Goal: Task Accomplishment & Management: Manage account settings

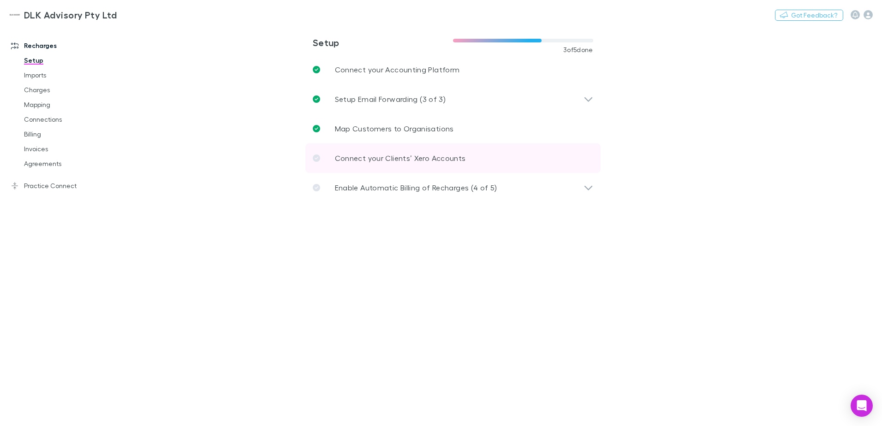
click at [373, 157] on p "Connect your Clients’ Xero Accounts" at bounding box center [400, 158] width 131 height 11
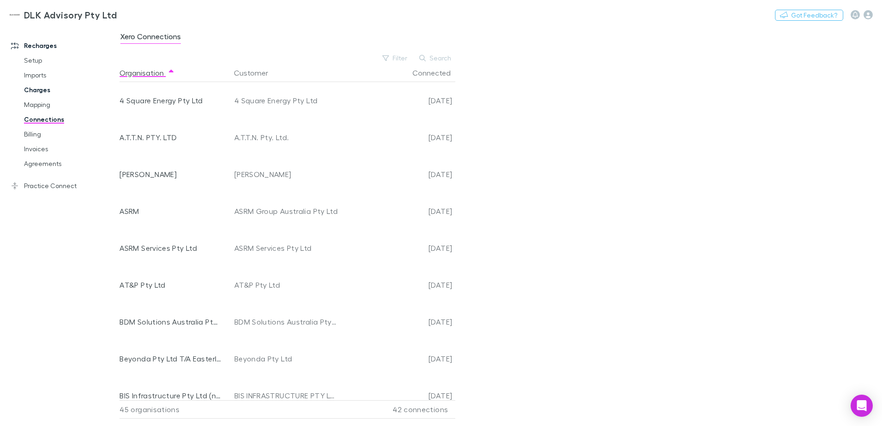
click at [38, 88] on link "Charges" at bounding box center [70, 90] width 110 height 15
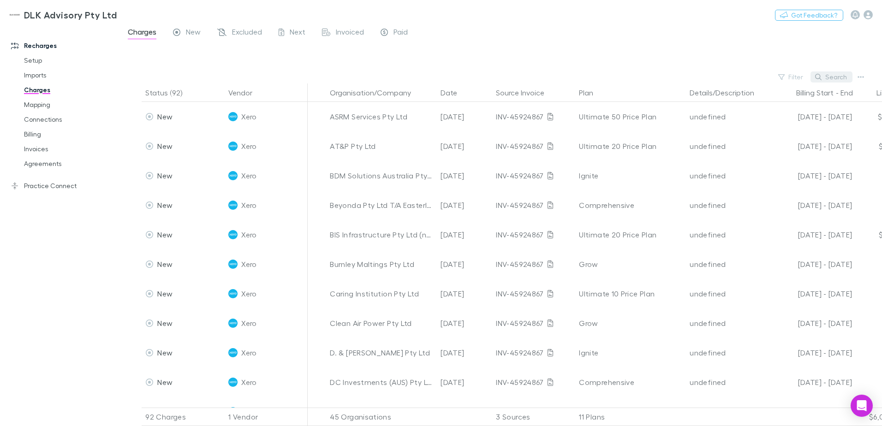
click at [838, 77] on button "Search" at bounding box center [831, 76] width 42 height 11
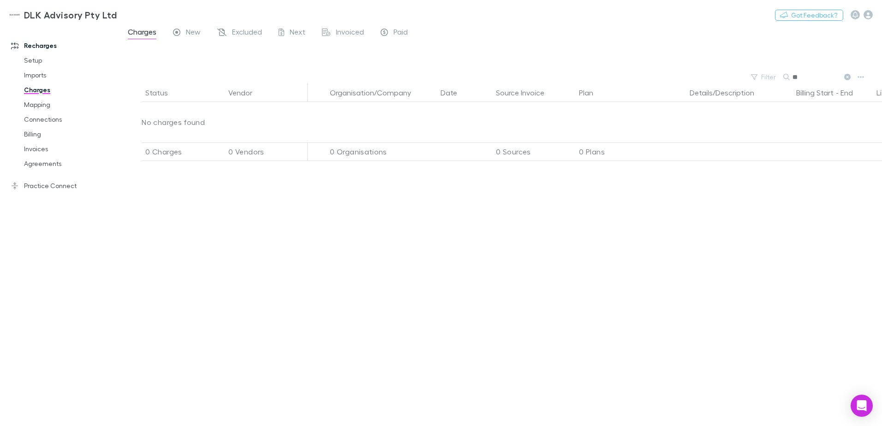
type input "*"
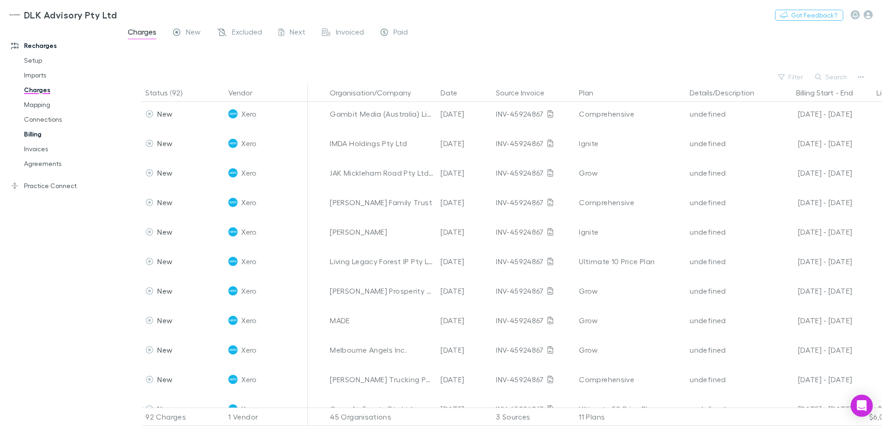
scroll to position [415, 0]
click at [39, 134] on link "Billing" at bounding box center [70, 134] width 110 height 15
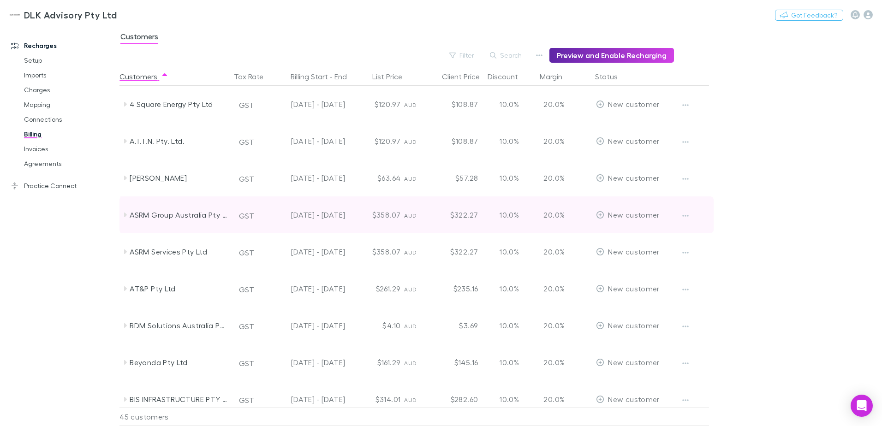
click at [126, 218] on icon at bounding box center [124, 214] width 7 height 7
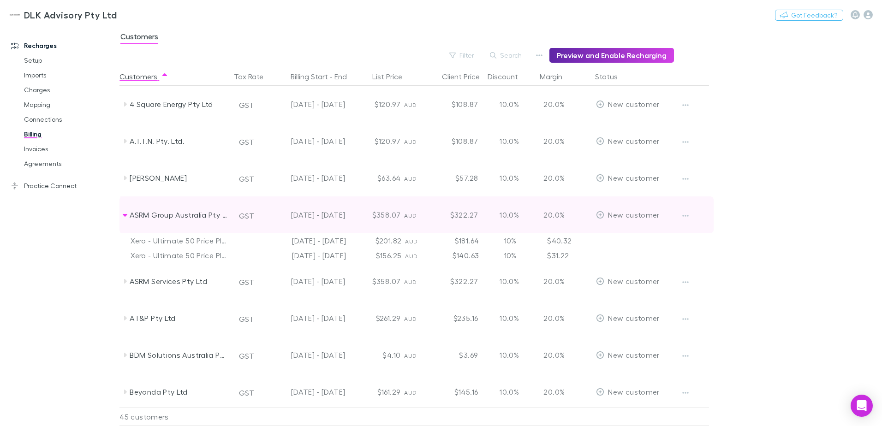
click at [126, 218] on icon at bounding box center [124, 214] width 7 height 7
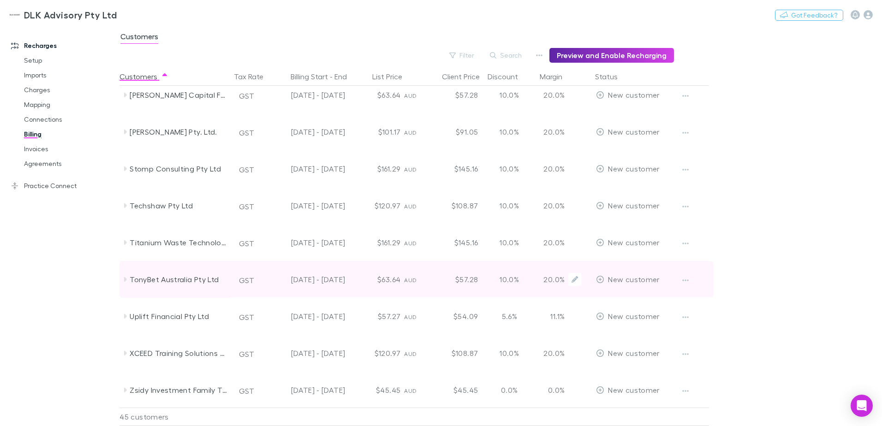
scroll to position [1338, 0]
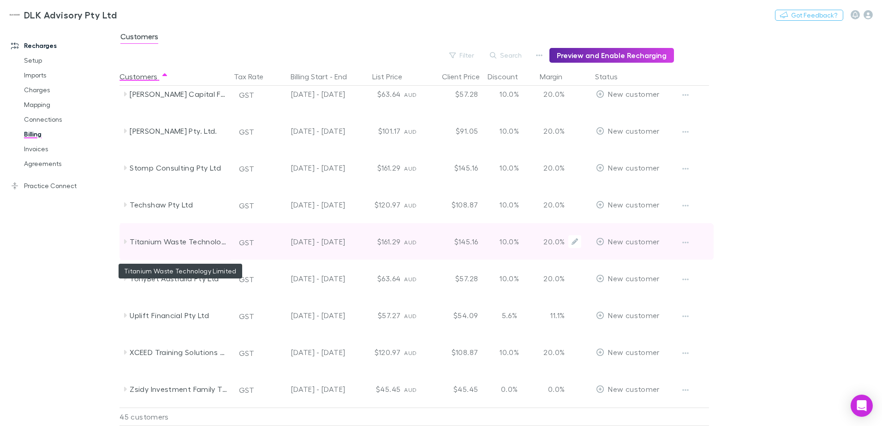
click at [147, 237] on div "Titanium Waste Technology Limited" at bounding box center [179, 241] width 98 height 37
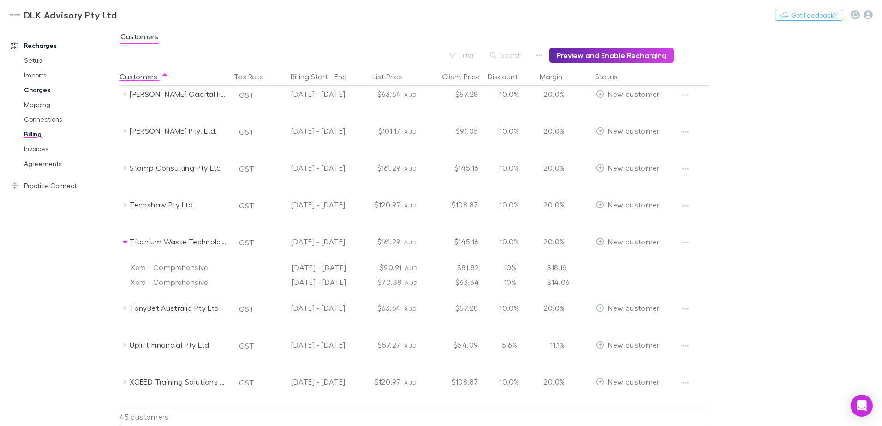
click at [42, 92] on link "Charges" at bounding box center [70, 90] width 110 height 15
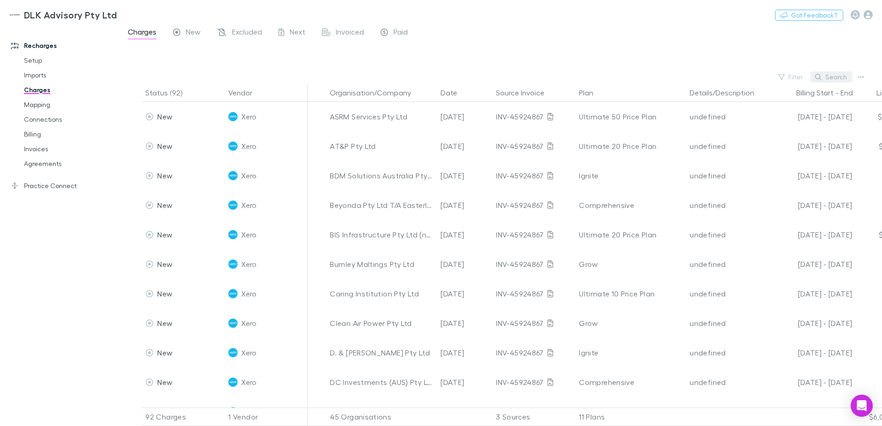
click at [834, 75] on button "Search" at bounding box center [831, 76] width 42 height 11
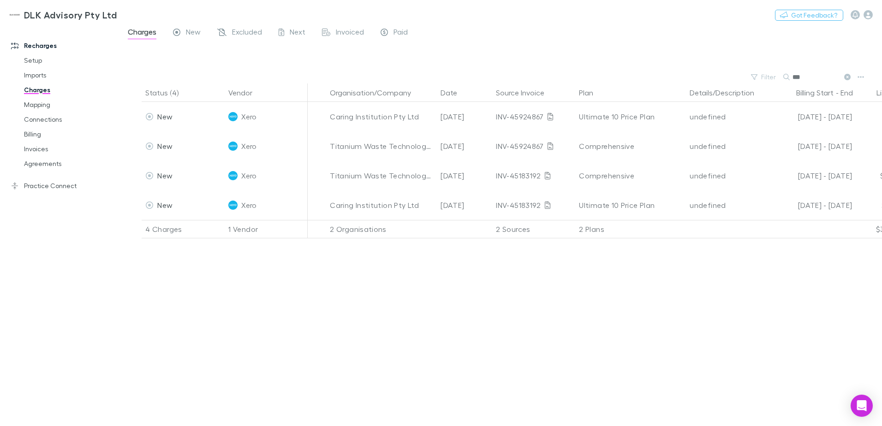
click at [800, 75] on input "***" at bounding box center [815, 77] width 46 height 13
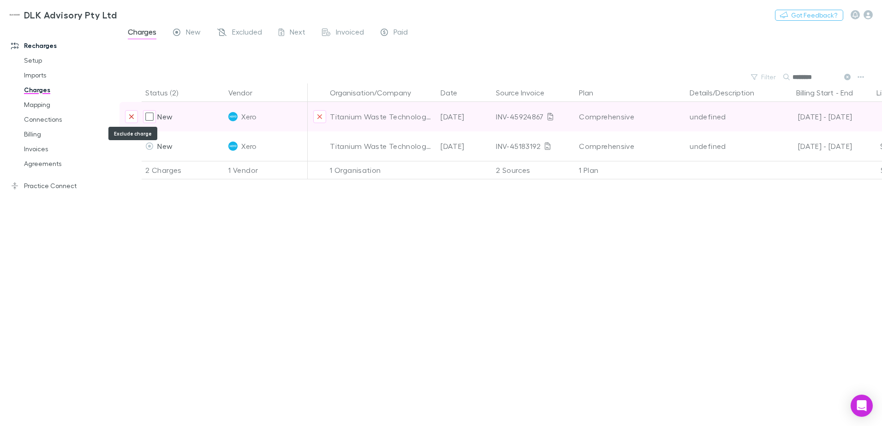
click at [127, 116] on button "Exclude charge" at bounding box center [131, 116] width 13 height 13
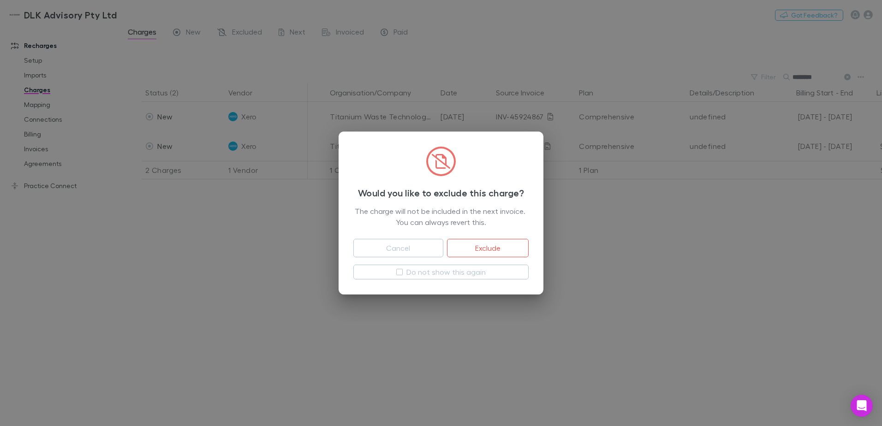
click at [488, 248] on button "Exclude" at bounding box center [488, 248] width 82 height 18
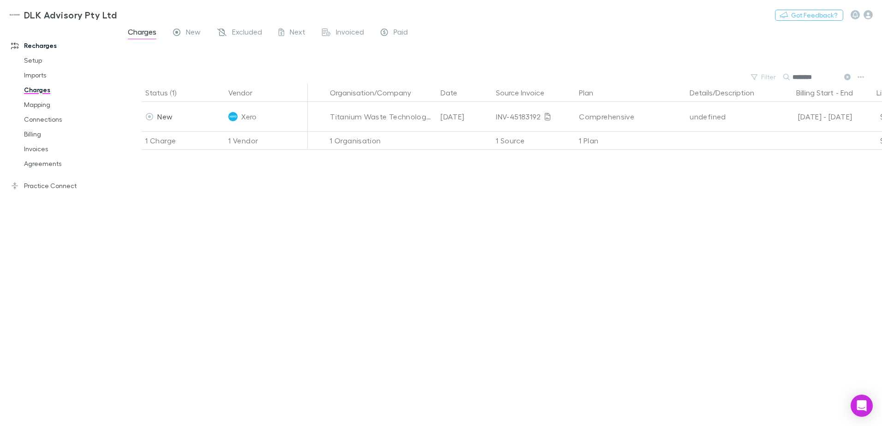
click at [119, 113] on div at bounding box center [117, 219] width 3 height 384
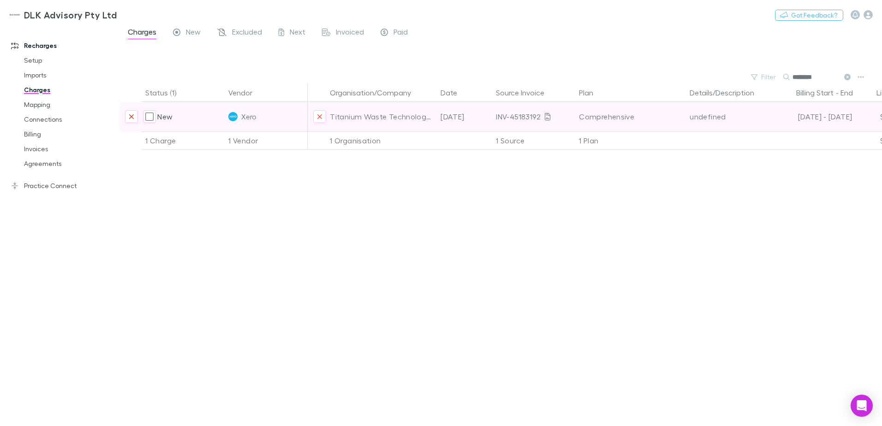
click at [131, 117] on icon "Exclude charge" at bounding box center [132, 116] width 6 height 7
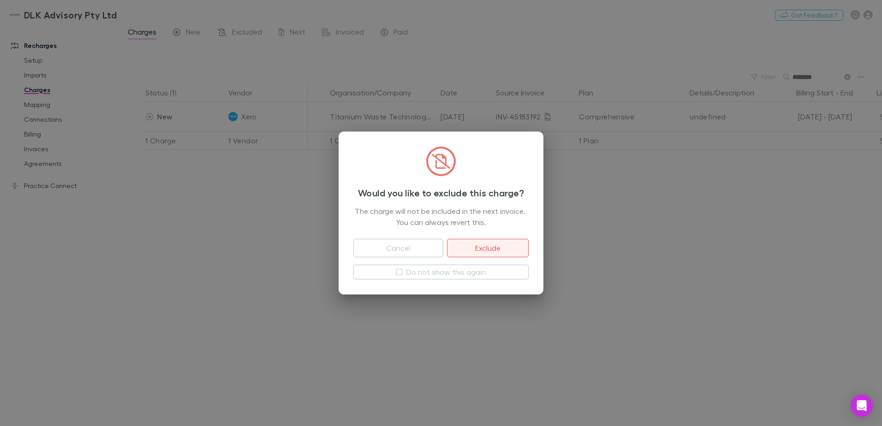
click at [482, 245] on button "Exclude" at bounding box center [488, 248] width 82 height 18
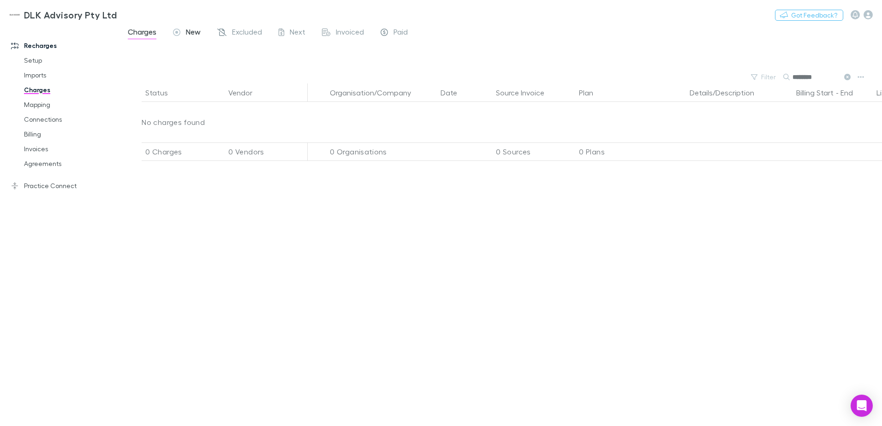
click at [186, 32] on span "New" at bounding box center [193, 33] width 15 height 12
click at [822, 77] on input "********" at bounding box center [815, 77] width 46 height 13
click at [813, 77] on input "********" at bounding box center [815, 77] width 46 height 13
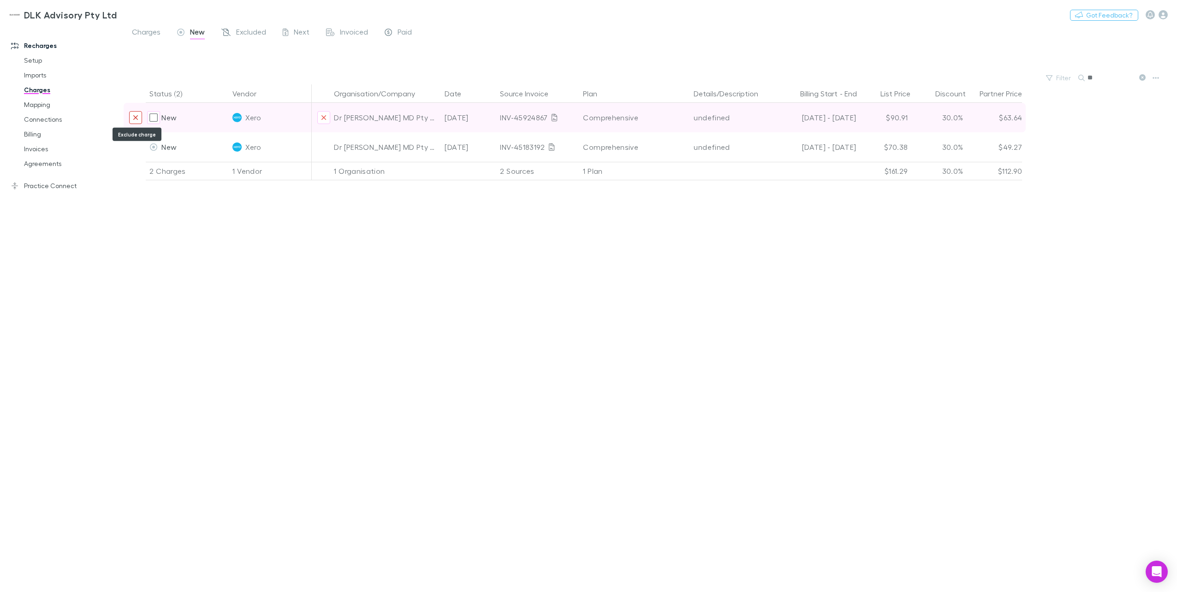
type input "**"
click at [136, 114] on icon "Exclude charge" at bounding box center [136, 117] width 6 height 7
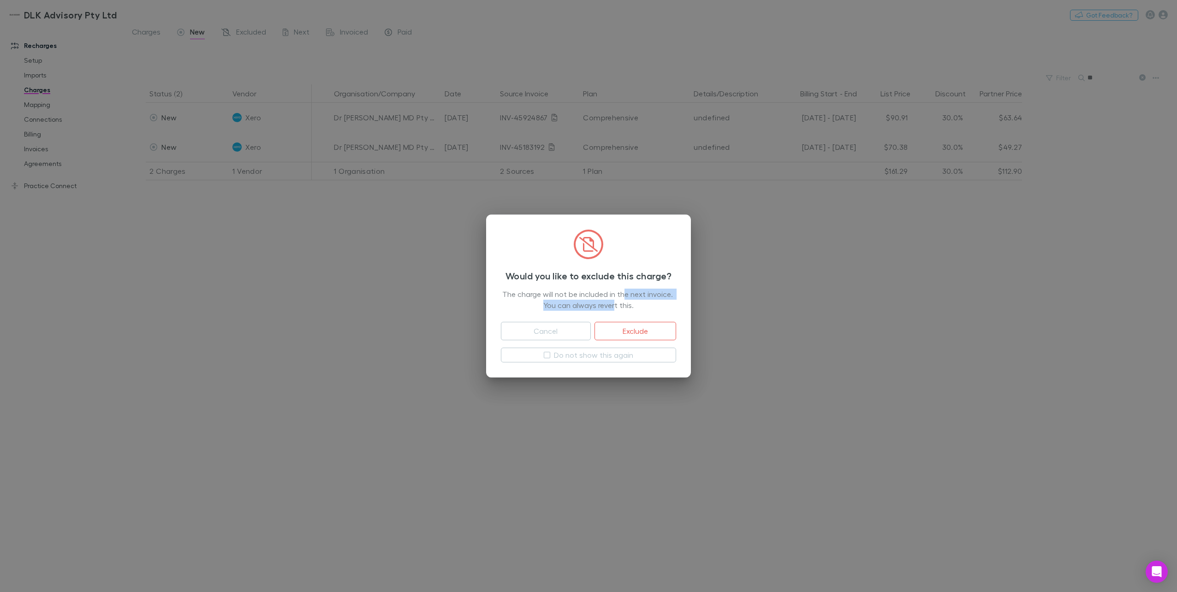
click at [626, 299] on div "The charge will not be included in the next invoice. You can always revert this." at bounding box center [588, 300] width 175 height 22
drag, startPoint x: 626, startPoint y: 299, endPoint x: 635, endPoint y: 327, distance: 28.6
click at [635, 327] on button "Exclude" at bounding box center [636, 331] width 82 height 18
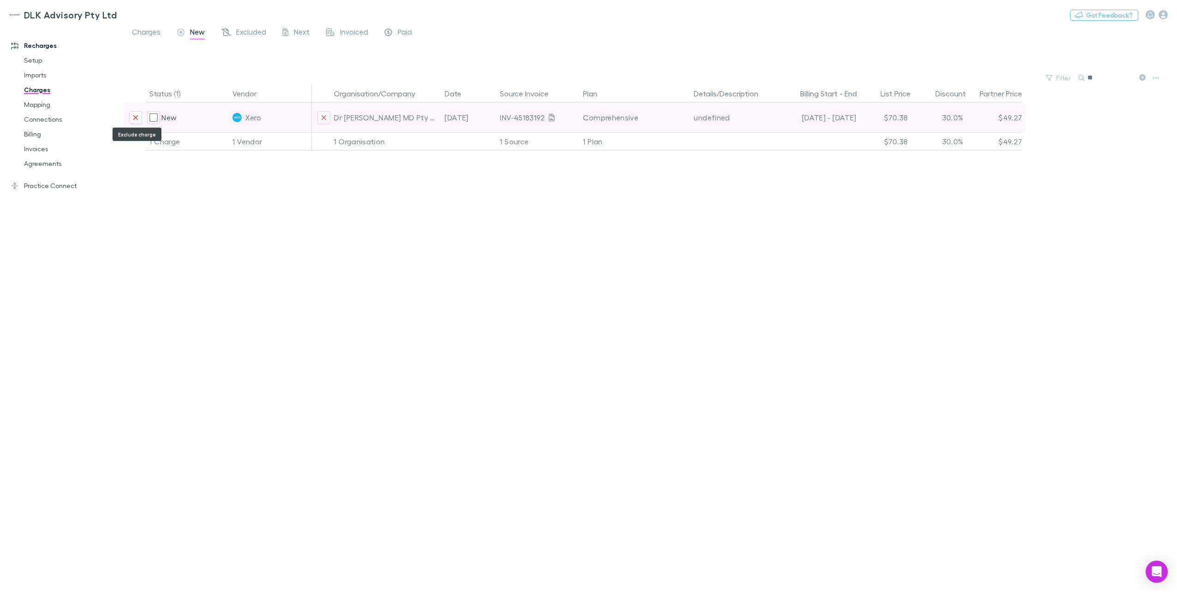
click at [136, 118] on icon "Exclude charge" at bounding box center [136, 117] width 6 height 7
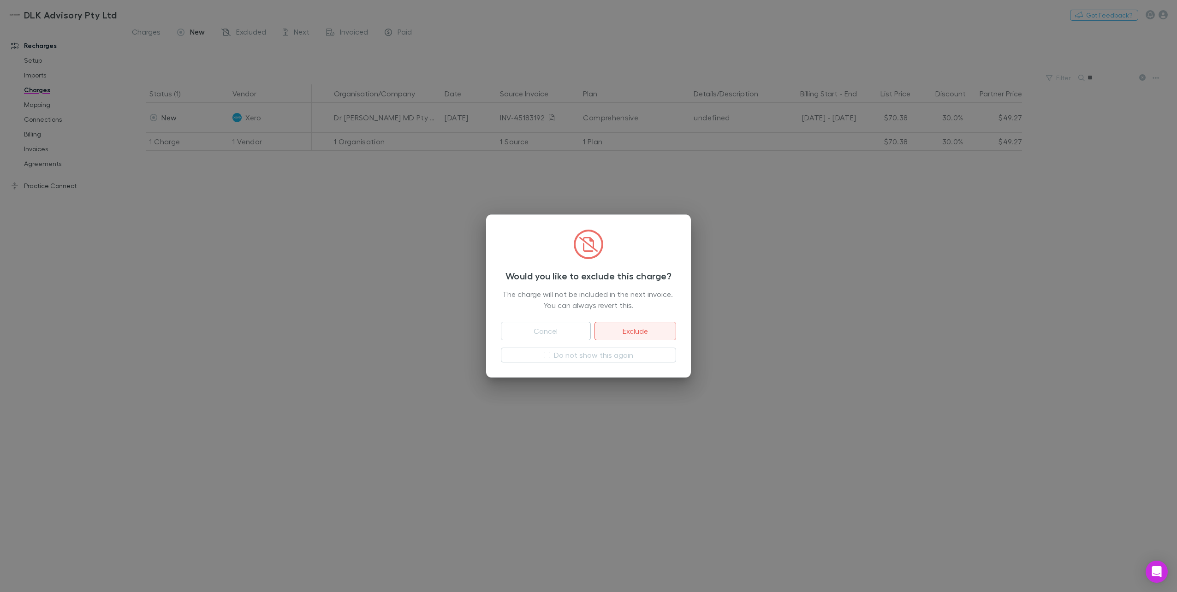
click at [643, 329] on button "Exclude" at bounding box center [636, 331] width 82 height 18
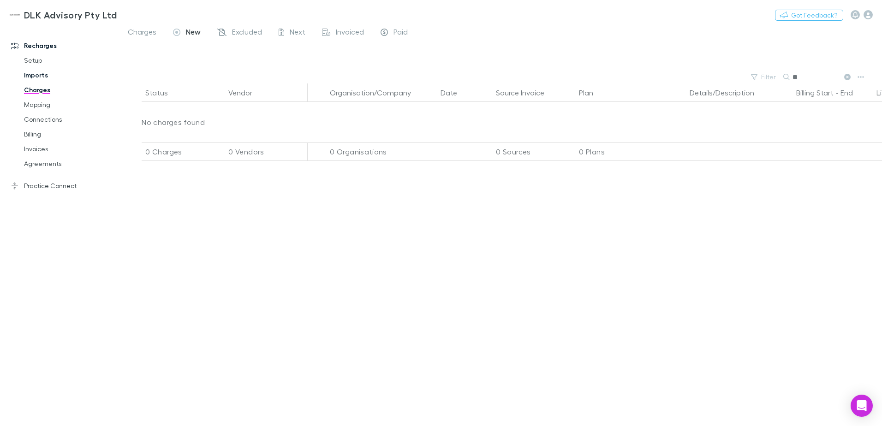
click at [41, 77] on link "Imports" at bounding box center [70, 75] width 110 height 15
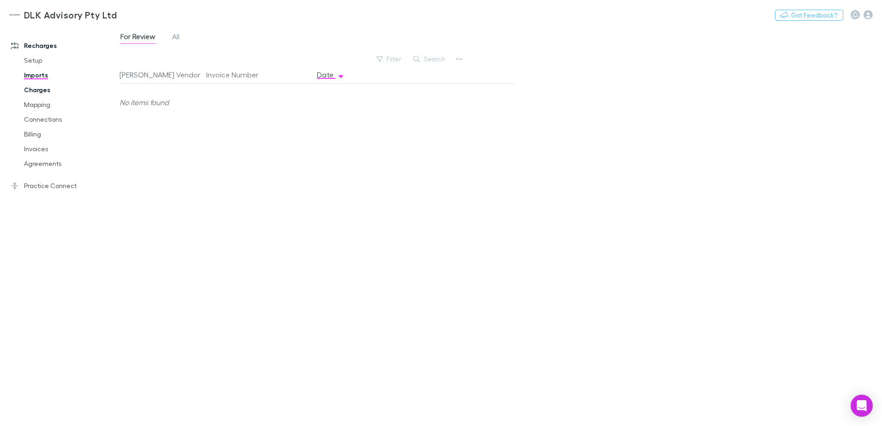
click at [38, 90] on link "Charges" at bounding box center [70, 90] width 110 height 15
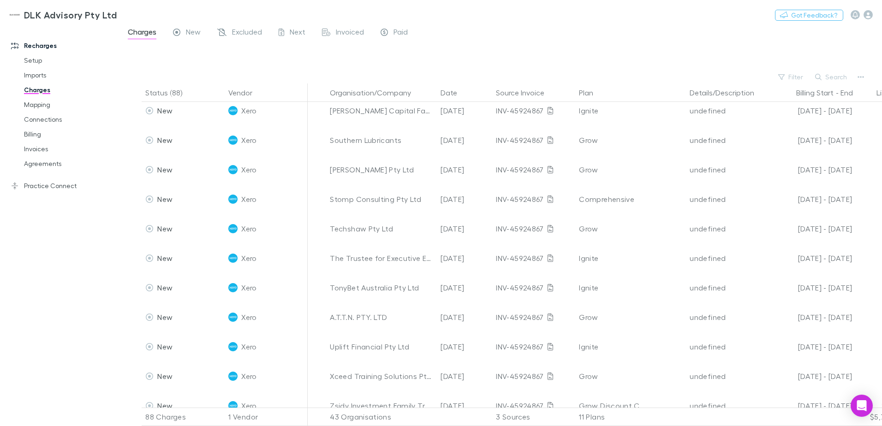
scroll to position [969, 0]
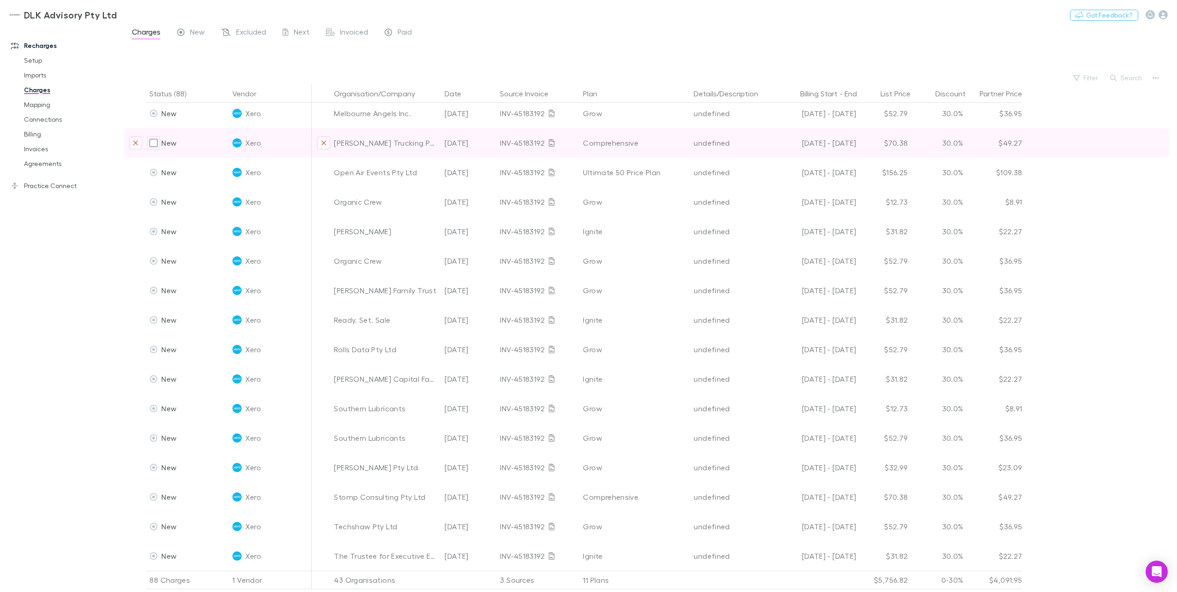
scroll to position [2129, 0]
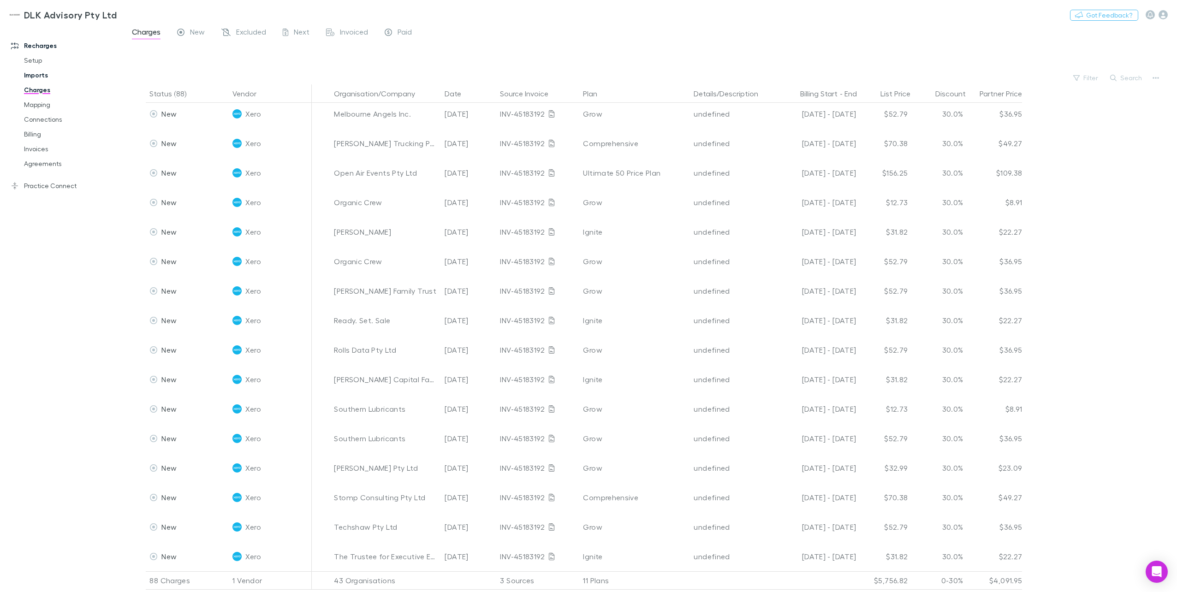
click at [55, 77] on link "Imports" at bounding box center [72, 75] width 114 height 15
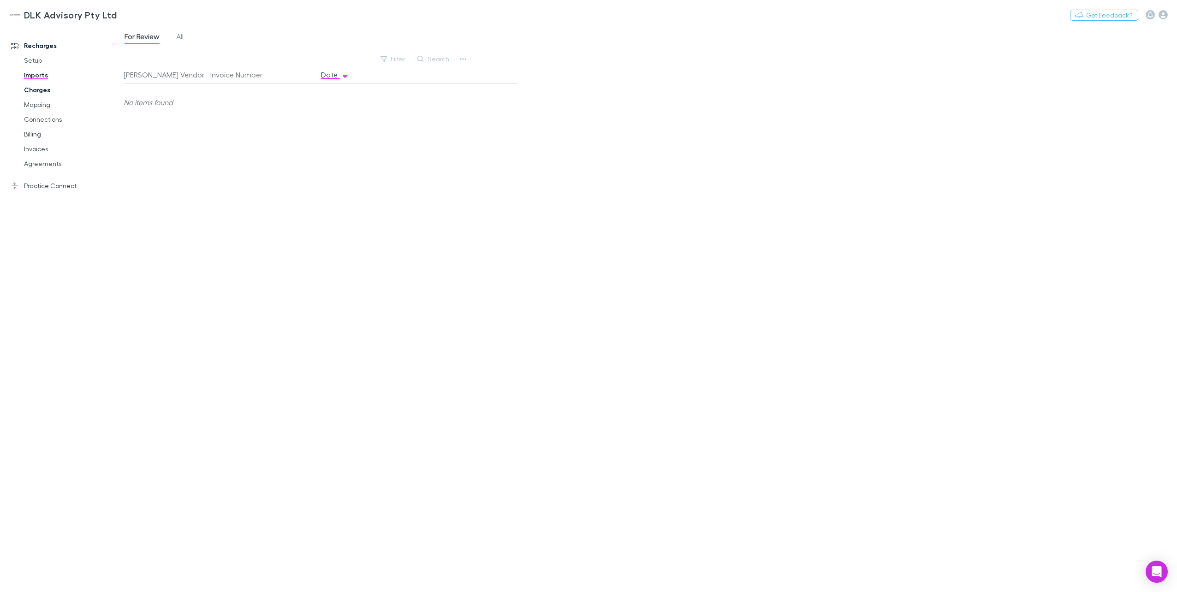
click at [52, 90] on link "Charges" at bounding box center [72, 90] width 114 height 15
click at [198, 33] on span "Confirmed" at bounding box center [194, 38] width 37 height 12
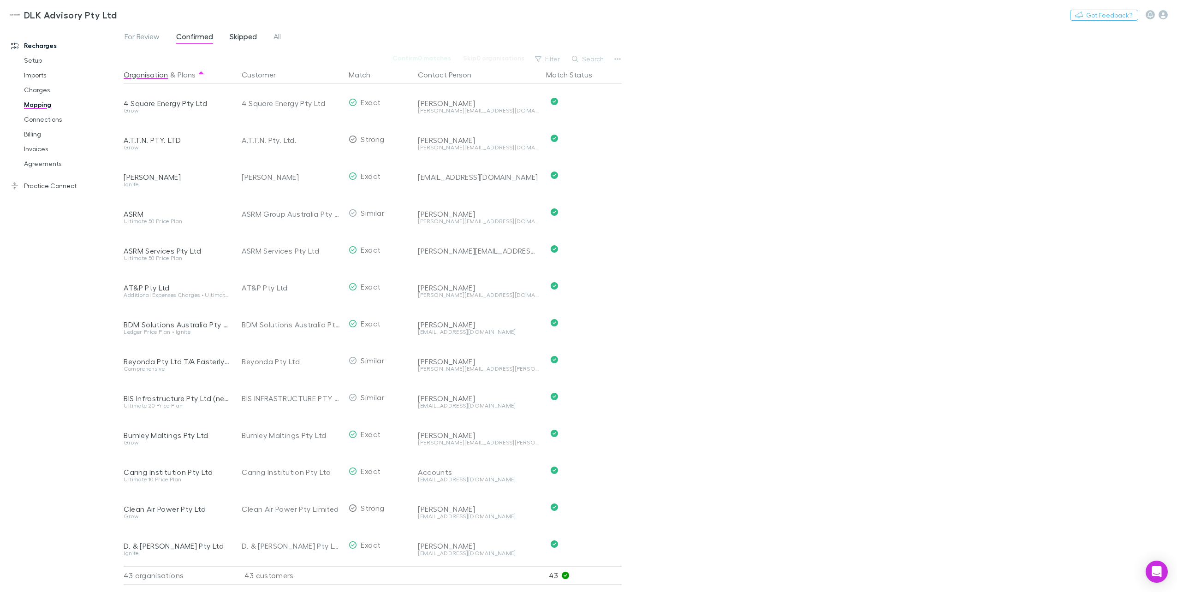
click at [244, 39] on span "Skipped" at bounding box center [243, 38] width 27 height 12
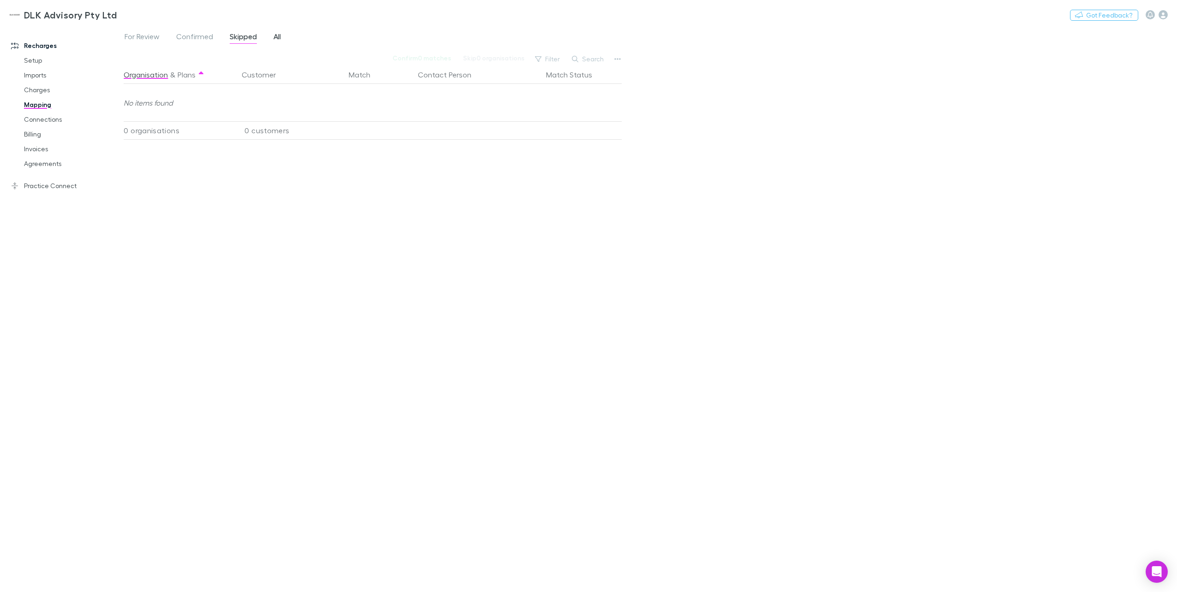
click at [274, 38] on span "All" at bounding box center [277, 38] width 7 height 12
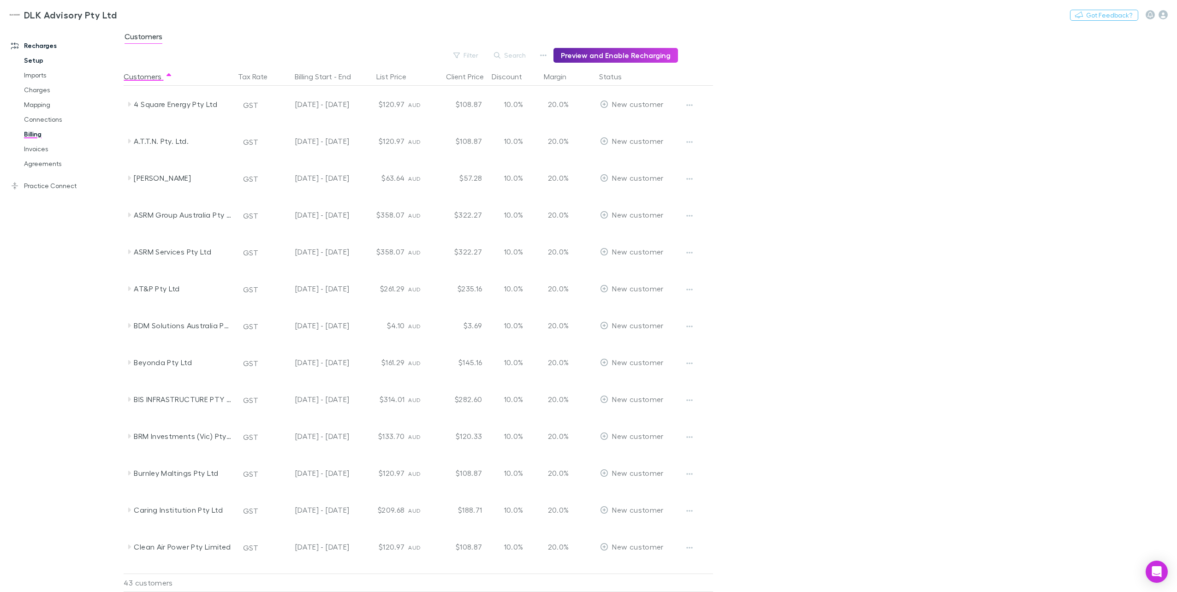
click at [43, 65] on link "Setup" at bounding box center [72, 60] width 114 height 15
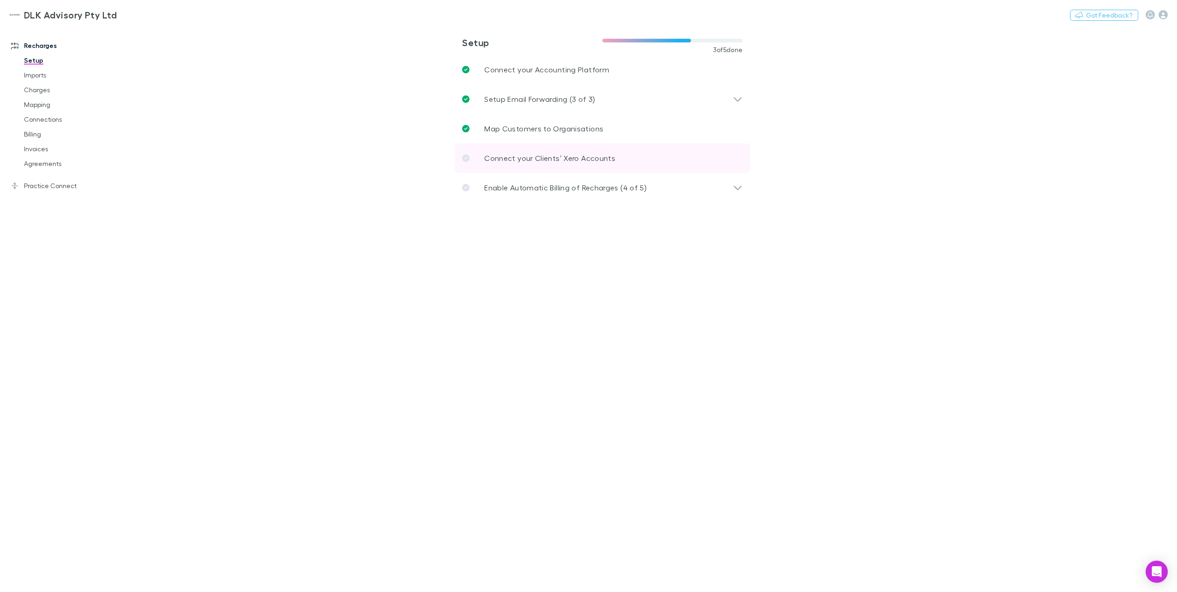
click at [568, 156] on p "Connect your Clients’ Xero Accounts" at bounding box center [549, 158] width 131 height 11
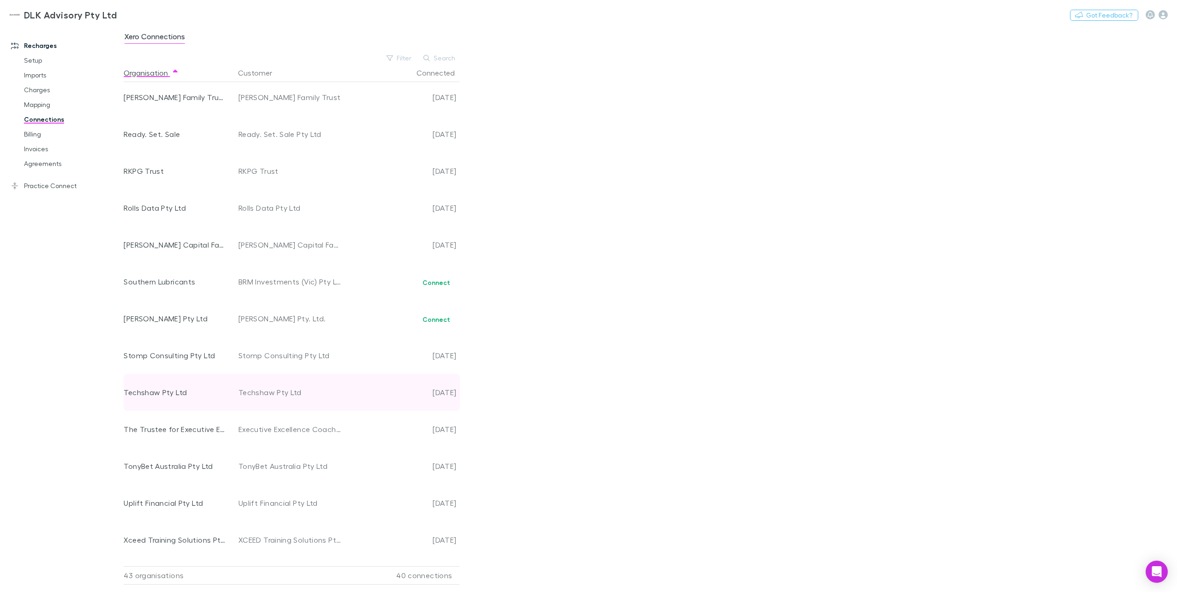
scroll to position [1103, 0]
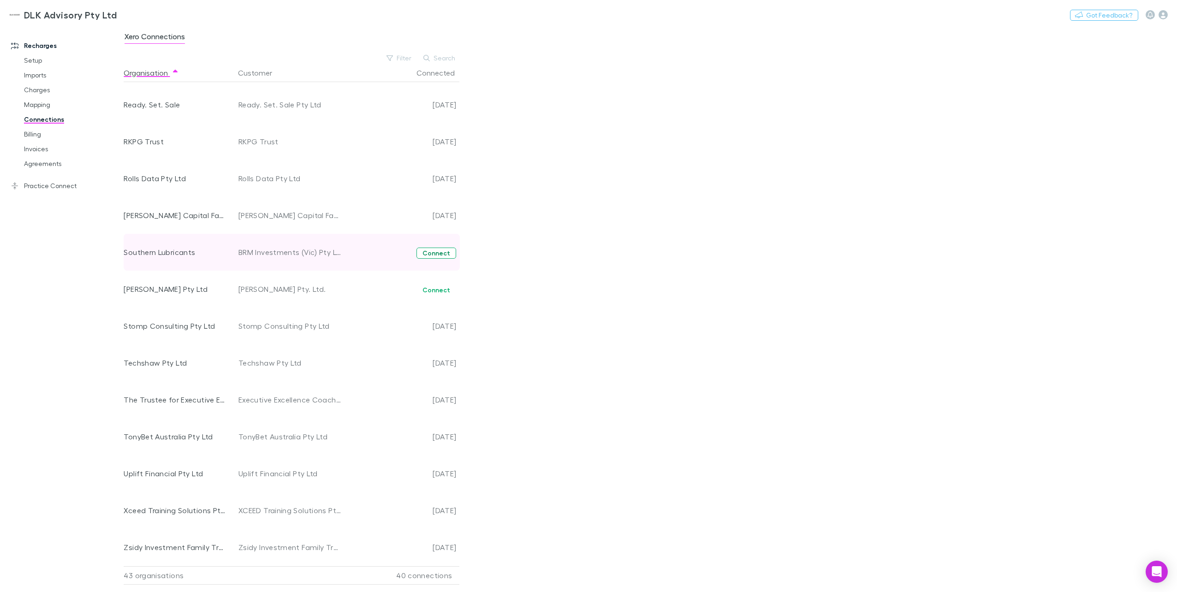
click at [434, 257] on button "Connect" at bounding box center [436, 253] width 40 height 11
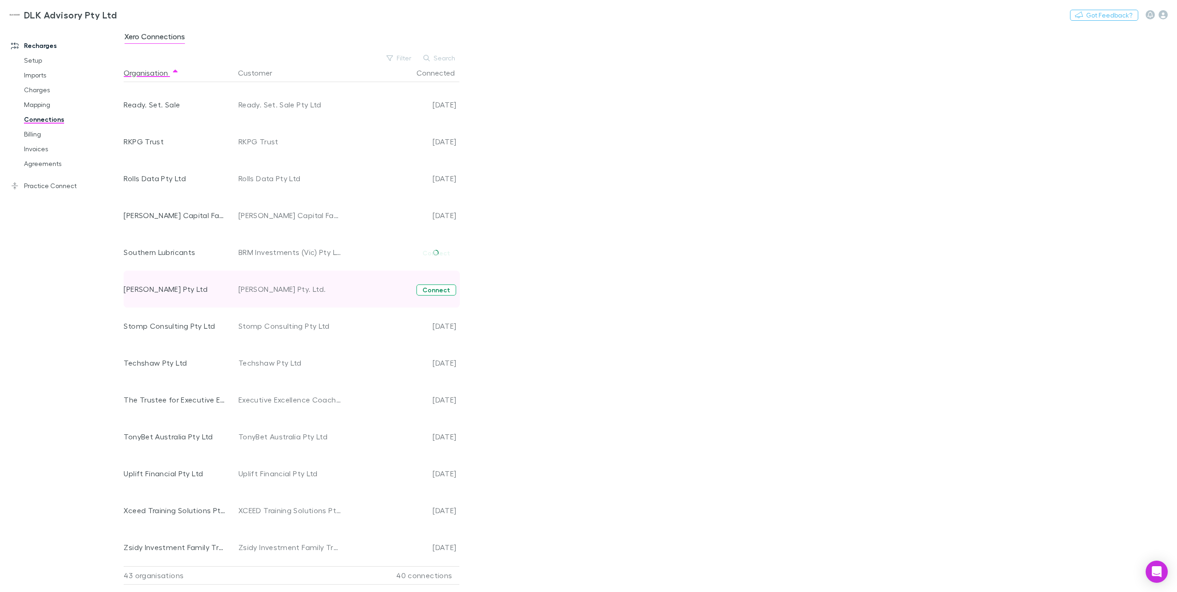
click at [437, 291] on button "Connect" at bounding box center [436, 290] width 40 height 11
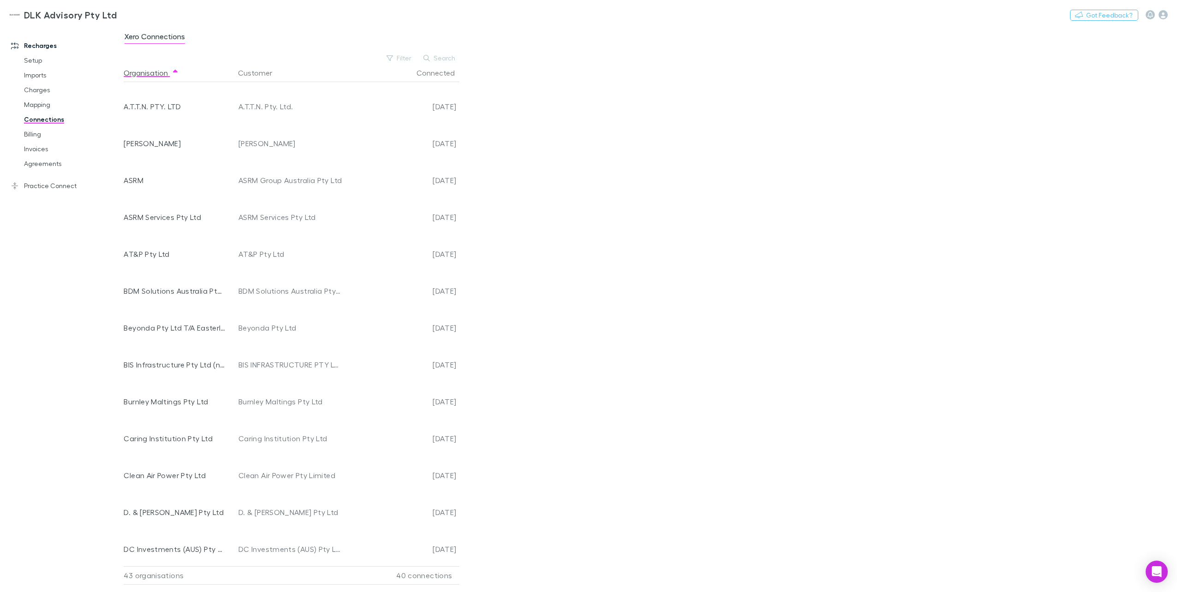
scroll to position [0, 0]
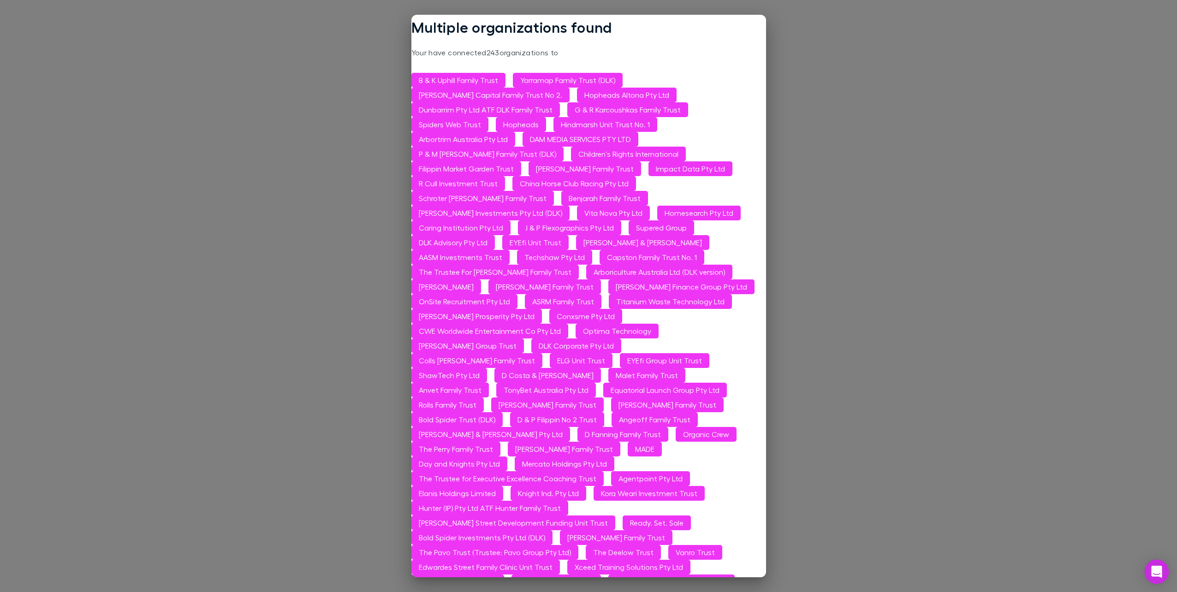
click at [1156, 571] on icon "Open Intercom Messenger" at bounding box center [1156, 572] width 11 height 12
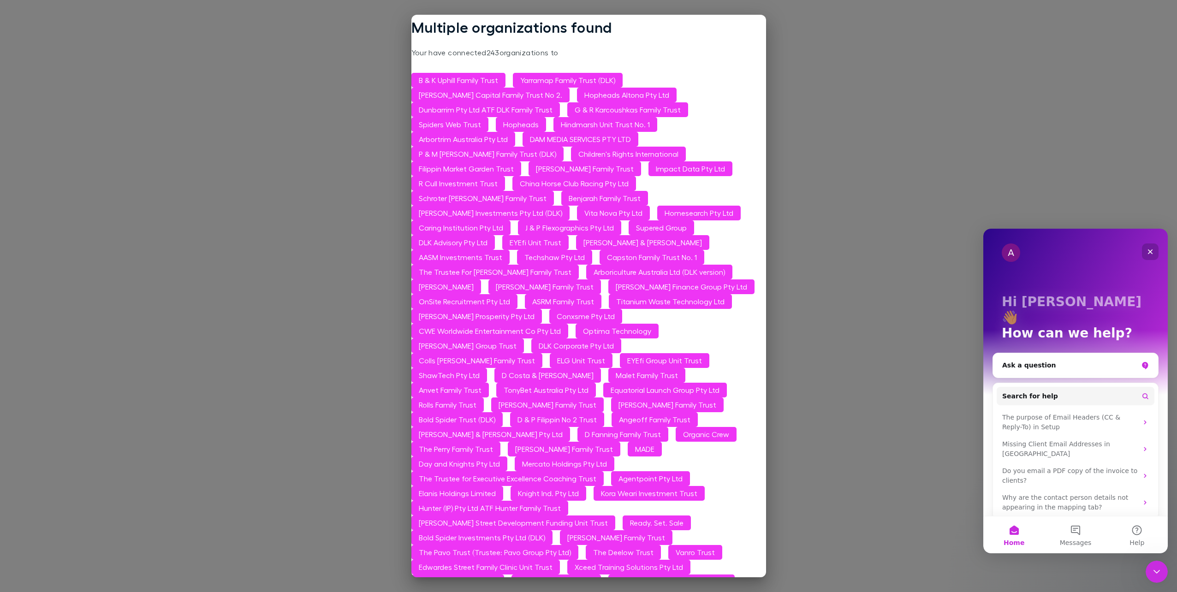
click at [1154, 250] on div "Close" at bounding box center [1150, 252] width 17 height 17
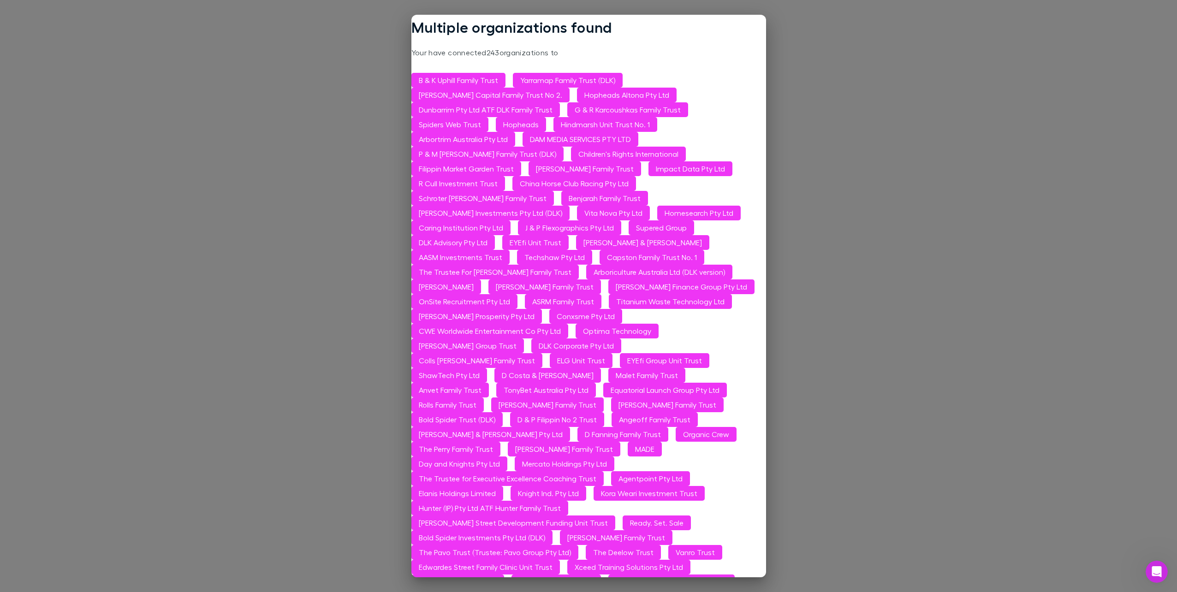
click at [378, 156] on div "Multiple organizations found Your have connected 243 organizations to B & K Uph…" at bounding box center [588, 296] width 1177 height 592
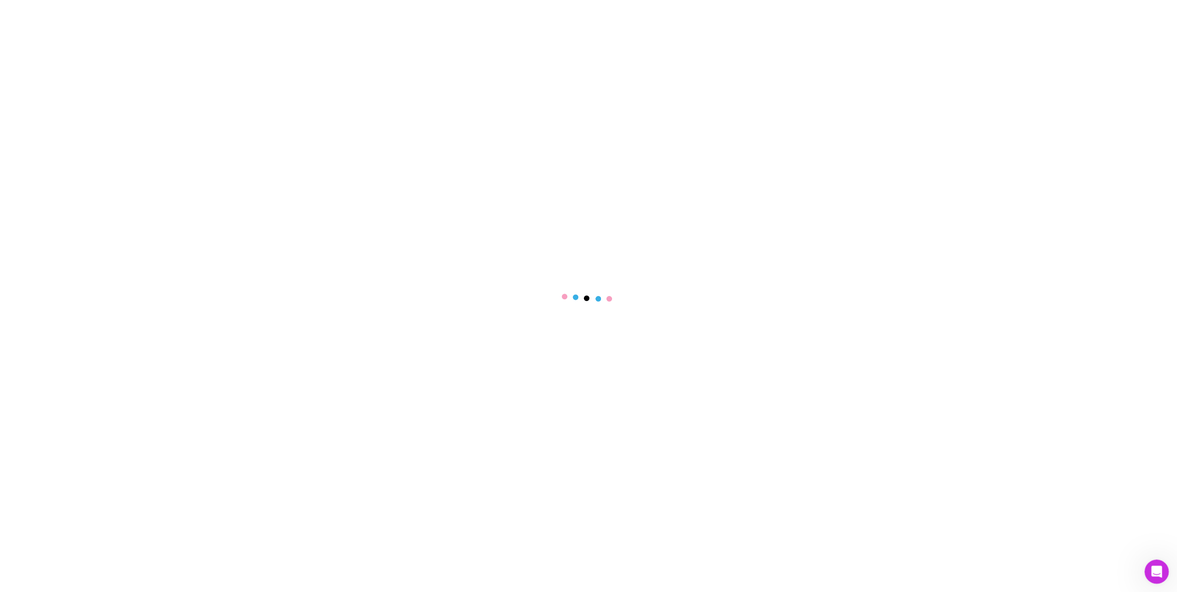
click at [1155, 567] on icon "Open Intercom Messenger" at bounding box center [1155, 570] width 6 height 7
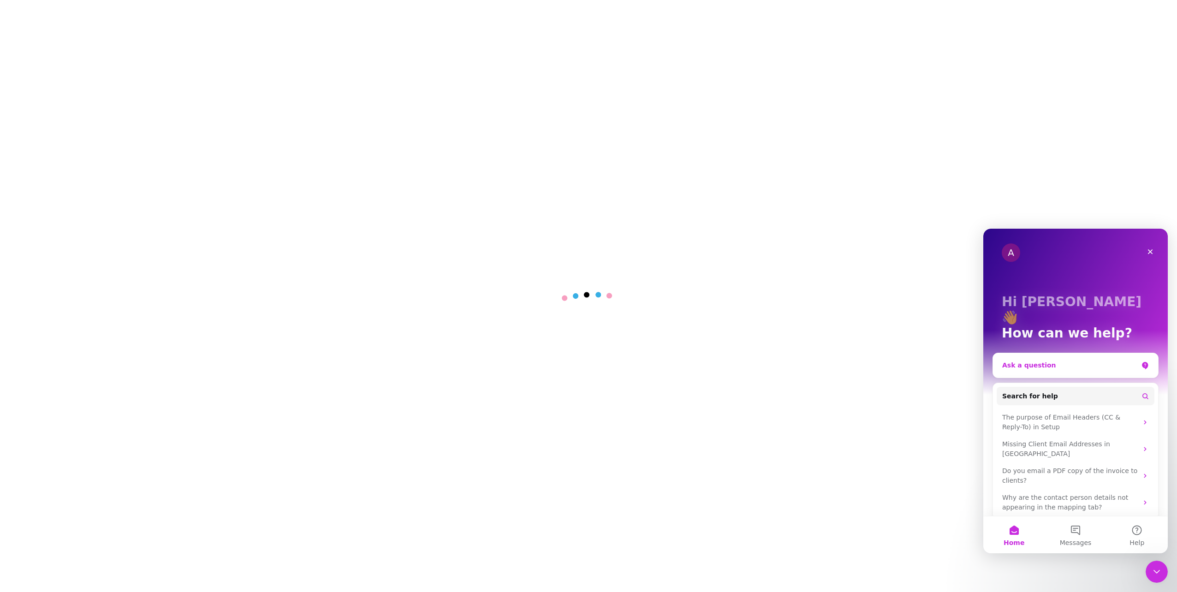
click at [1038, 355] on div "Ask a question" at bounding box center [1075, 365] width 165 height 24
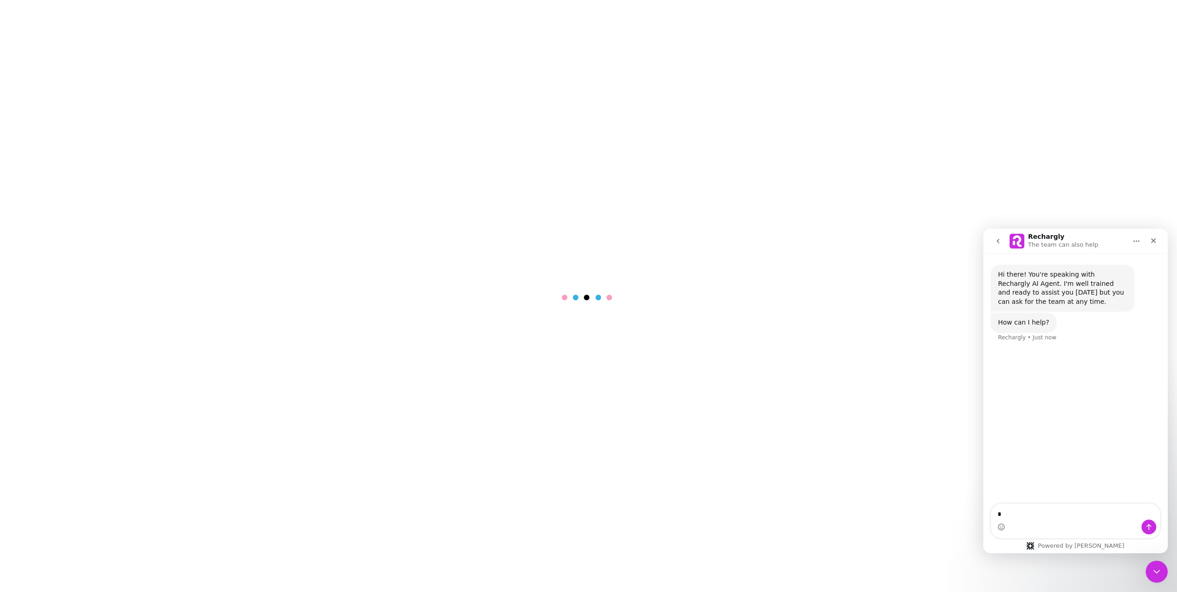
type textarea "*"
type textarea "**********"
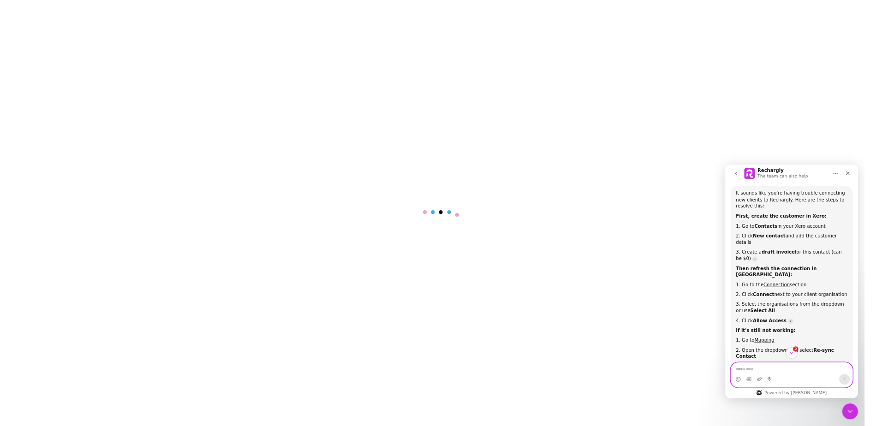
scroll to position [1, 0]
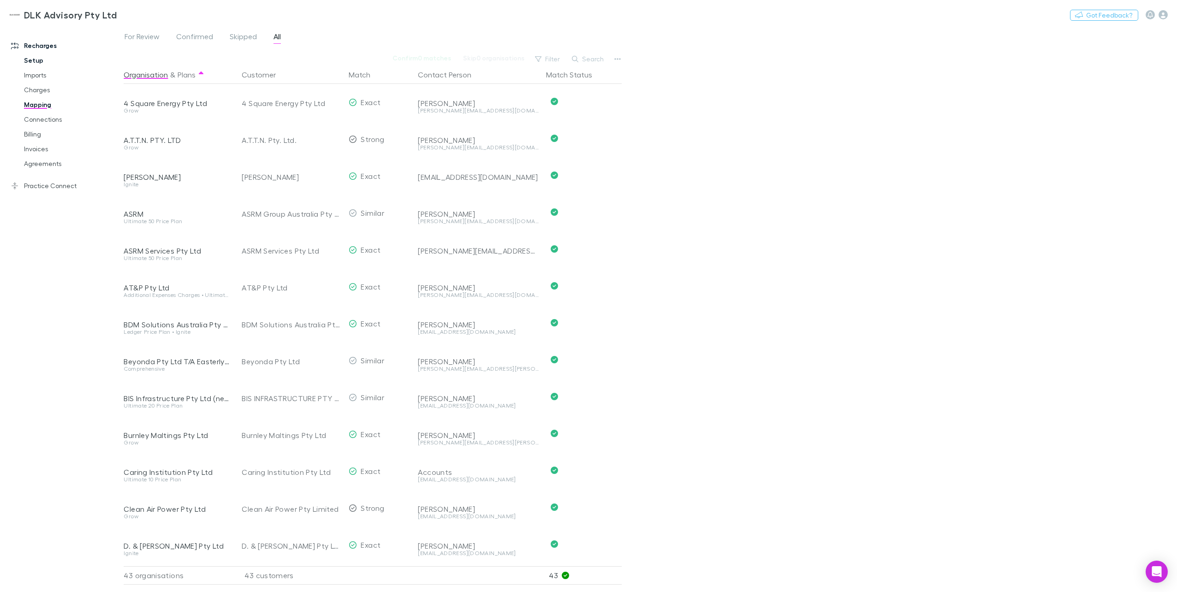
click at [30, 63] on link "Setup" at bounding box center [72, 60] width 114 height 15
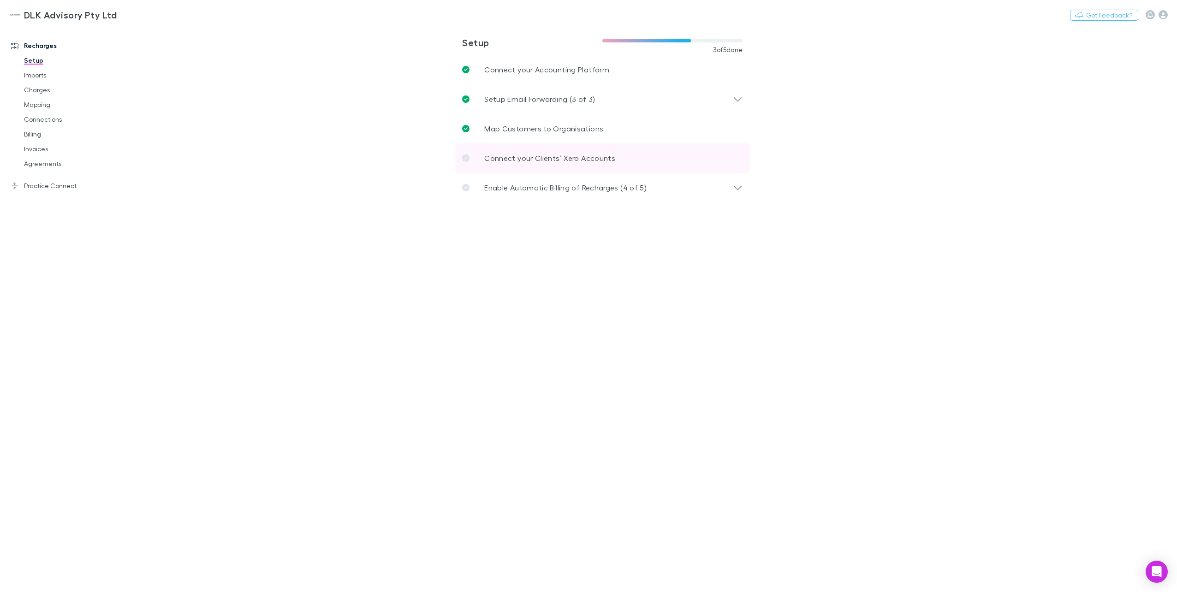
click at [620, 160] on link "Connect your Clients’ Xero Accounts" at bounding box center [602, 158] width 295 height 30
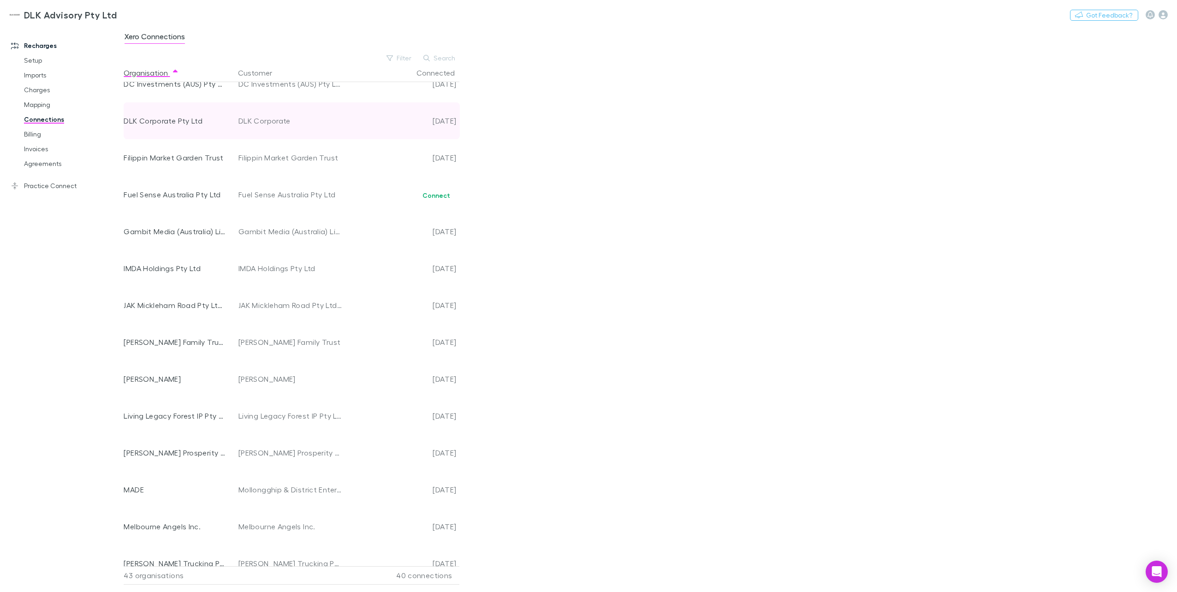
scroll to position [457, 0]
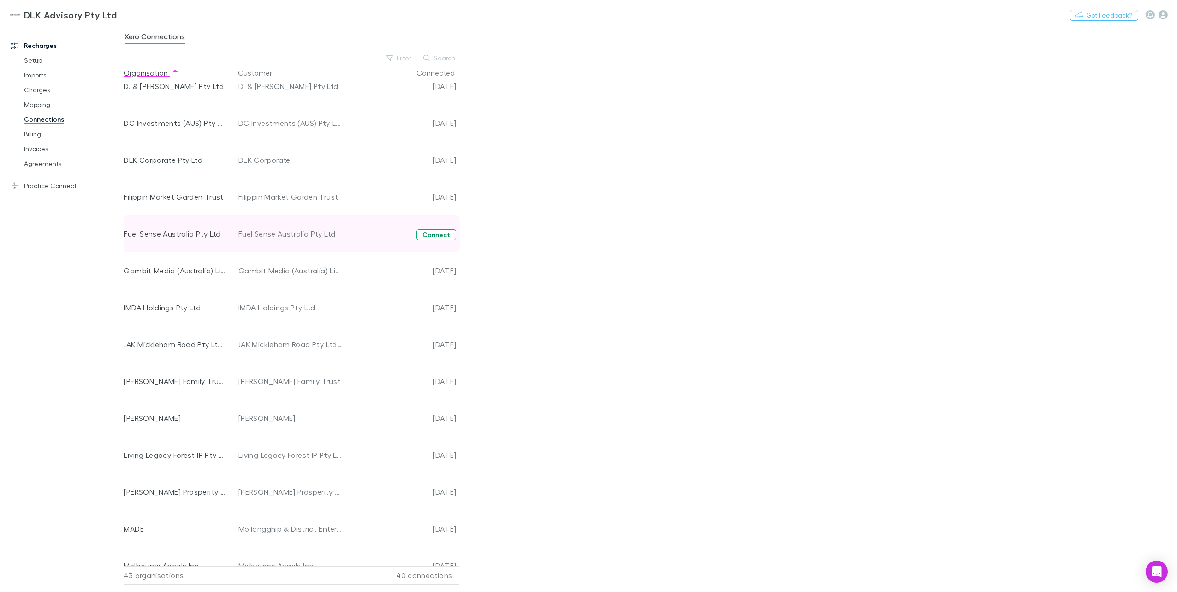
click at [435, 231] on button "Connect" at bounding box center [436, 234] width 40 height 11
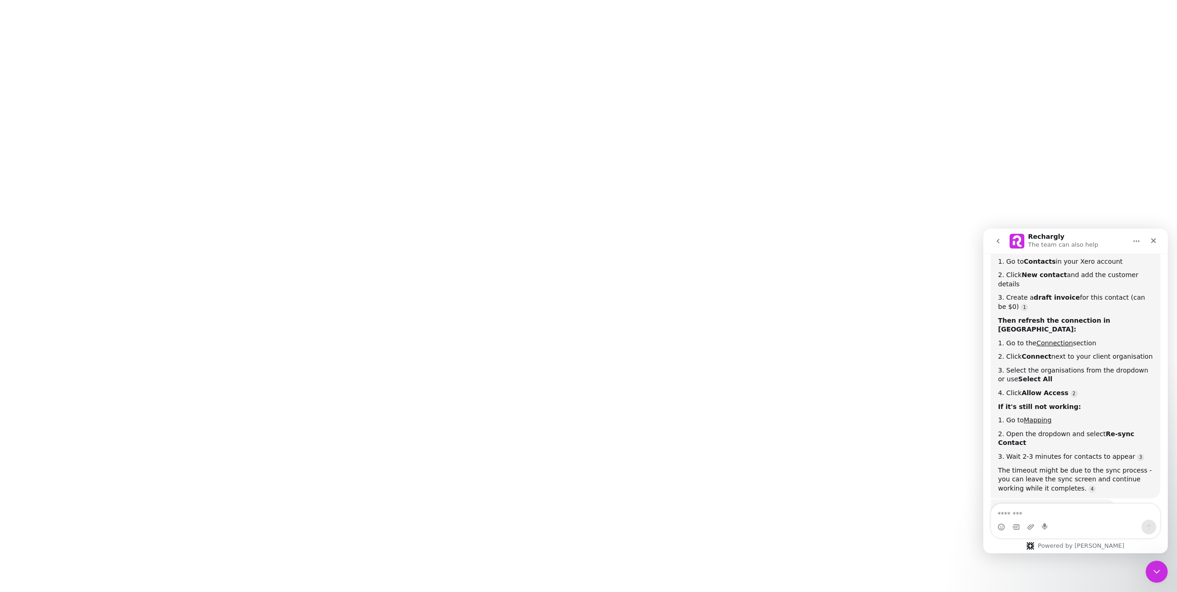
scroll to position [174, 0]
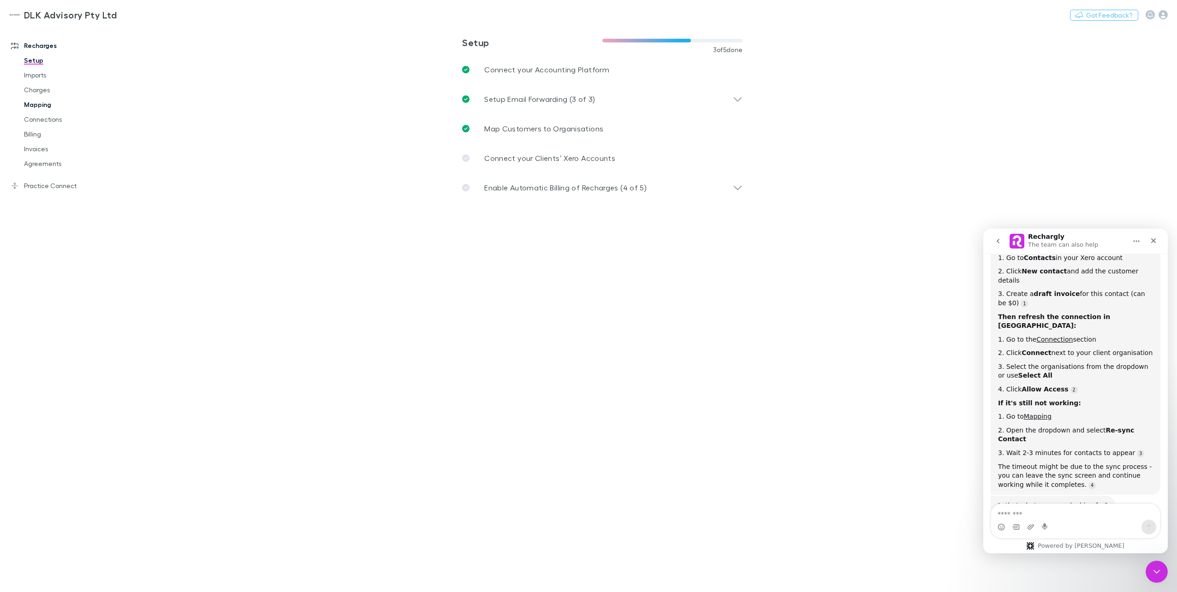
click at [34, 101] on link "Mapping" at bounding box center [72, 104] width 114 height 15
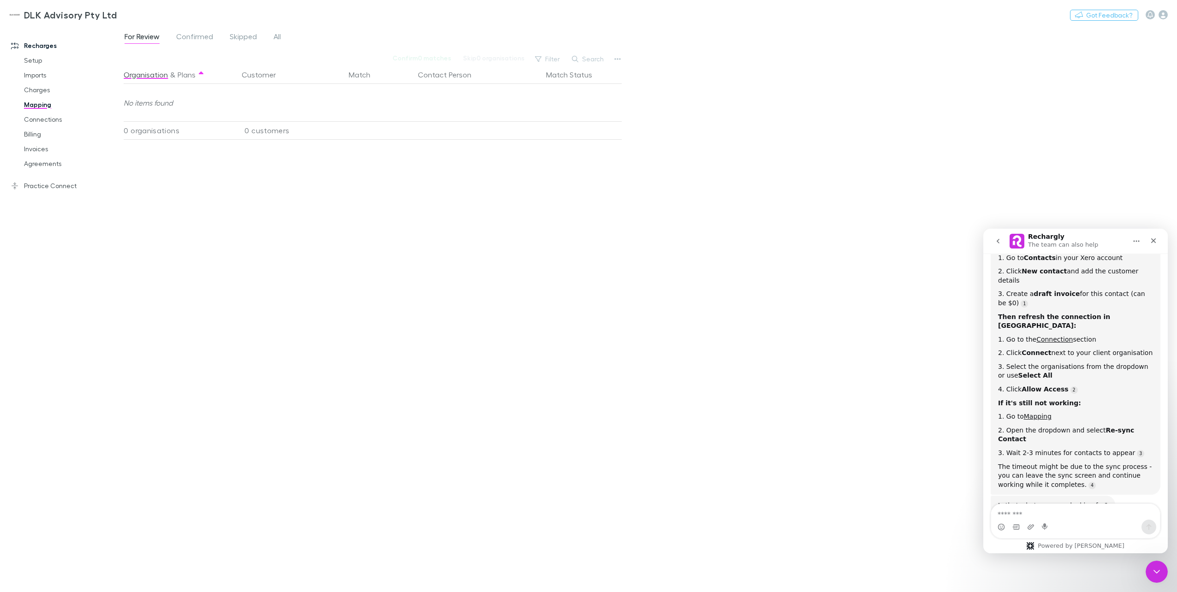
drag, startPoint x: 184, startPoint y: 77, endPoint x: 178, endPoint y: 88, distance: 12.0
click at [182, 83] on button "Plans" at bounding box center [187, 74] width 18 height 18
click at [202, 35] on span "Confirmed" at bounding box center [194, 38] width 37 height 12
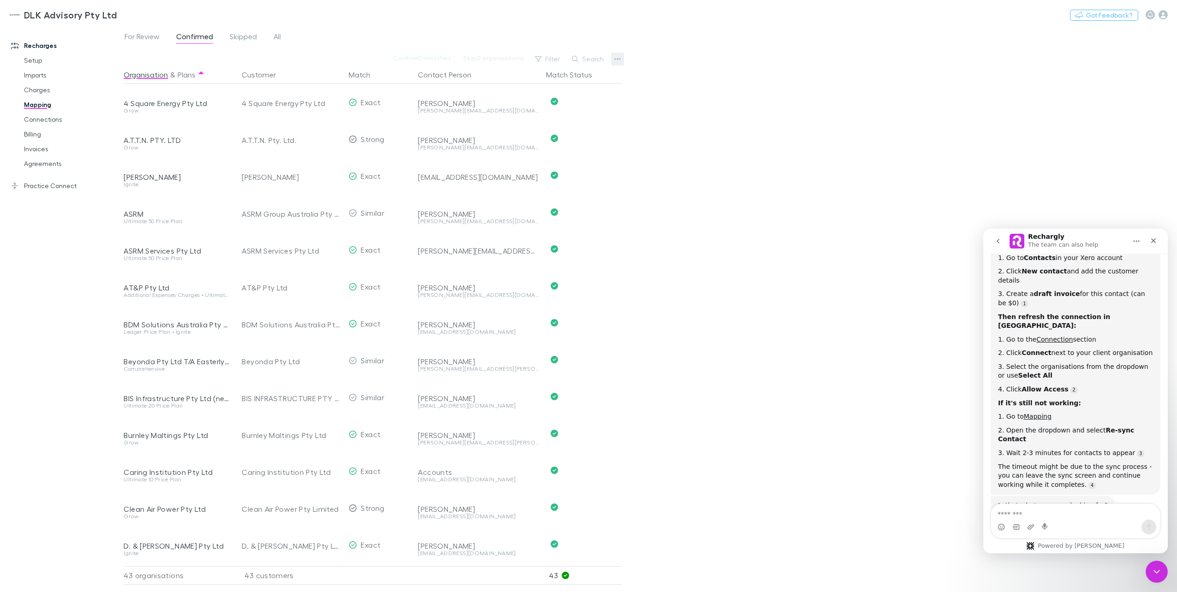
click at [618, 64] on button "button" at bounding box center [617, 59] width 13 height 13
click at [577, 155] on p "We'll fetch updated and new contacts." at bounding box center [561, 156] width 112 height 8
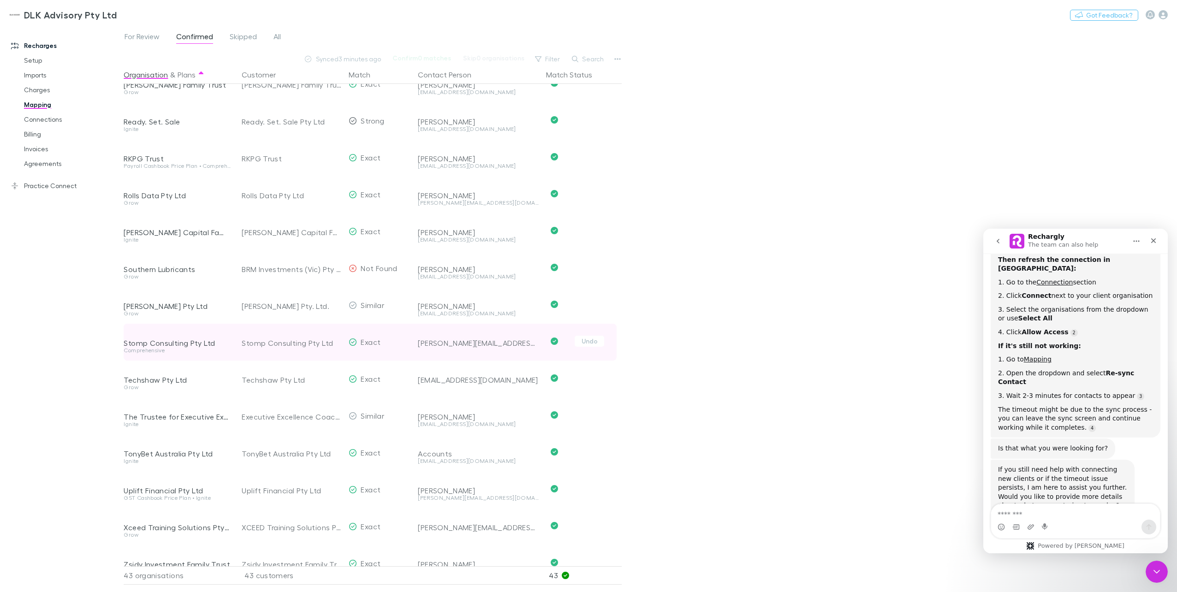
scroll to position [1112, 0]
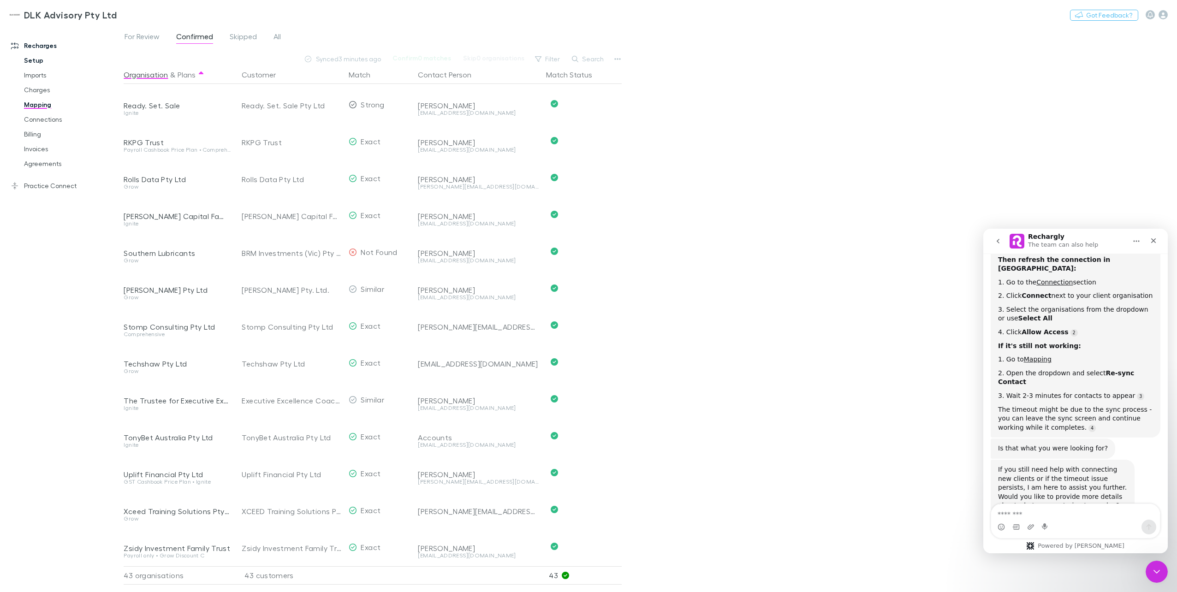
click at [38, 61] on link "Setup" at bounding box center [72, 60] width 114 height 15
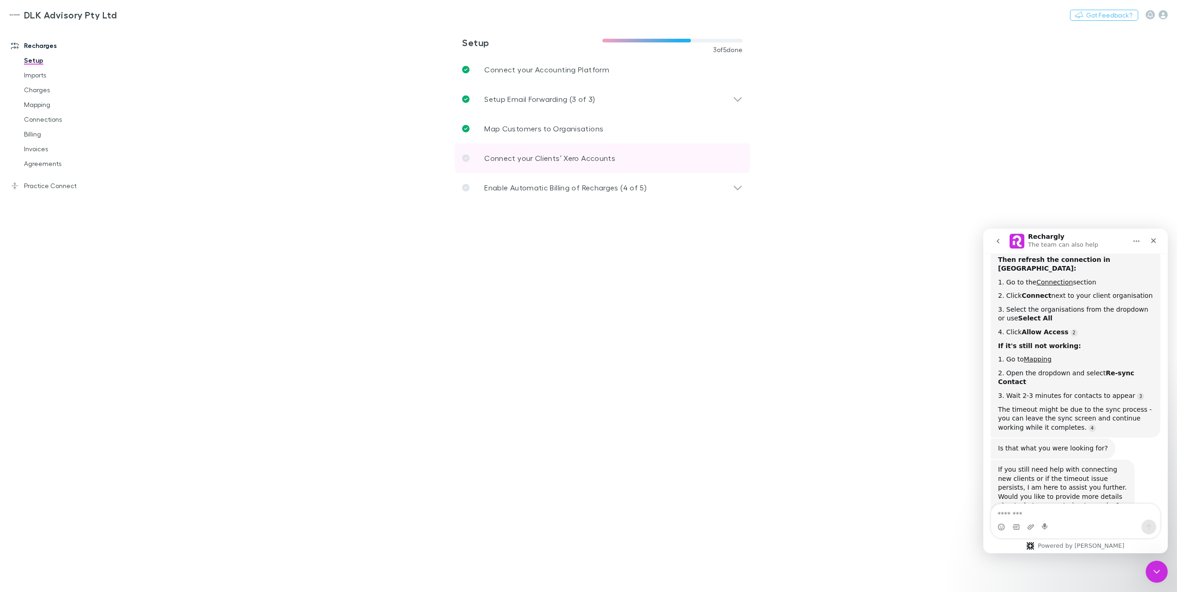
click at [529, 155] on p "Connect your Clients’ Xero Accounts" at bounding box center [549, 158] width 131 height 11
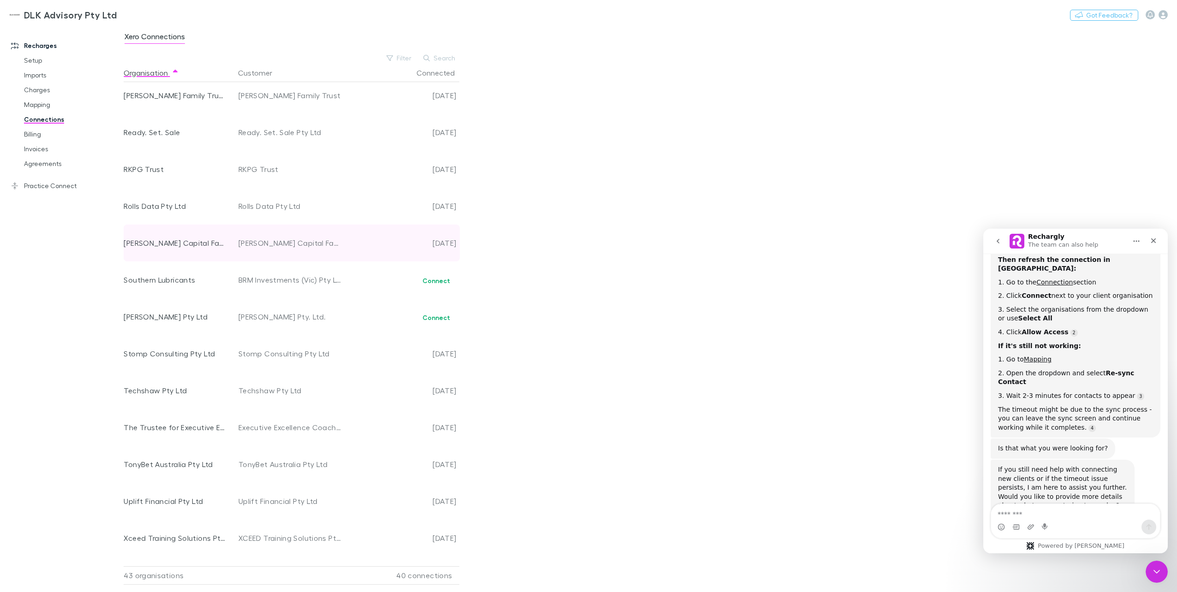
scroll to position [1103, 0]
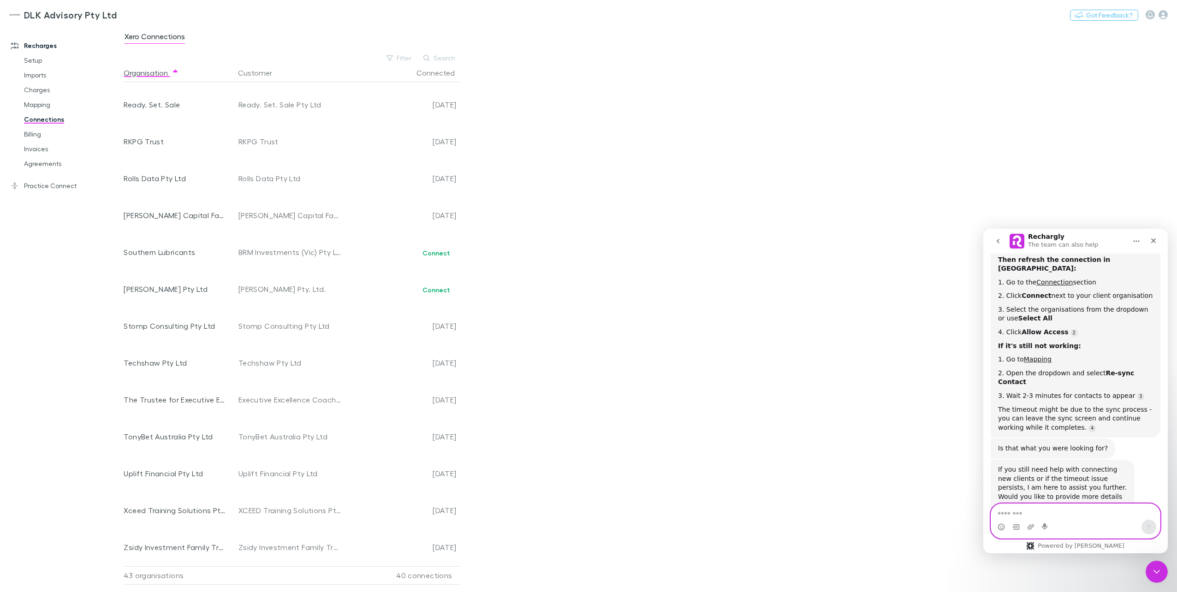
click at [1065, 506] on textarea "Message…" at bounding box center [1075, 512] width 169 height 16
click at [1033, 516] on textarea "**********" at bounding box center [1075, 512] width 169 height 16
click at [1074, 517] on textarea "**********" at bounding box center [1075, 512] width 169 height 16
type textarea "**********"
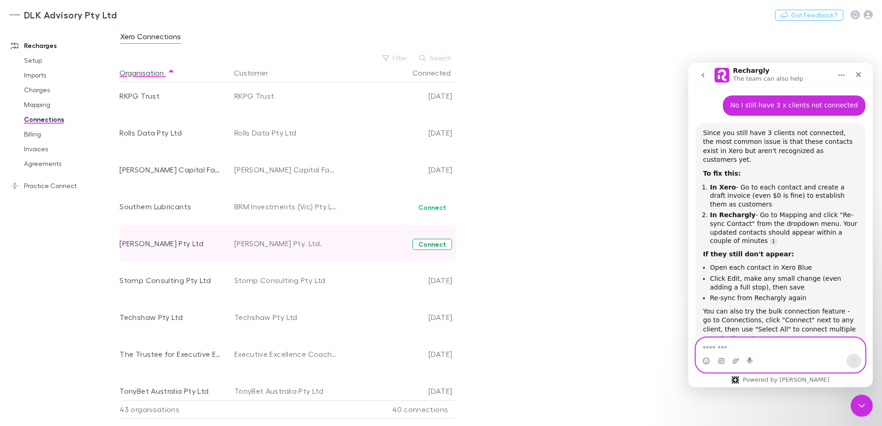
scroll to position [1149, 0]
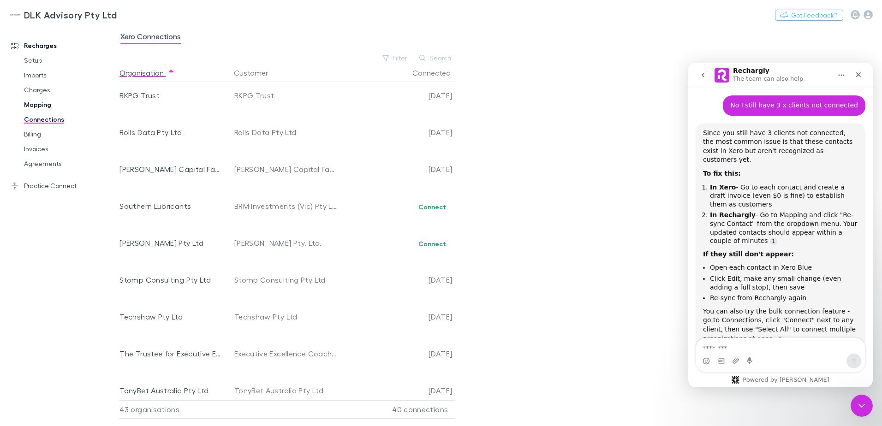
click at [40, 110] on link "Mapping" at bounding box center [70, 104] width 110 height 15
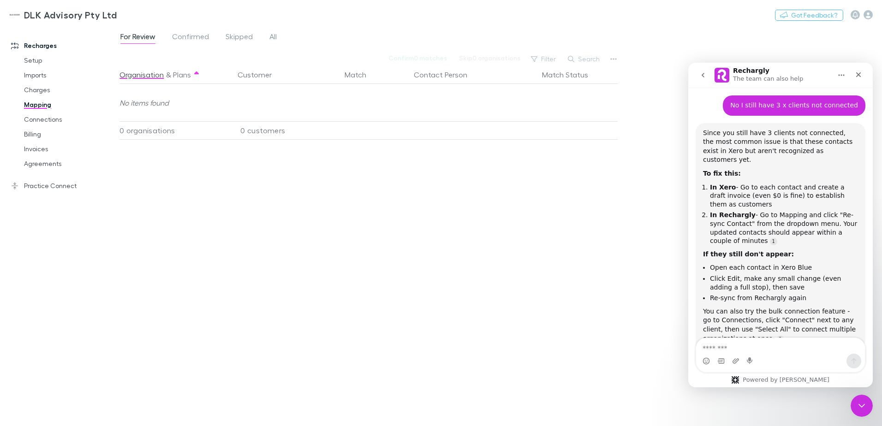
click at [606, 59] on div "Filter Search" at bounding box center [566, 59] width 81 height 13
click at [610, 59] on button "button" at bounding box center [613, 59] width 13 height 13
click at [541, 150] on p "Re-sync contacts" at bounding box center [556, 146] width 112 height 11
drag, startPoint x: 191, startPoint y: 82, endPoint x: 508, endPoint y: 82, distance: 316.9
click at [508, 82] on div "Organisation & Plans Customer Match Contact Person Match Status" at bounding box center [368, 74] width 498 height 18
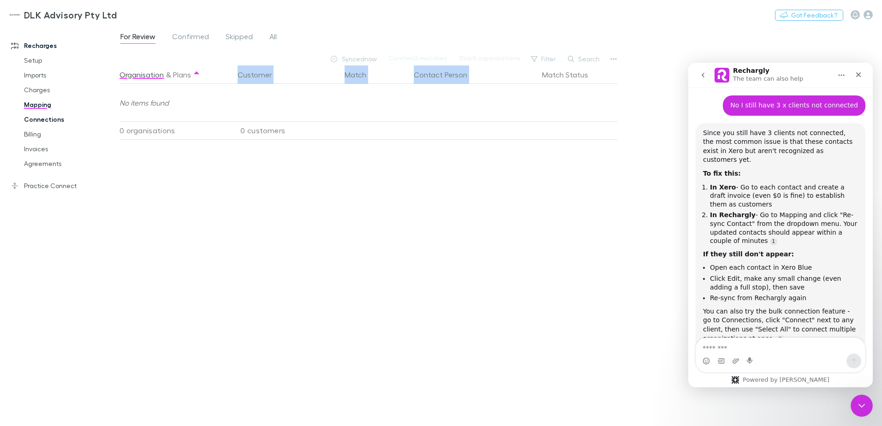
click at [57, 119] on link "Connections" at bounding box center [70, 119] width 110 height 15
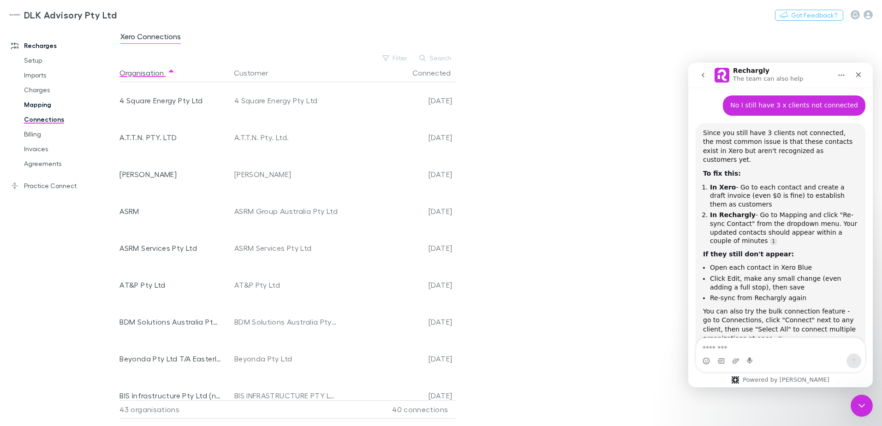
click at [48, 107] on link "Mapping" at bounding box center [70, 104] width 110 height 15
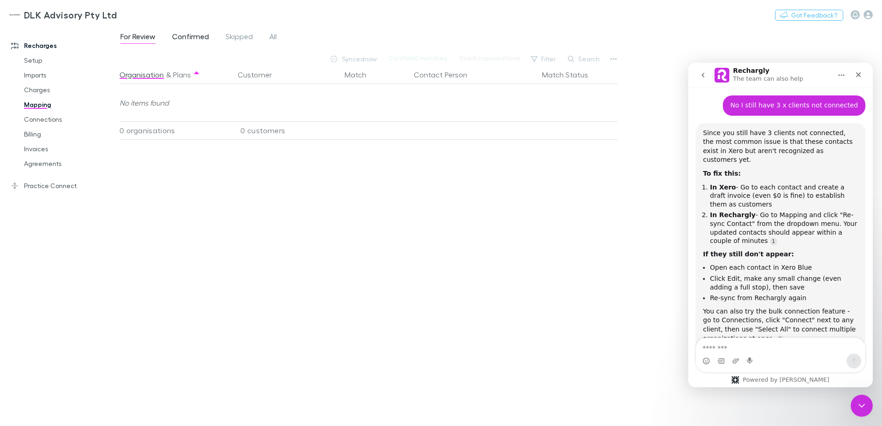
click at [186, 42] on span "Confirmed" at bounding box center [190, 38] width 37 height 12
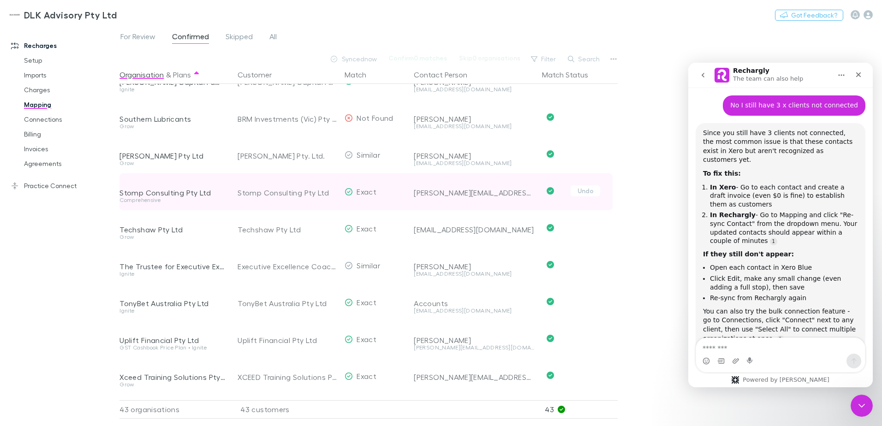
scroll to position [1278, 0]
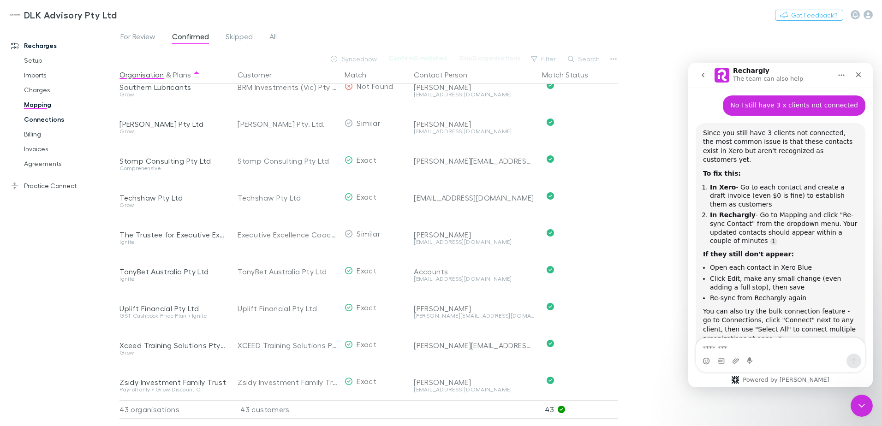
click at [62, 121] on link "Connections" at bounding box center [70, 119] width 110 height 15
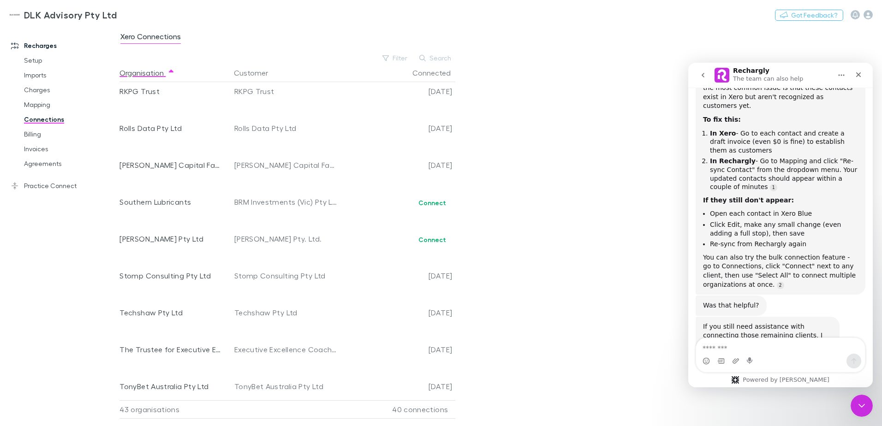
scroll to position [571, 0]
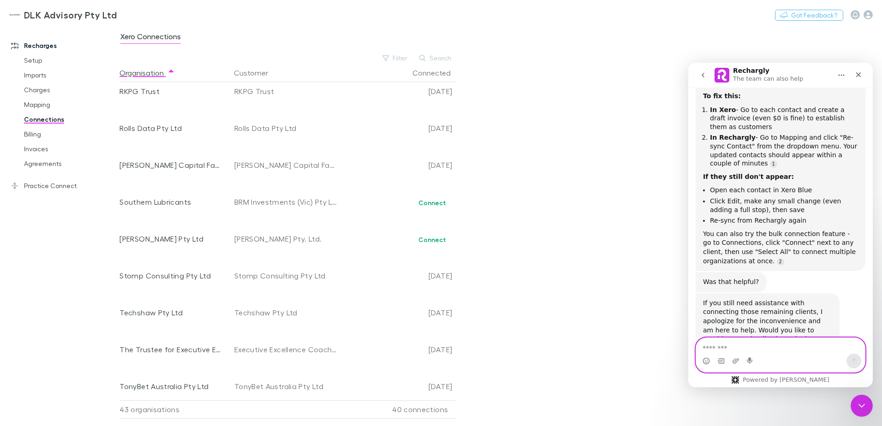
click at [712, 350] on textarea "Message…" at bounding box center [780, 346] width 169 height 16
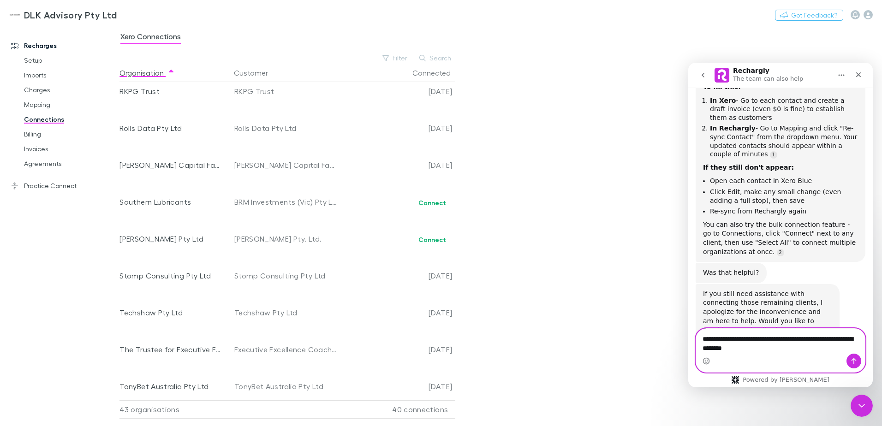
type textarea "**********"
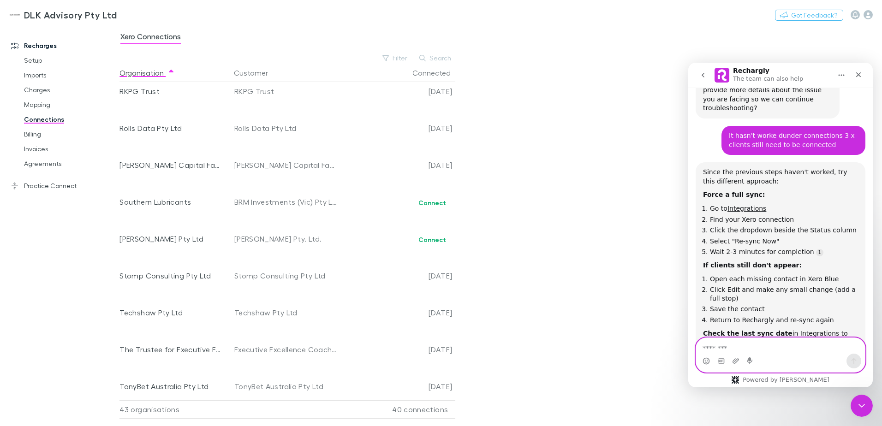
scroll to position [840, 0]
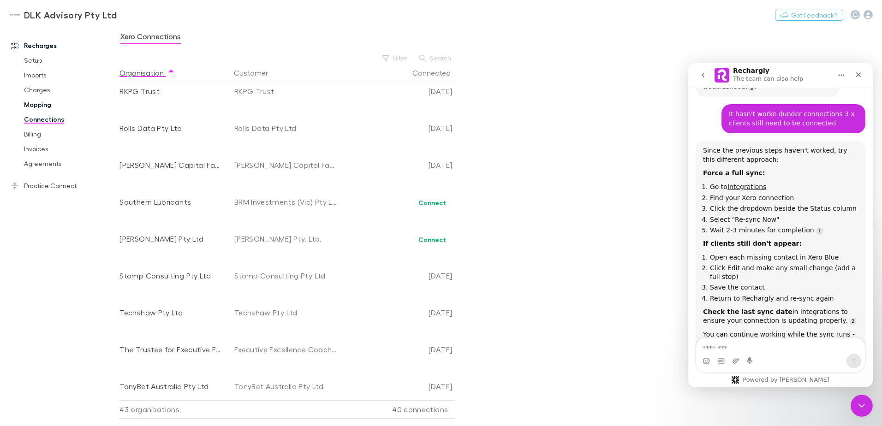
click at [40, 107] on link "Mapping" at bounding box center [70, 104] width 110 height 15
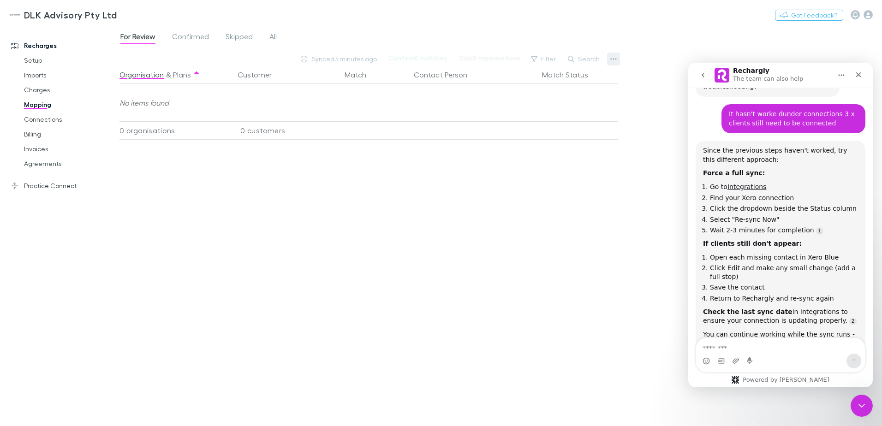
click at [608, 59] on button "button" at bounding box center [613, 59] width 13 height 13
click at [552, 155] on p "We'll fetch updated and new contacts." at bounding box center [556, 156] width 112 height 8
click at [35, 116] on link "Connections" at bounding box center [70, 119] width 110 height 15
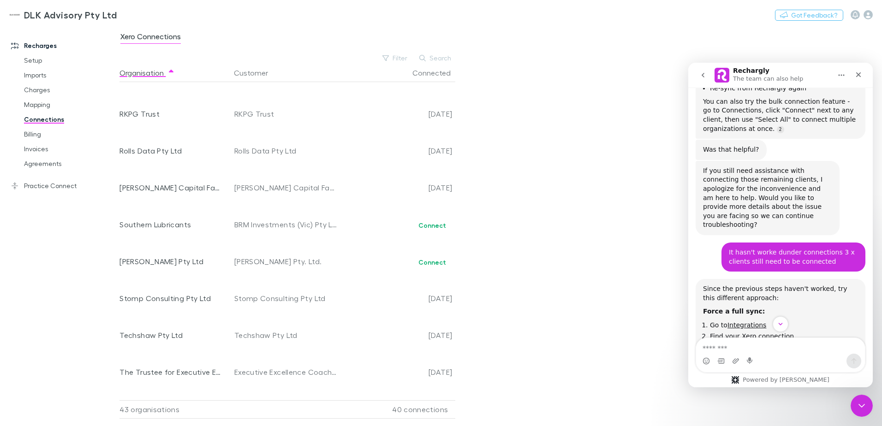
scroll to position [748, 0]
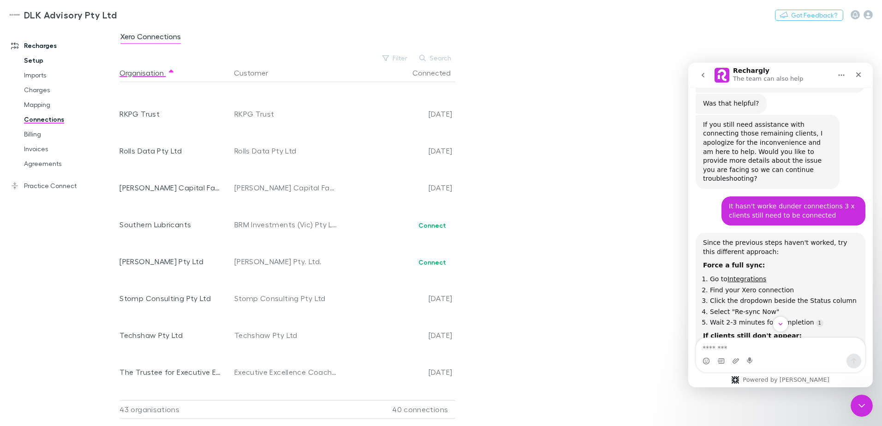
click at [34, 59] on link "Setup" at bounding box center [70, 60] width 110 height 15
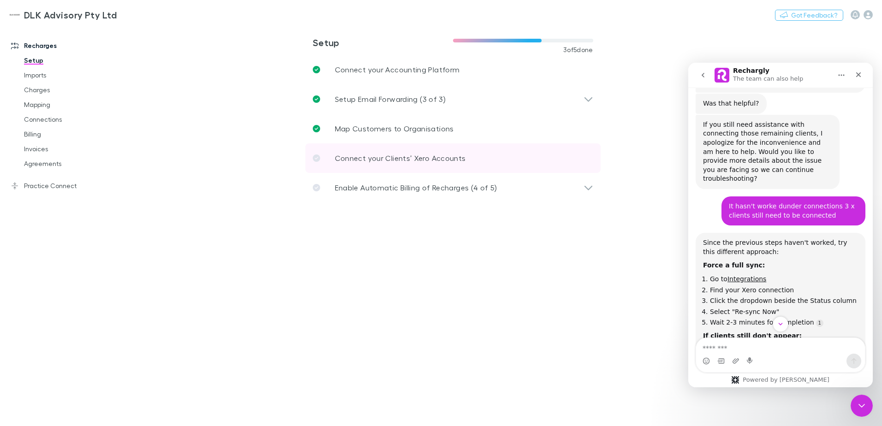
click at [410, 165] on link "Connect your Clients’ Xero Accounts" at bounding box center [452, 158] width 295 height 30
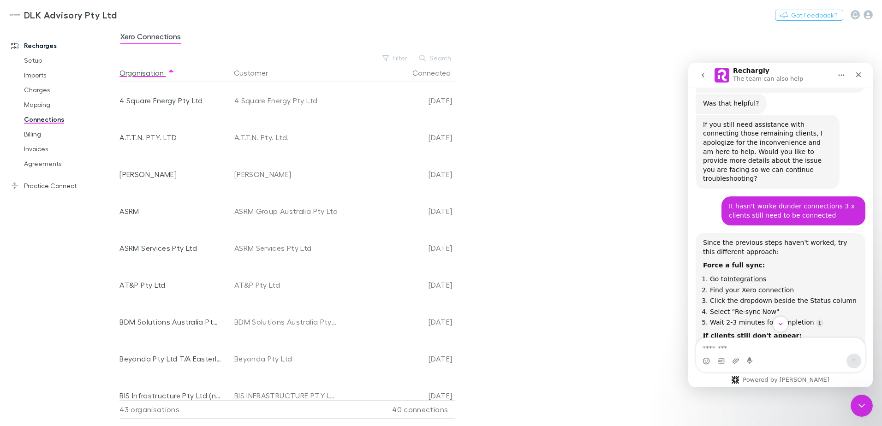
click at [46, 42] on link "Recharges" at bounding box center [63, 45] width 123 height 15
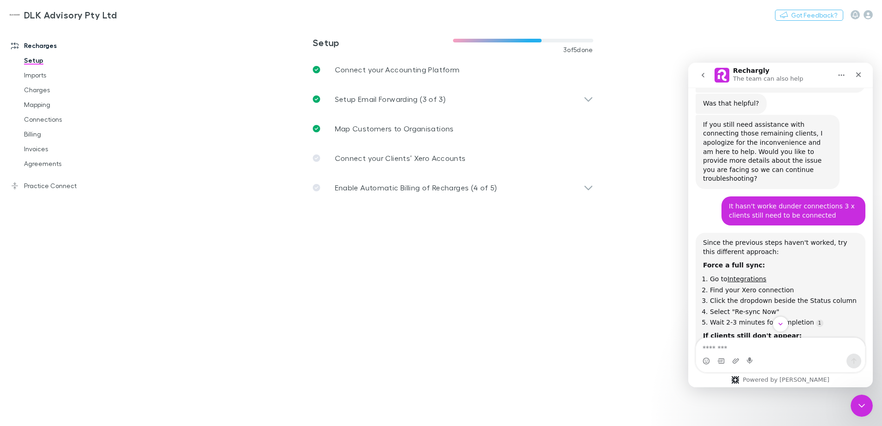
click at [45, 42] on link "Recharges" at bounding box center [63, 45] width 123 height 15
click at [747, 275] on link "Integrations" at bounding box center [746, 278] width 39 height 7
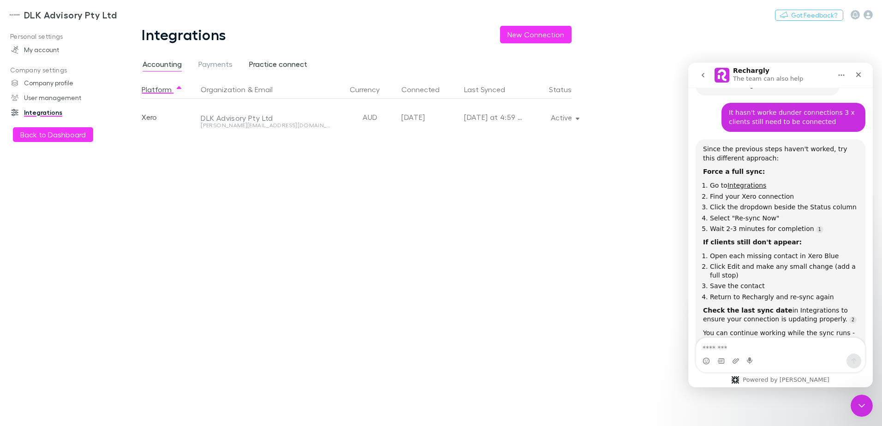
scroll to position [849, 0]
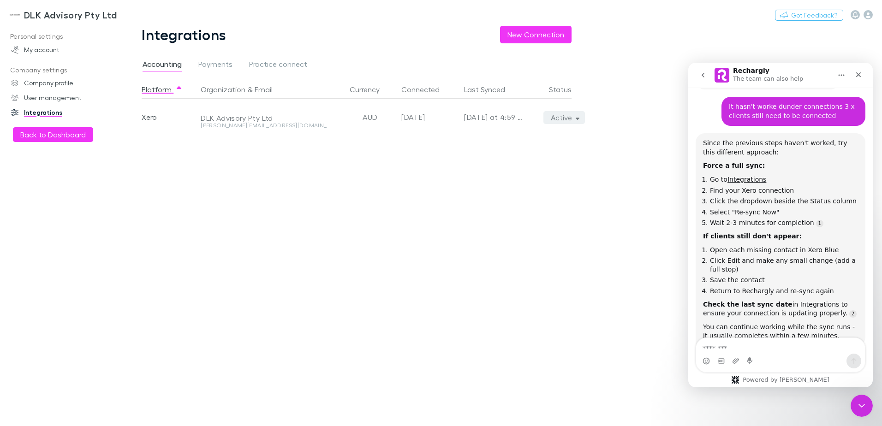
click at [568, 116] on button "Active" at bounding box center [564, 117] width 42 height 13
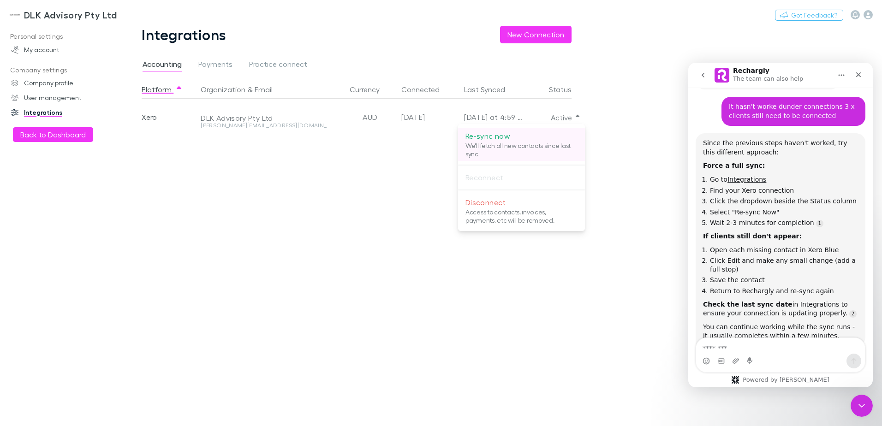
click at [525, 139] on p "Re-sync now" at bounding box center [521, 136] width 112 height 11
click at [651, 160] on div at bounding box center [441, 213] width 882 height 426
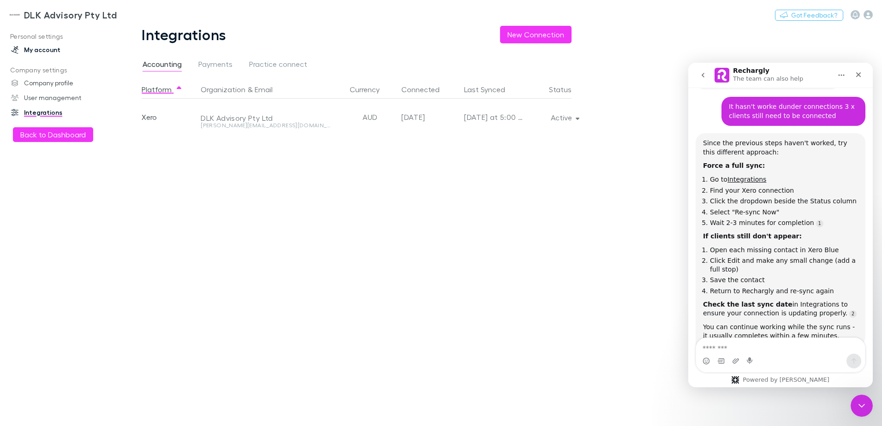
click at [43, 51] on link "My account" at bounding box center [63, 49] width 123 height 15
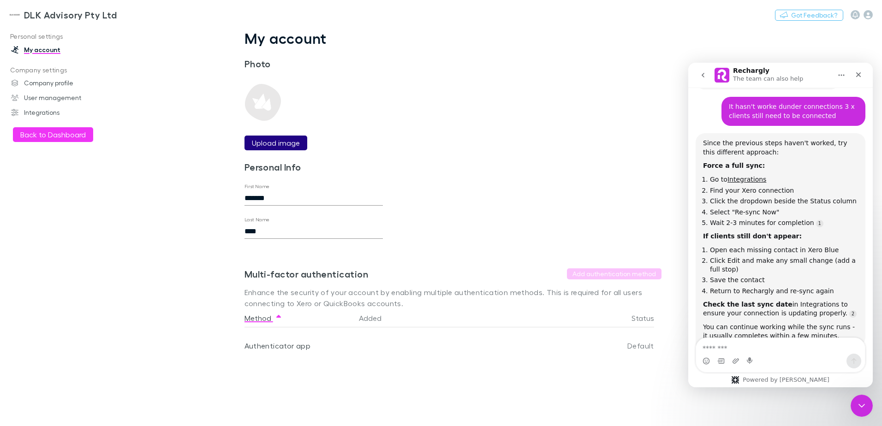
click at [295, 149] on button "Upload image" at bounding box center [275, 143] width 63 height 15
click at [288, 142] on label "Upload image" at bounding box center [276, 142] width 48 height 11
click at [0, 0] on input "Upload image" at bounding box center [0, 0] width 0 height 0
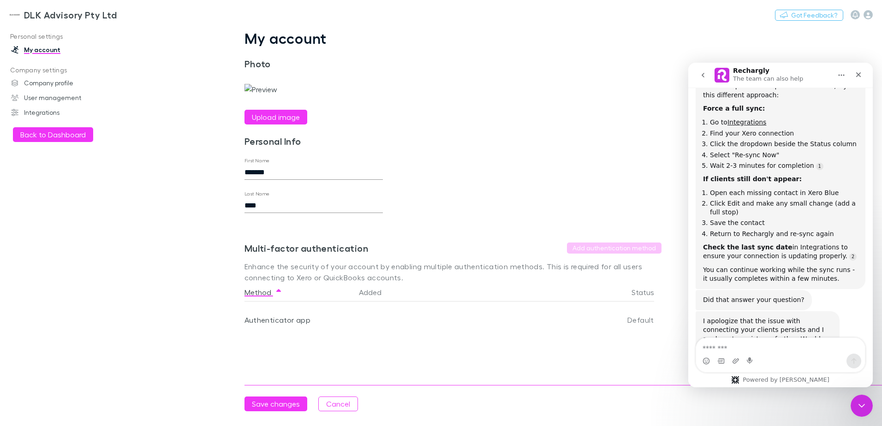
click at [261, 95] on img at bounding box center [260, 89] width 33 height 11
drag, startPoint x: 254, startPoint y: 82, endPoint x: 257, endPoint y: 89, distance: 7.5
click at [256, 84] on div "Upload image" at bounding box center [281, 96] width 74 height 55
click at [259, 95] on img at bounding box center [260, 89] width 33 height 11
click at [341, 405] on button "Cancel" at bounding box center [338, 404] width 40 height 15
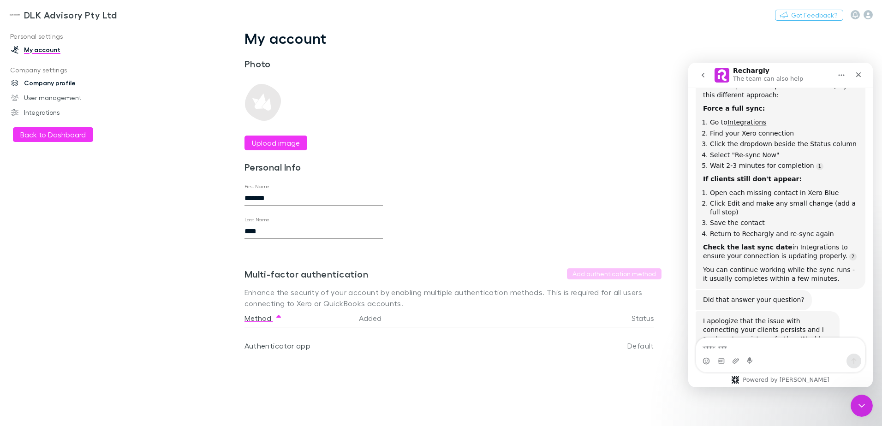
click at [40, 81] on link "Company profile" at bounding box center [63, 83] width 123 height 15
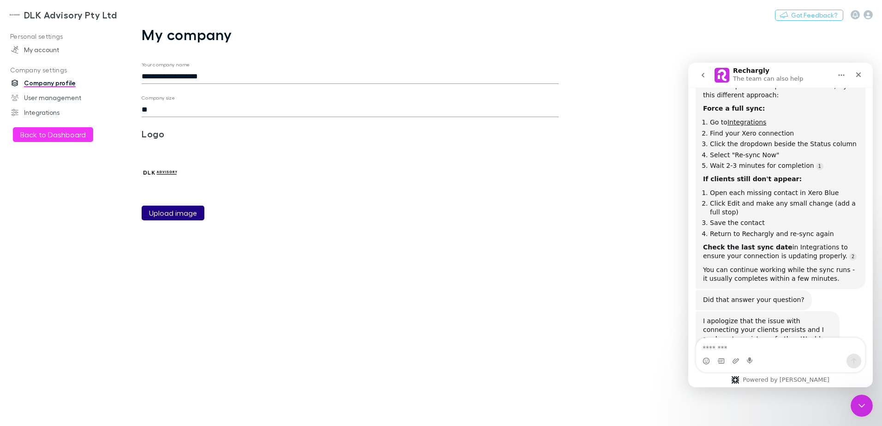
click at [172, 216] on label "Upload image" at bounding box center [173, 213] width 48 height 11
click at [0, 0] on input "Upload image" at bounding box center [0, 0] width 0 height 0
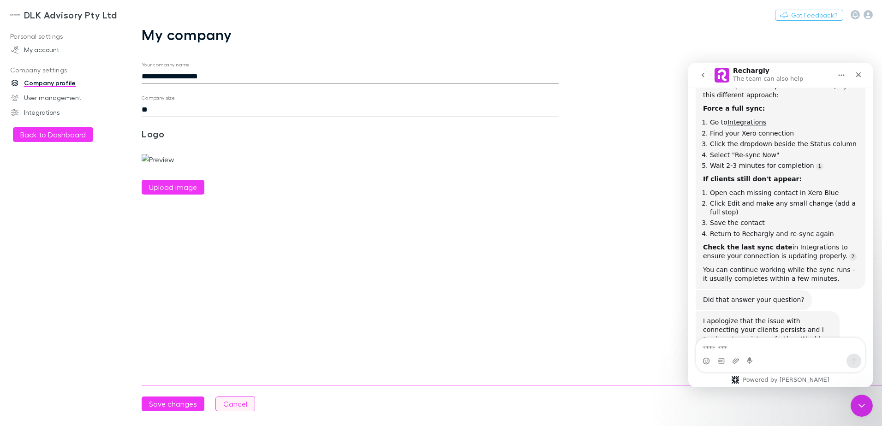
click at [238, 408] on button "Cancel" at bounding box center [235, 404] width 40 height 15
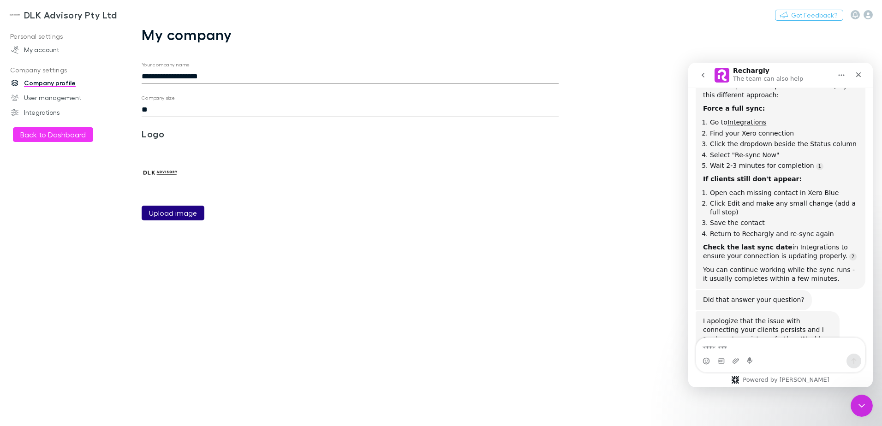
click at [167, 214] on label "Upload image" at bounding box center [173, 213] width 48 height 11
click at [0, 0] on input "Upload image" at bounding box center [0, 0] width 0 height 0
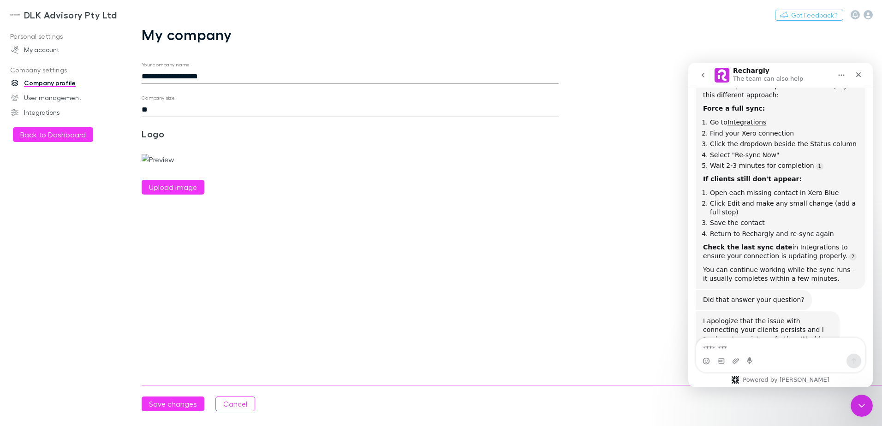
click at [157, 165] on img at bounding box center [158, 159] width 33 height 11
click at [156, 193] on label "Upload image" at bounding box center [173, 187] width 48 height 11
click at [0, 0] on input "Upload image" at bounding box center [0, 0] width 0 height 0
click at [168, 402] on button "Save changes" at bounding box center [173, 404] width 63 height 15
click at [167, 411] on main "**********" at bounding box center [500, 226] width 762 height 400
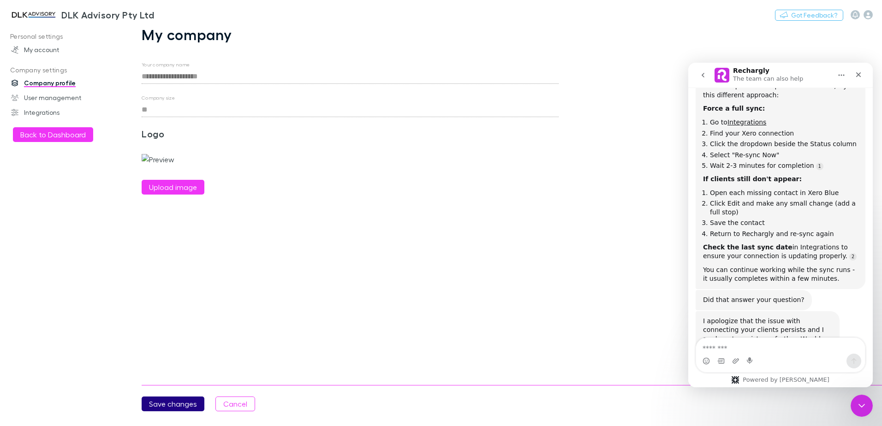
click at [168, 406] on button "Save changes" at bounding box center [173, 404] width 63 height 15
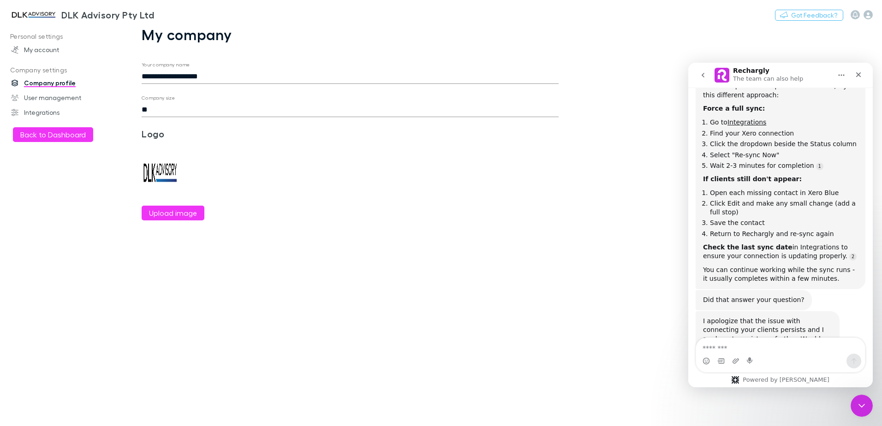
click at [195, 167] on div "Upload image" at bounding box center [179, 179] width 74 height 81
click at [43, 98] on link "User management" at bounding box center [63, 97] width 123 height 15
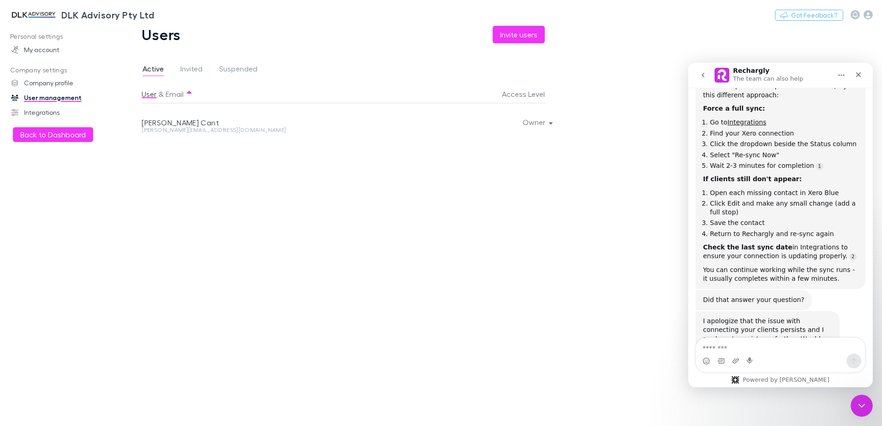
click at [37, 72] on p "Company settings" at bounding box center [63, 71] width 123 height 12
click at [33, 51] on link "My account" at bounding box center [63, 49] width 123 height 15
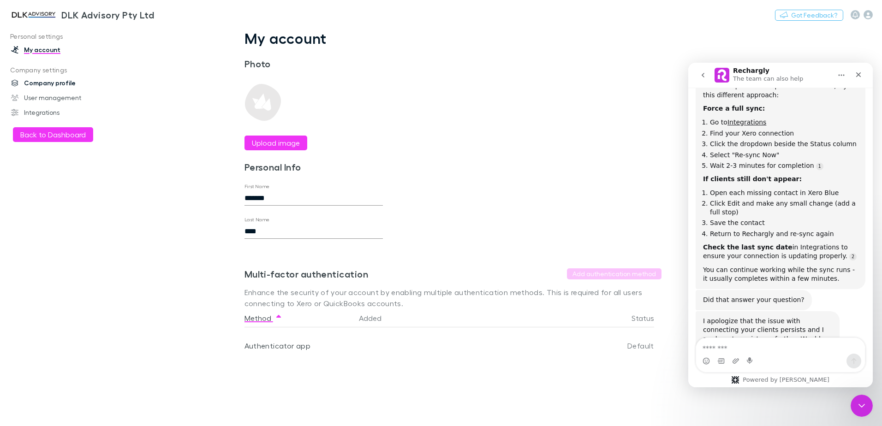
click at [43, 84] on link "Company profile" at bounding box center [63, 83] width 123 height 15
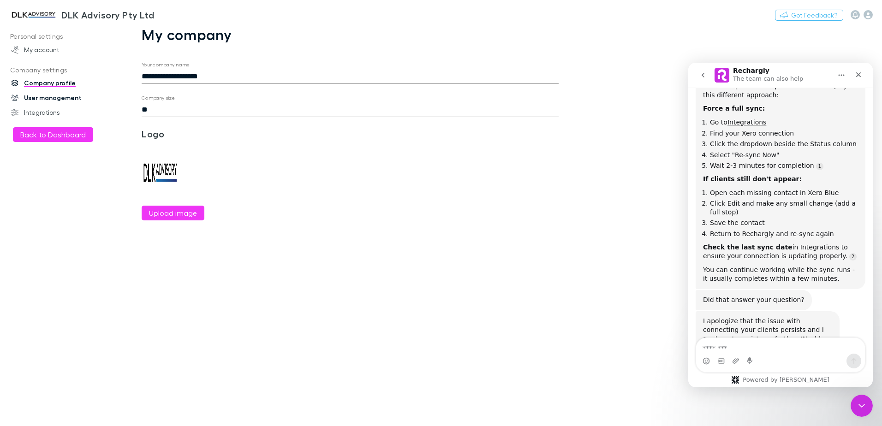
click at [43, 99] on link "User management" at bounding box center [63, 97] width 123 height 15
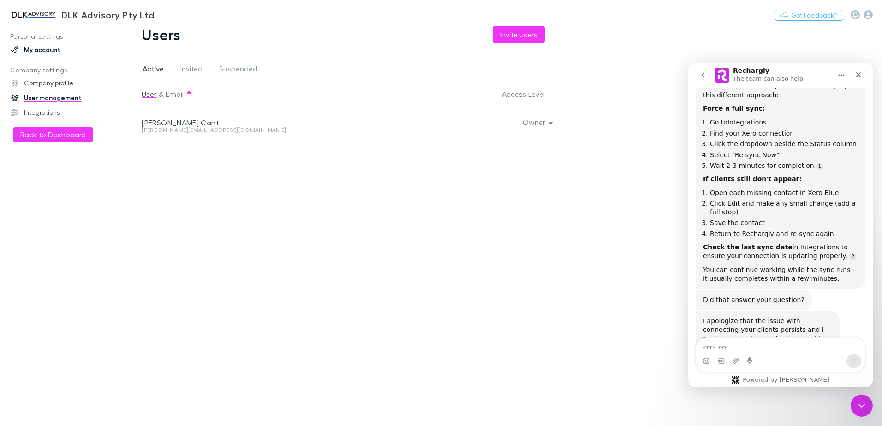
click at [28, 44] on link "My account" at bounding box center [63, 49] width 123 height 15
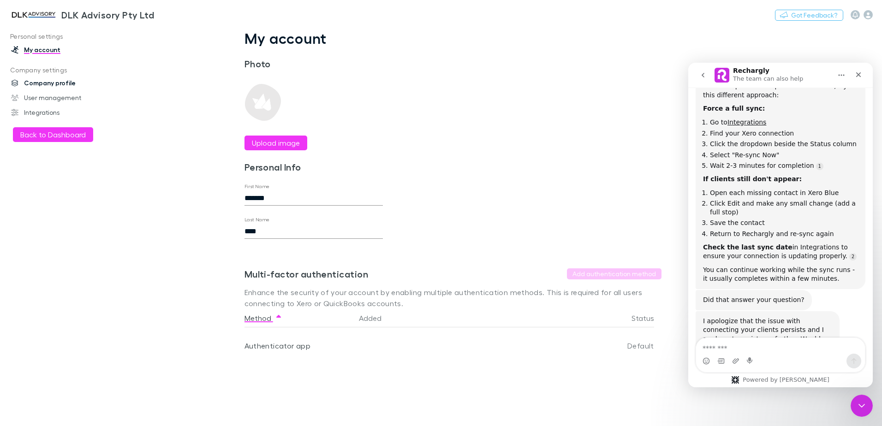
click at [35, 83] on link "Company profile" at bounding box center [63, 83] width 123 height 15
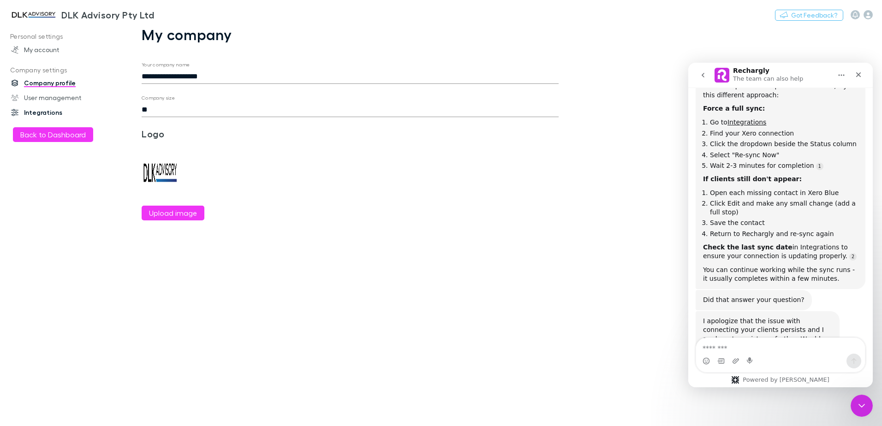
click at [45, 109] on link "Integrations" at bounding box center [63, 112] width 123 height 15
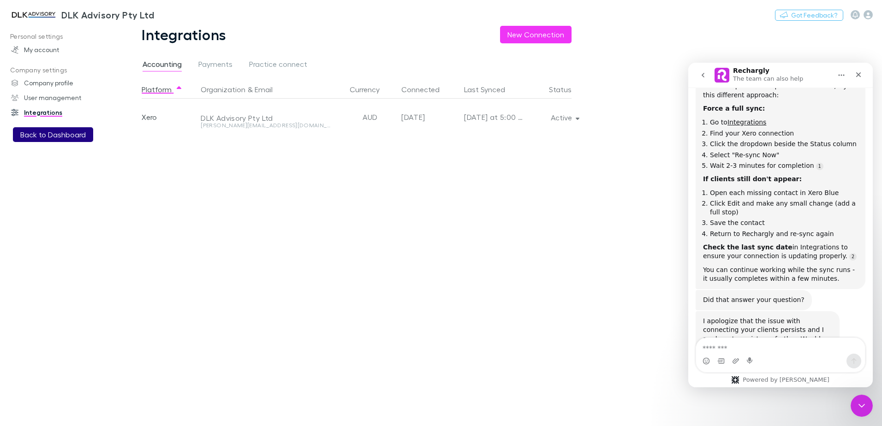
click at [42, 131] on button "Back to Dashboard" at bounding box center [53, 134] width 80 height 15
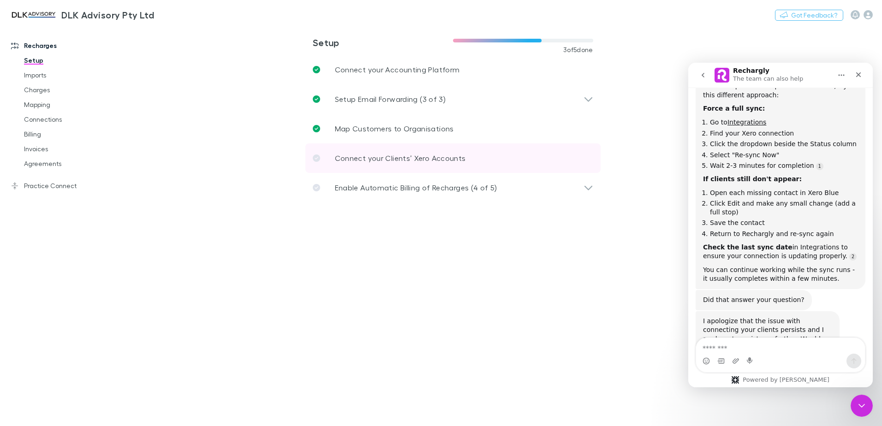
click at [351, 165] on link "Connect your Clients’ Xero Accounts" at bounding box center [452, 158] width 295 height 30
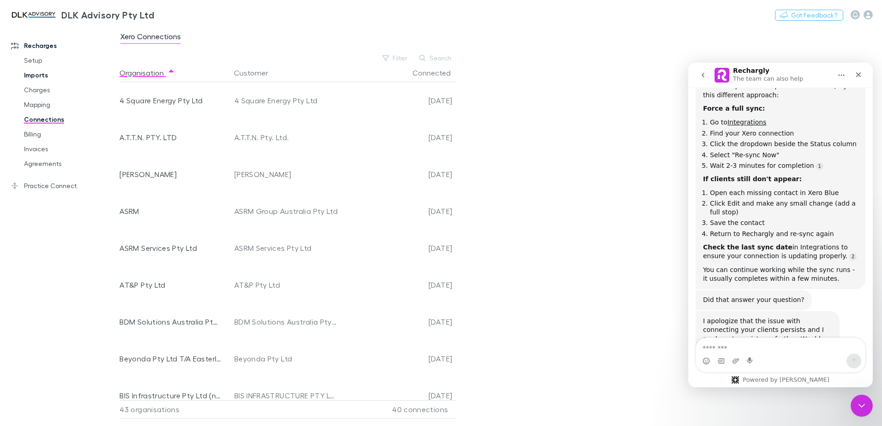
click at [46, 74] on link "Imports" at bounding box center [70, 75] width 110 height 15
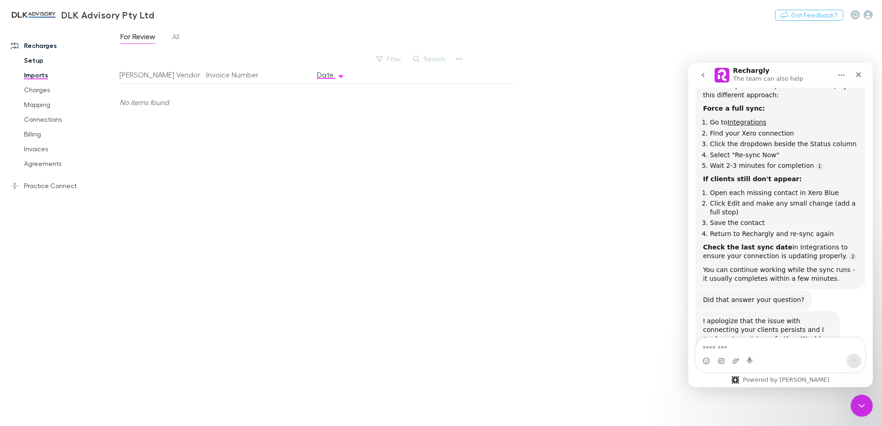
click at [33, 59] on link "Setup" at bounding box center [70, 60] width 110 height 15
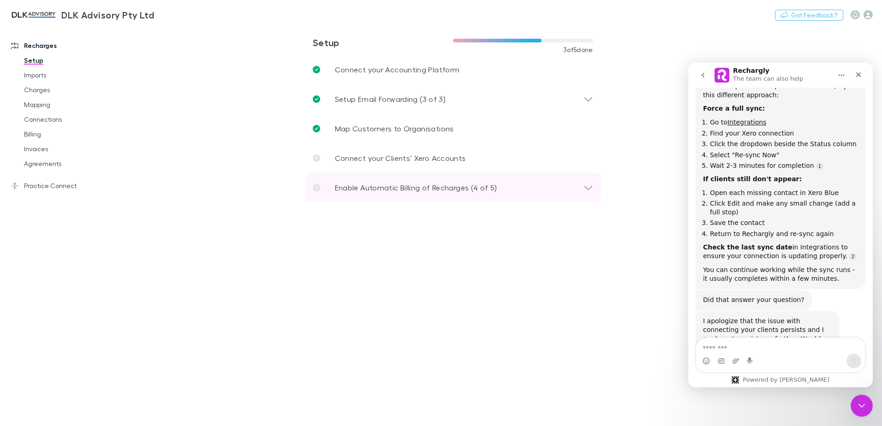
click at [446, 185] on p "Enable Automatic Billing of Recharges (4 of 5)" at bounding box center [416, 187] width 162 height 11
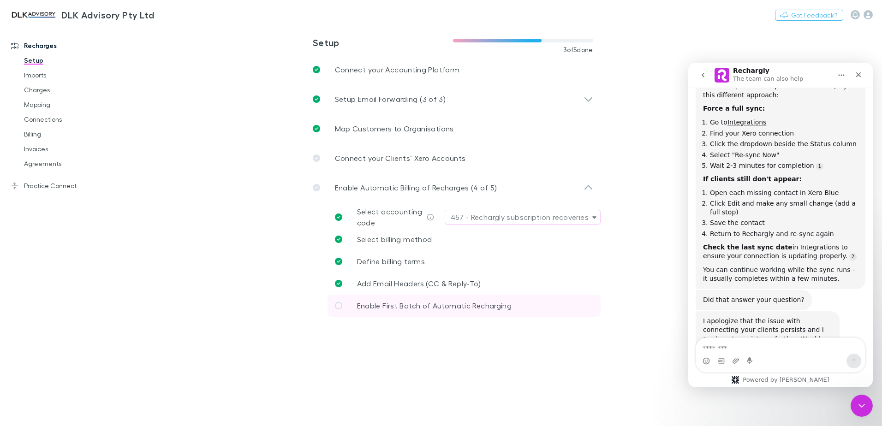
click at [431, 312] on link "Enable First Batch of Automatic Recharging" at bounding box center [463, 306] width 273 height 22
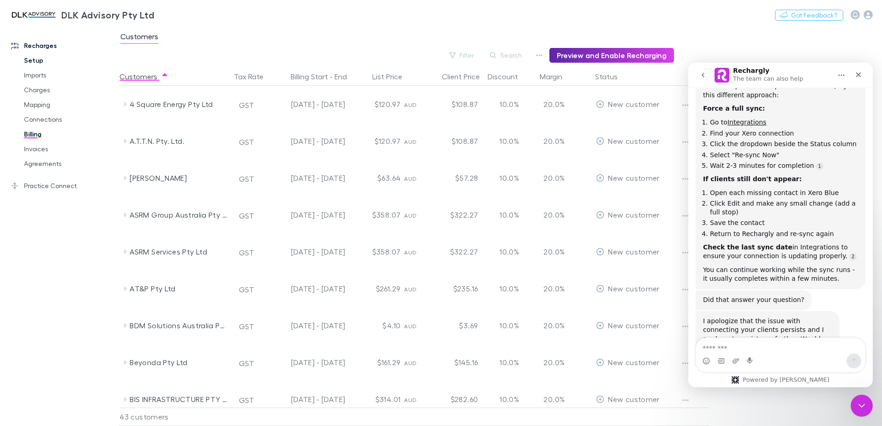
click at [38, 62] on link "Setup" at bounding box center [70, 60] width 110 height 15
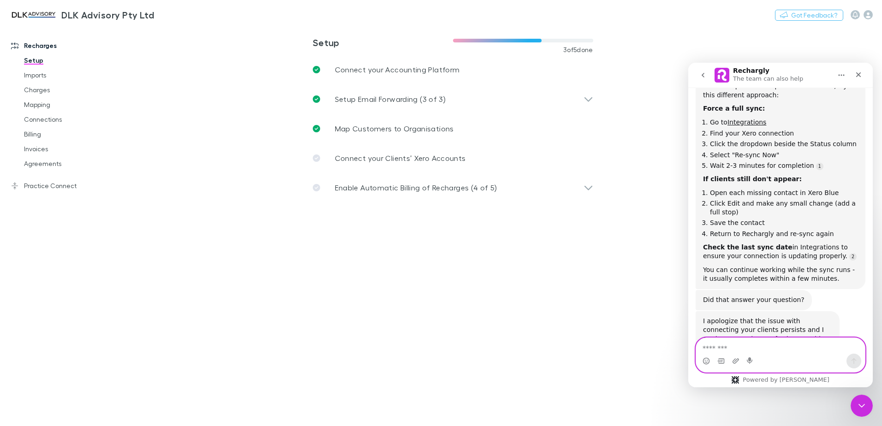
click at [748, 342] on textarea "Message…" at bounding box center [780, 346] width 169 height 16
click at [47, 120] on link "Connections" at bounding box center [70, 119] width 110 height 15
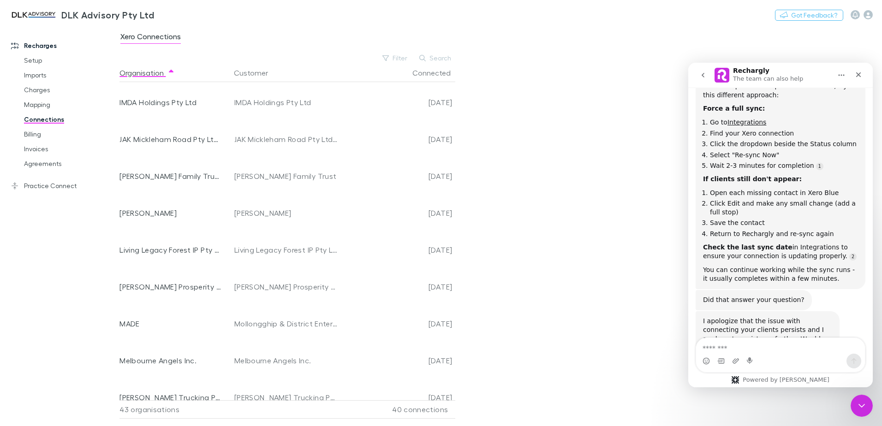
scroll to position [553, 0]
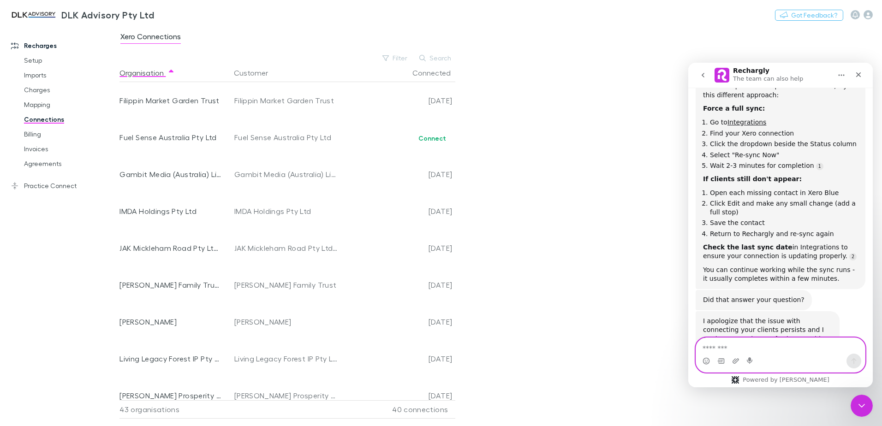
click at [754, 345] on textarea "Message…" at bounding box center [780, 346] width 169 height 16
type textarea "**********"
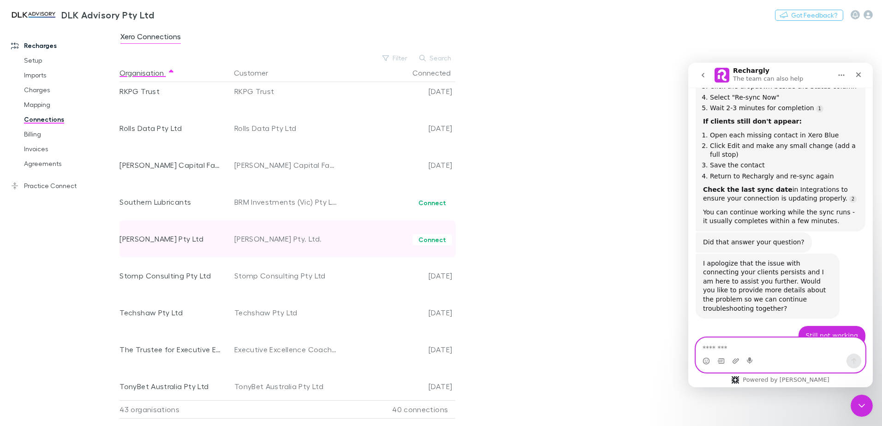
scroll to position [998, 0]
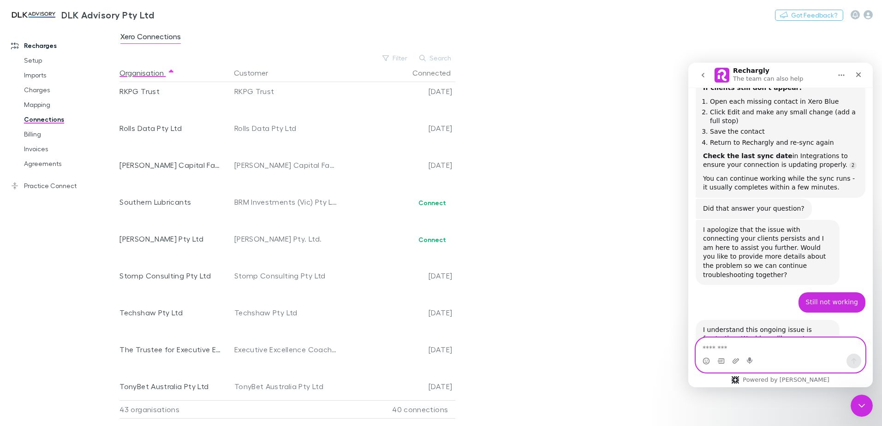
click at [767, 344] on textarea "Message…" at bounding box center [780, 346] width 169 height 16
type textarea "***"
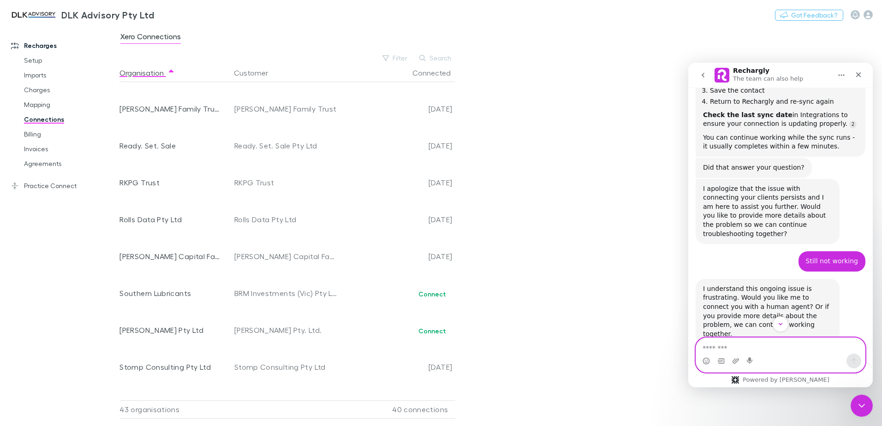
scroll to position [969, 0]
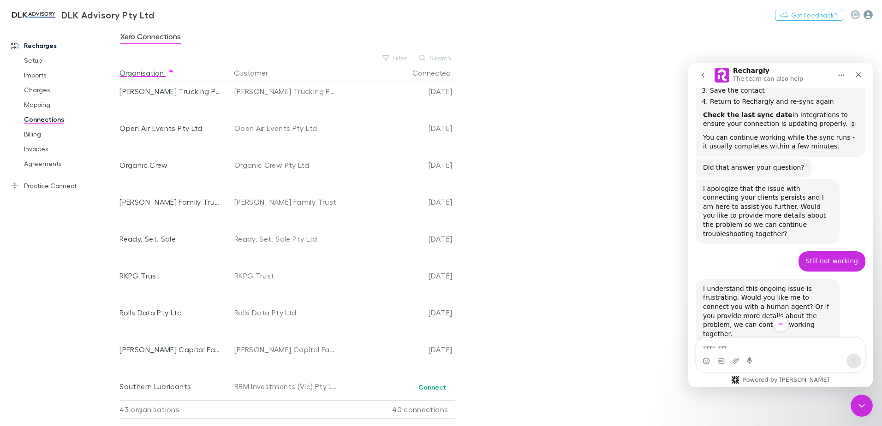
click at [867, 12] on icon "button" at bounding box center [867, 14] width 9 height 9
click at [855, 403] on icon "Close Intercom Messenger" at bounding box center [860, 404] width 11 height 11
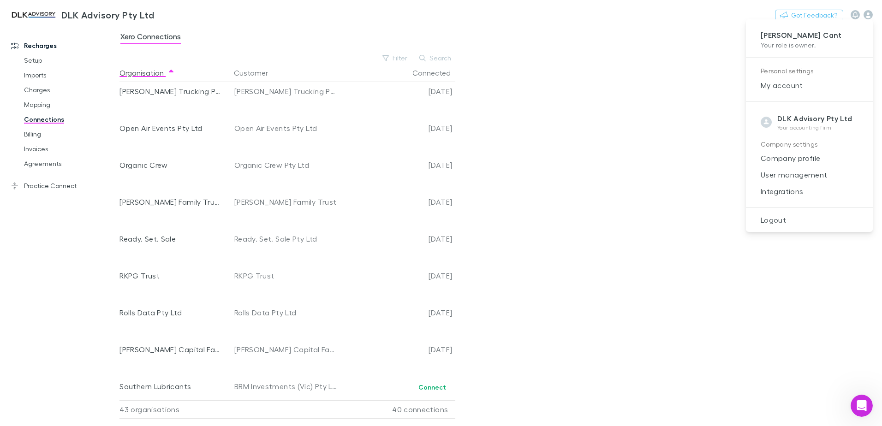
scroll to position [1223, 0]
click at [786, 224] on span "Logout" at bounding box center [809, 219] width 112 height 11
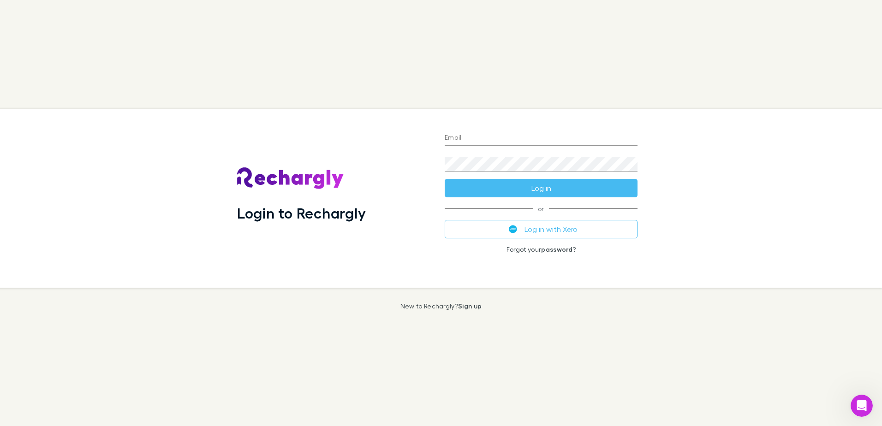
click at [484, 144] on input "Email" at bounding box center [541, 138] width 193 height 15
drag, startPoint x: 745, startPoint y: 248, endPoint x: 692, endPoint y: 220, distance: 60.4
click at [745, 247] on div "Login to Rechargly Email Password Log in or Log in with Xero Forgot your passwo…" at bounding box center [437, 198] width 889 height 179
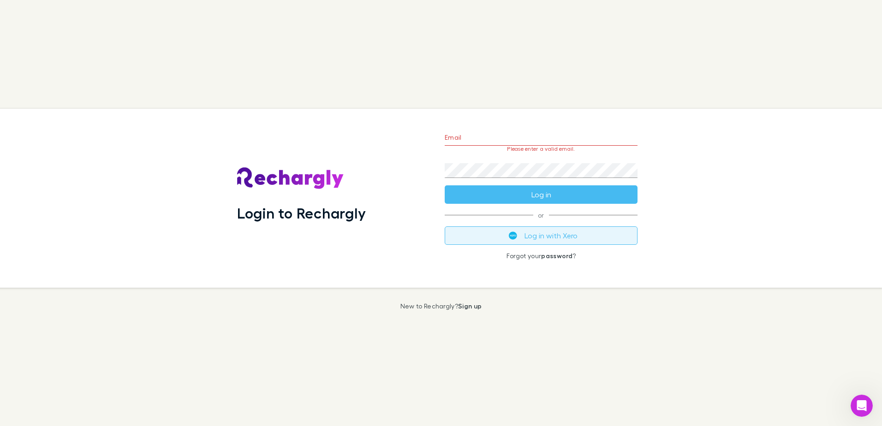
click at [553, 232] on button "Log in with Xero" at bounding box center [541, 235] width 193 height 18
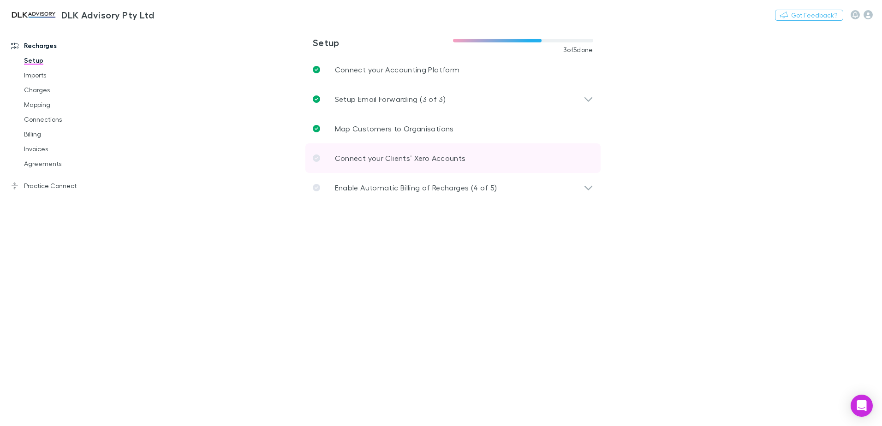
click at [449, 154] on p "Connect your Clients’ Xero Accounts" at bounding box center [400, 158] width 131 height 11
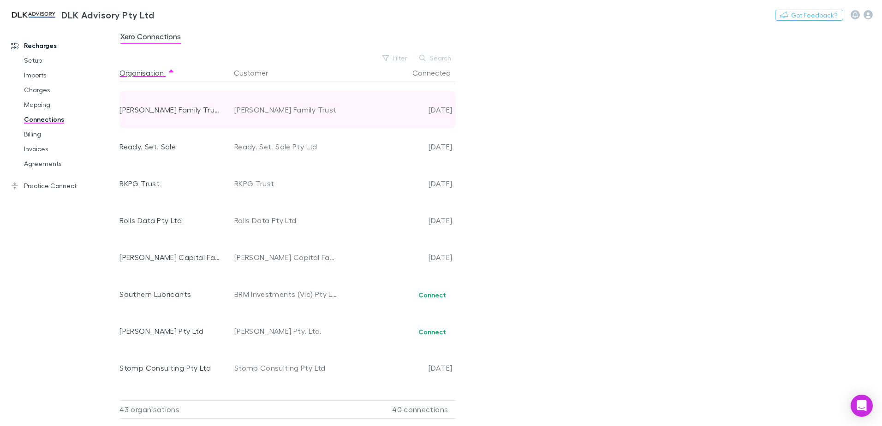
scroll to position [1153, 0]
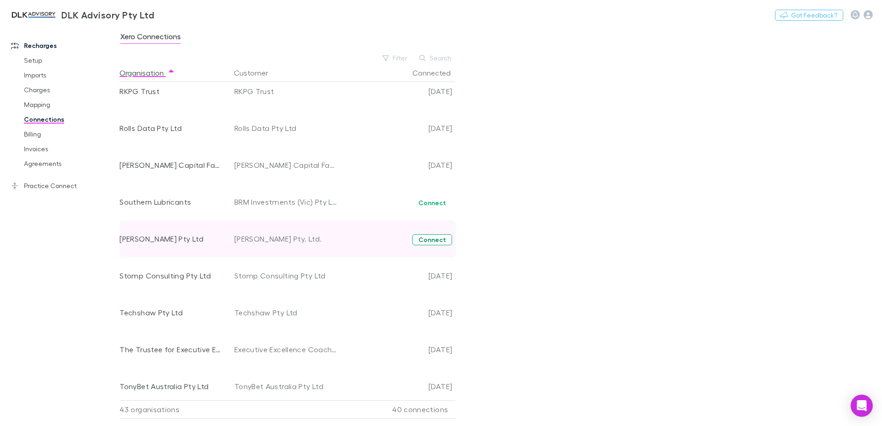
click at [444, 241] on button "Connect" at bounding box center [432, 239] width 40 height 11
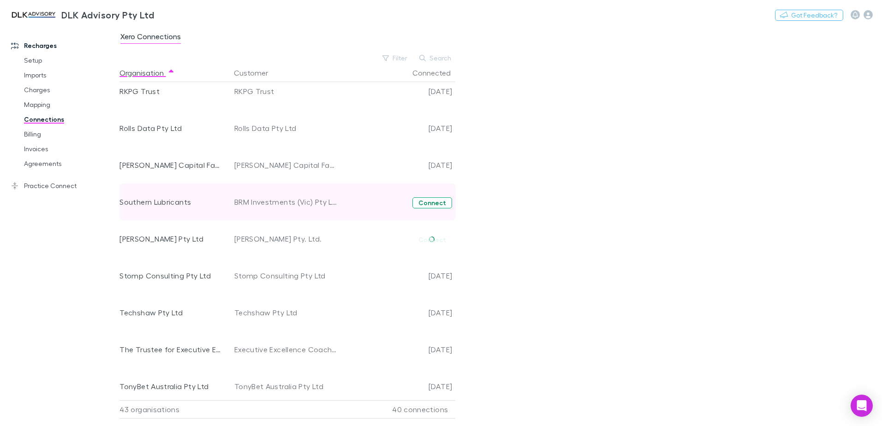
click at [439, 206] on button "Connect" at bounding box center [432, 202] width 40 height 11
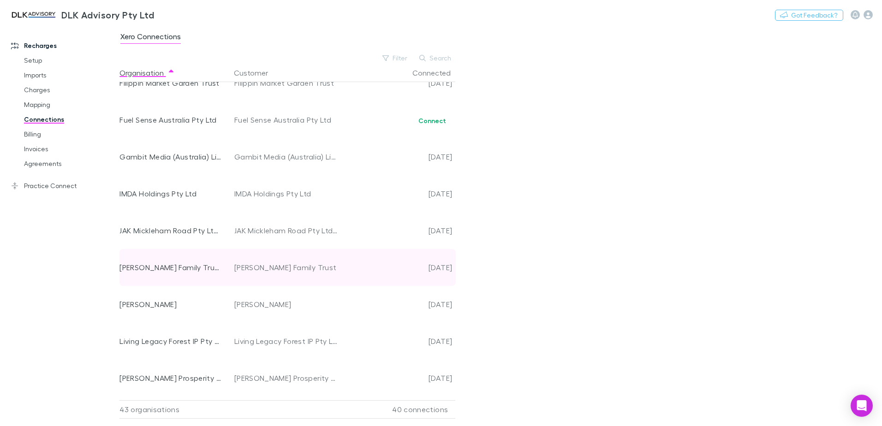
scroll to position [553, 0]
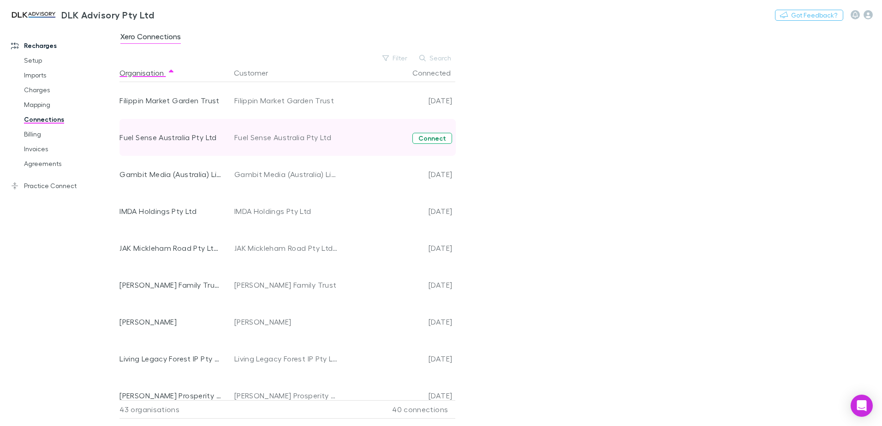
click at [439, 140] on button "Connect" at bounding box center [432, 138] width 40 height 11
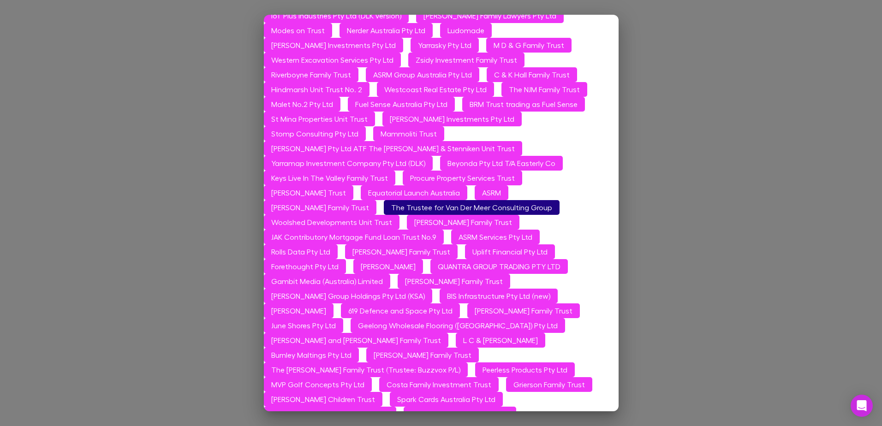
scroll to position [975, 0]
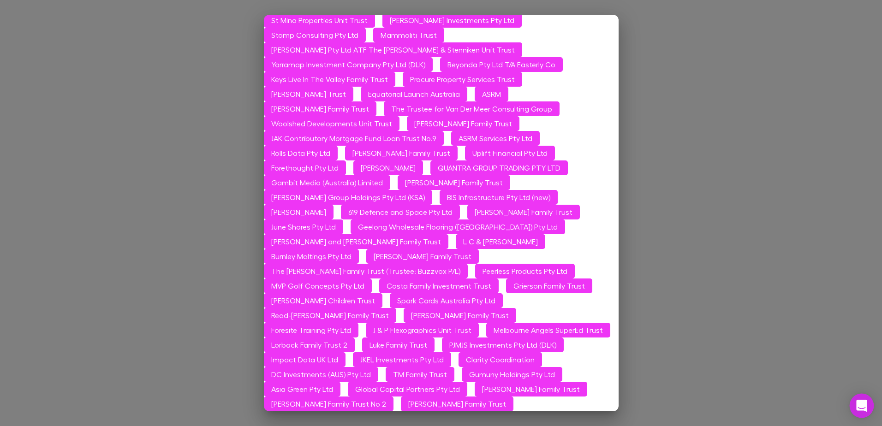
click at [855, 406] on div "Open Intercom Messenger" at bounding box center [862, 406] width 24 height 24
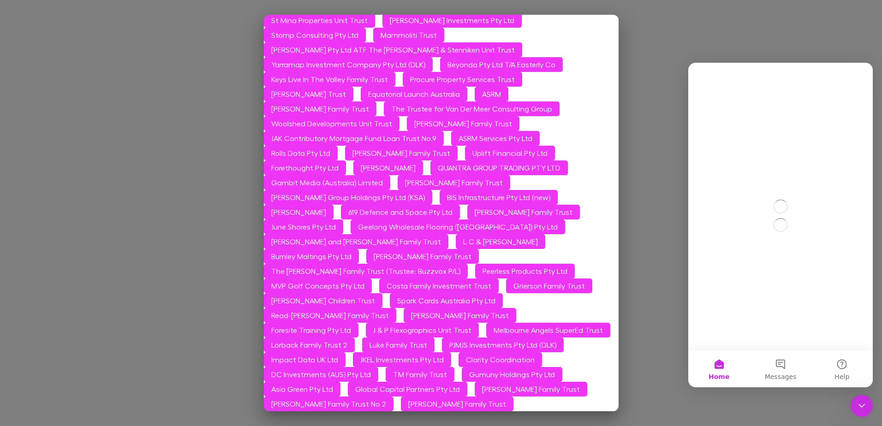
scroll to position [0, 0]
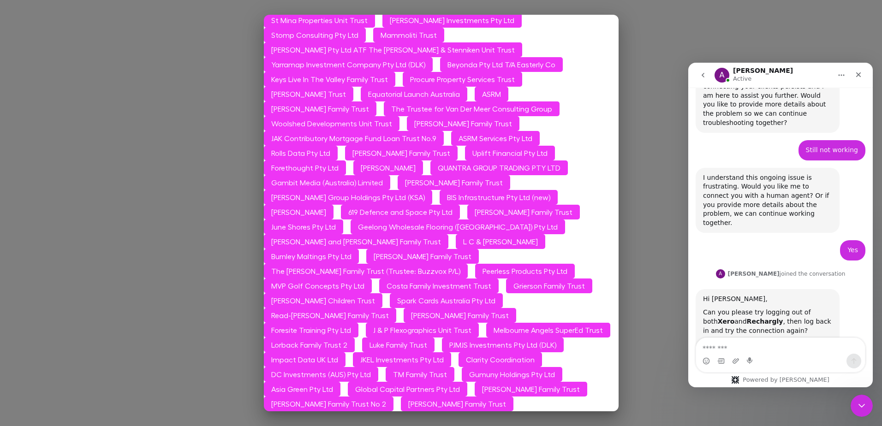
scroll to position [1223, 0]
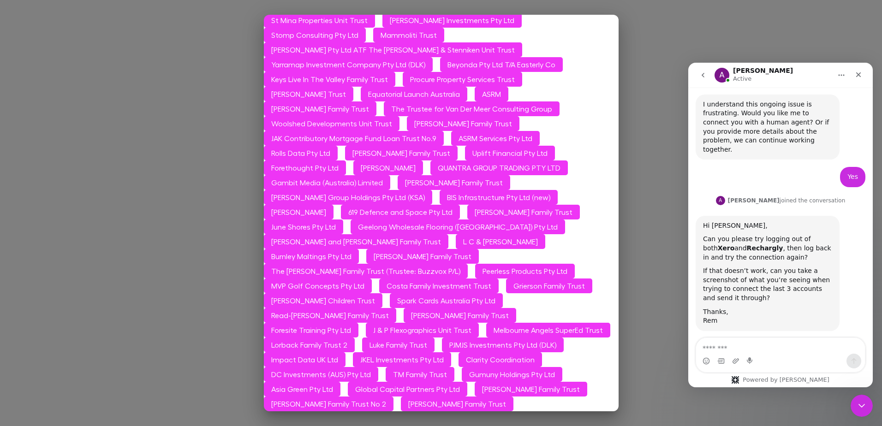
click at [740, 346] on textarea "Message…" at bounding box center [780, 346] width 169 height 16
type textarea "**********"
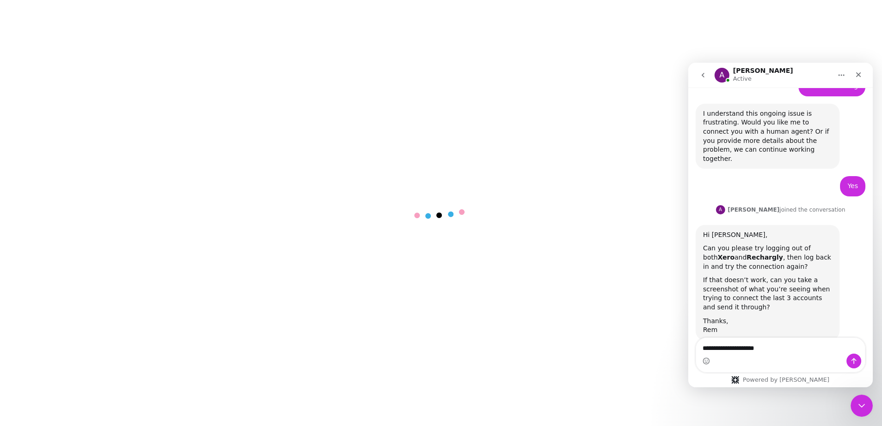
scroll to position [1223, 0]
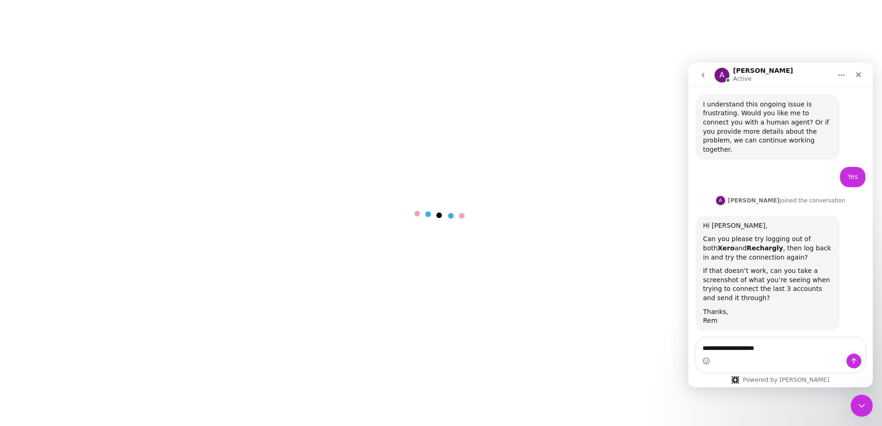
click at [762, 351] on textarea "**********" at bounding box center [780, 346] width 169 height 16
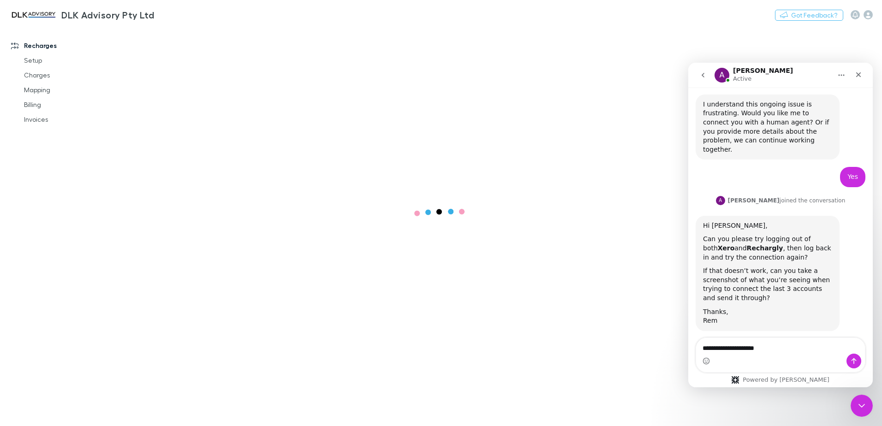
drag, startPoint x: 769, startPoint y: 351, endPoint x: 700, endPoint y: 348, distance: 69.7
click at [700, 348] on textarea "**********" at bounding box center [780, 346] width 169 height 16
click at [31, 88] on link "Mapping" at bounding box center [70, 90] width 110 height 15
click at [742, 352] on textarea "******" at bounding box center [780, 346] width 169 height 16
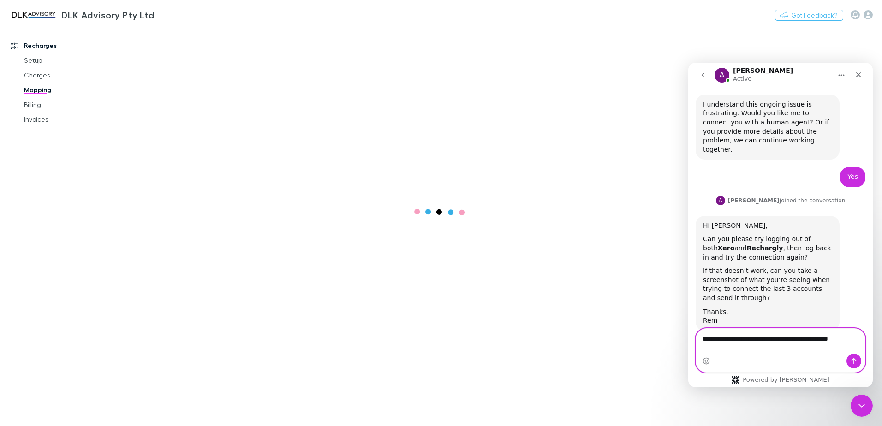
type textarea "**********"
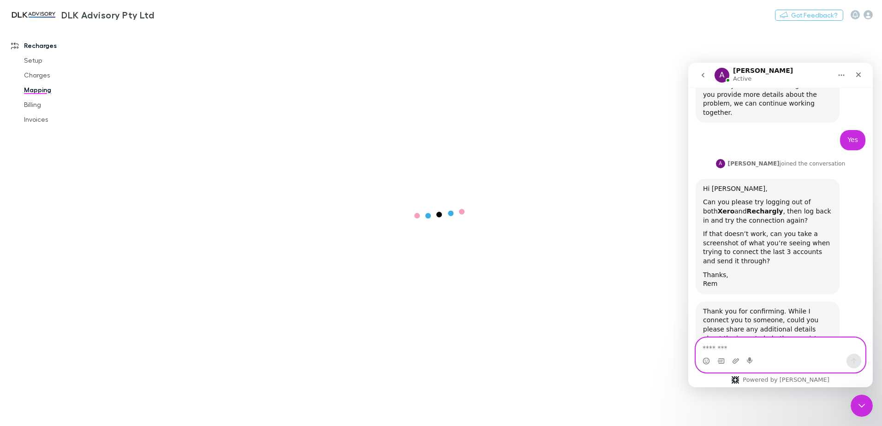
scroll to position [1305, 0]
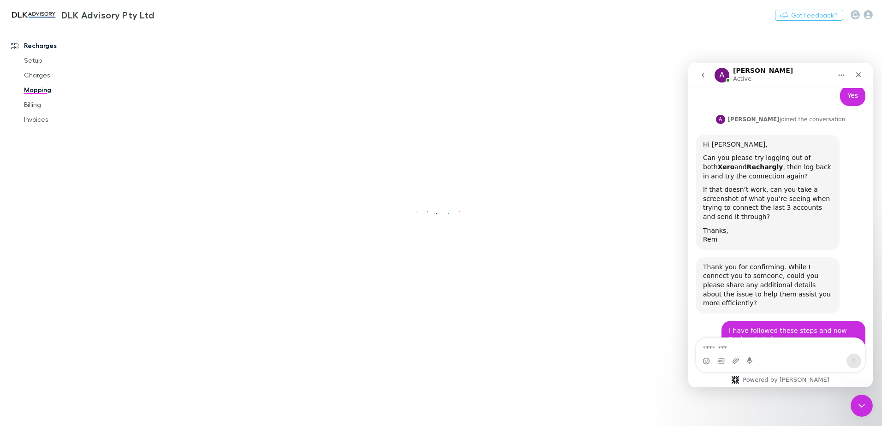
scroll to position [1305, 0]
click at [745, 347] on textarea "Message…" at bounding box center [780, 346] width 169 height 16
type textarea "**********"
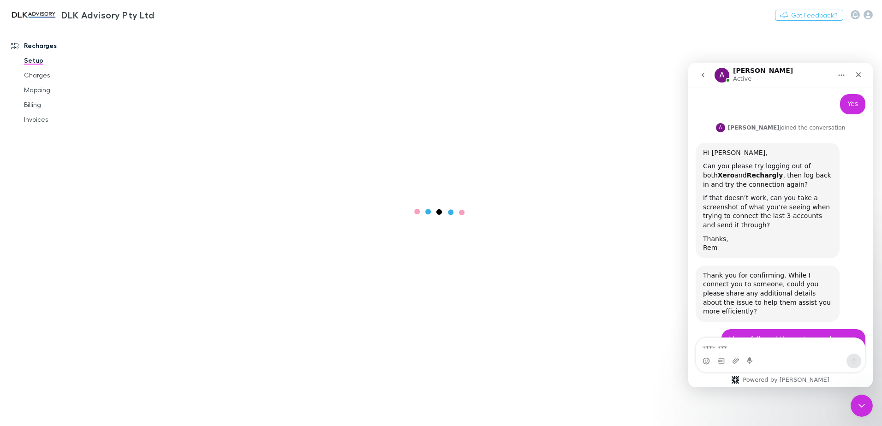
scroll to position [1305, 0]
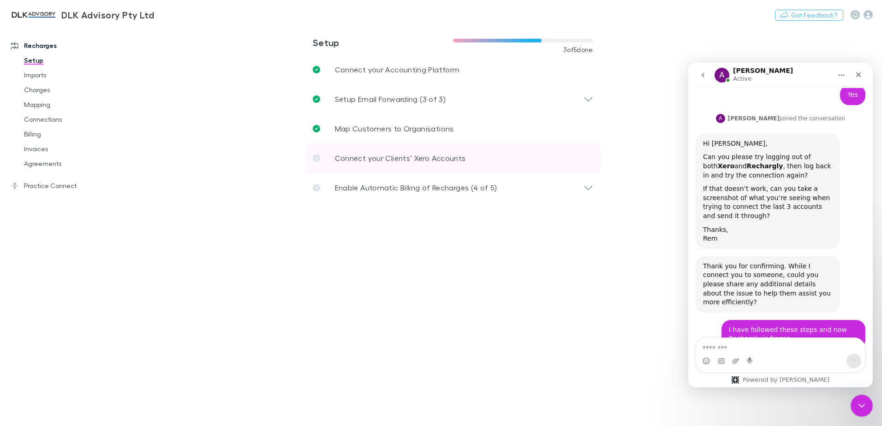
click at [425, 156] on p "Connect your Clients’ Xero Accounts" at bounding box center [400, 158] width 131 height 11
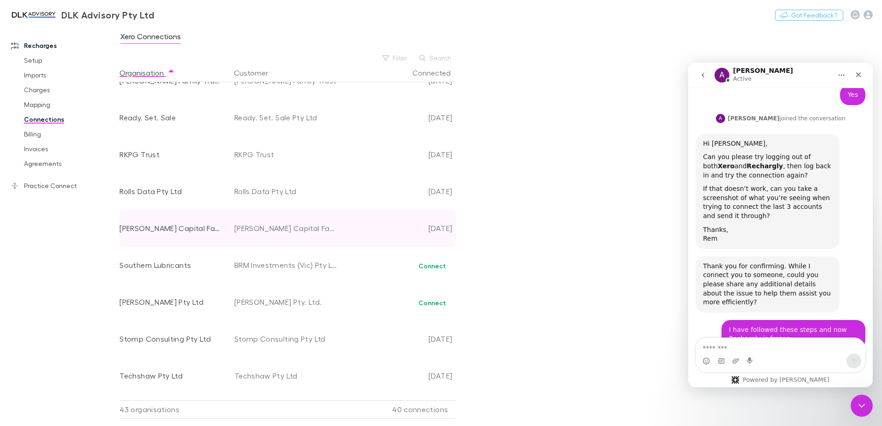
scroll to position [1199, 0]
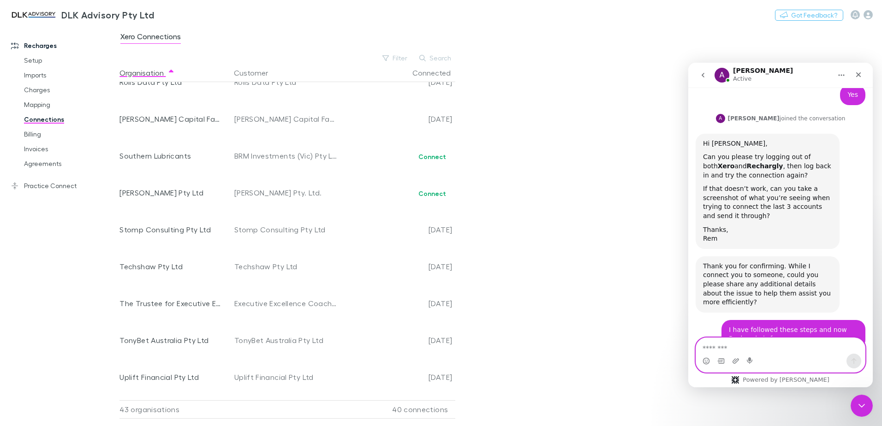
click at [780, 348] on textarea "Message…" at bounding box center [780, 346] width 169 height 16
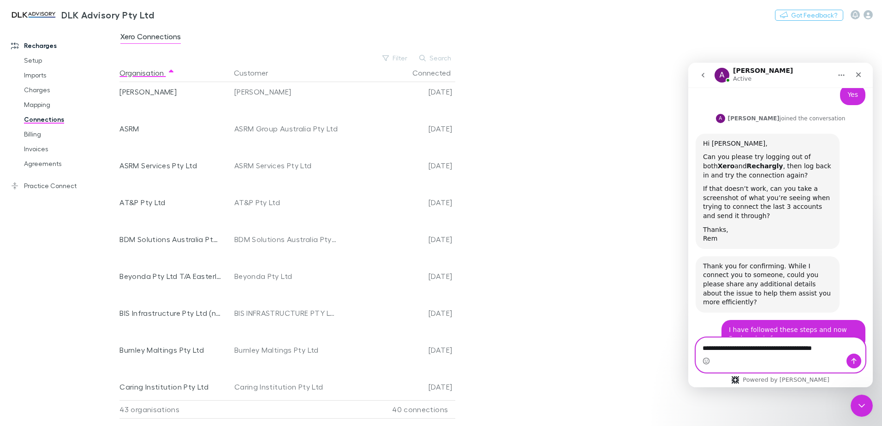
scroll to position [92, 0]
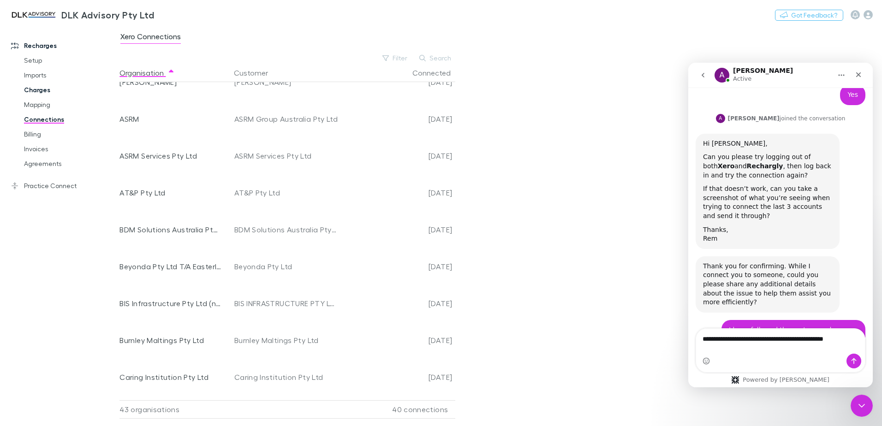
click at [33, 91] on link "Charges" at bounding box center [70, 90] width 110 height 15
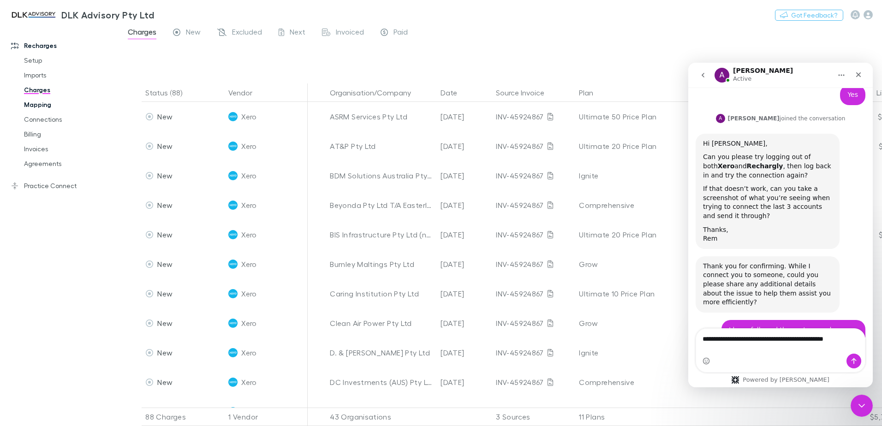
click at [30, 108] on link "Mapping" at bounding box center [70, 104] width 110 height 15
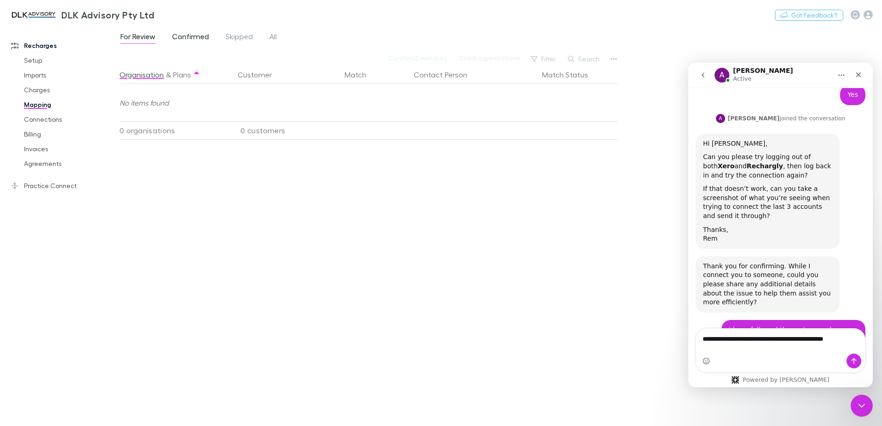
click at [199, 38] on span "Confirmed" at bounding box center [190, 38] width 37 height 12
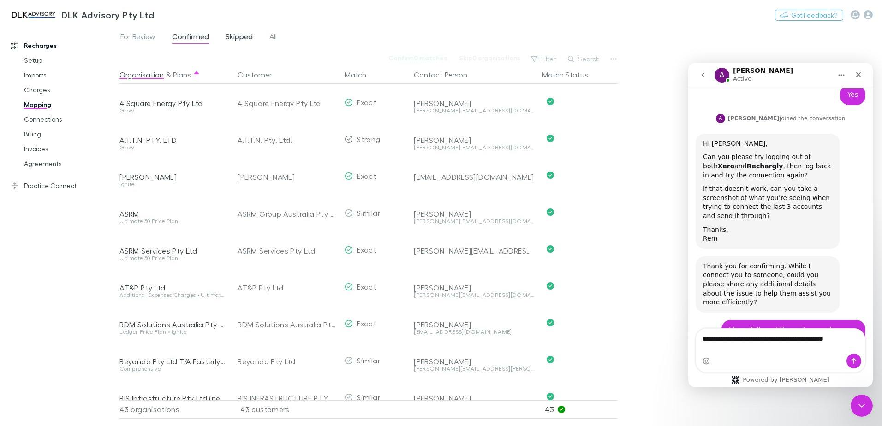
click at [247, 32] on span "Skipped" at bounding box center [239, 38] width 27 height 12
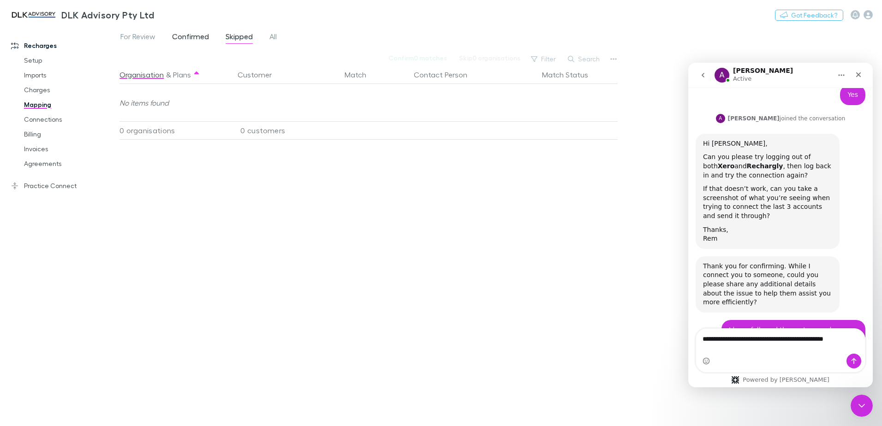
click at [189, 34] on span "Confirmed" at bounding box center [190, 38] width 37 height 12
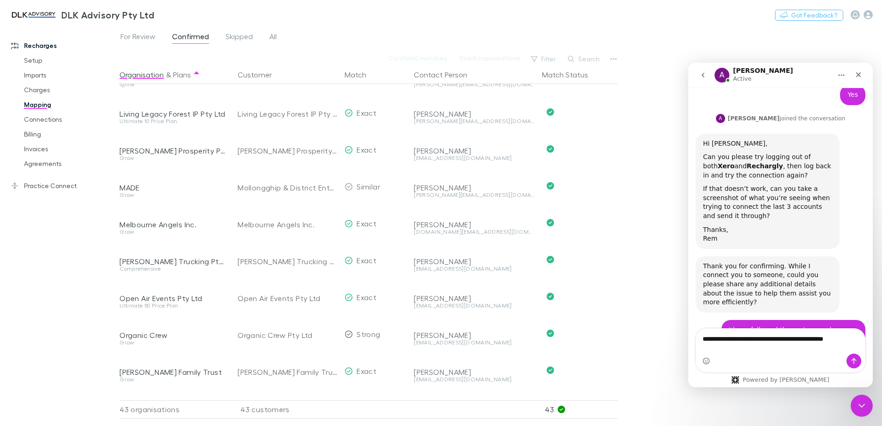
scroll to position [922, 0]
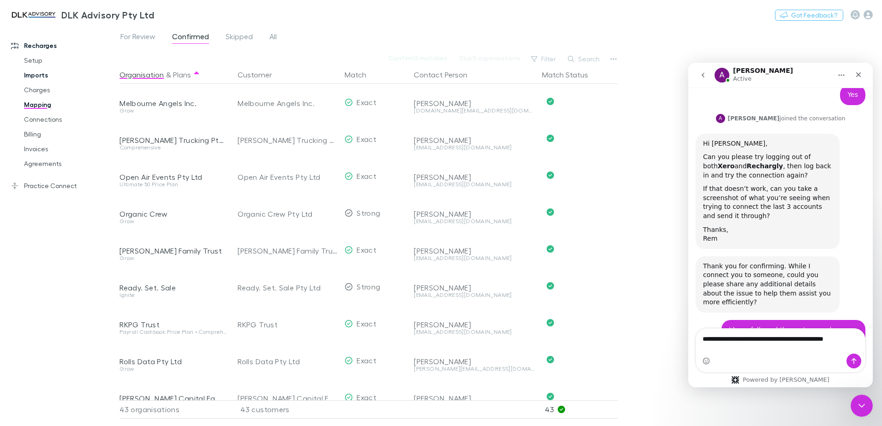
click at [36, 68] on link "Imports" at bounding box center [70, 75] width 110 height 15
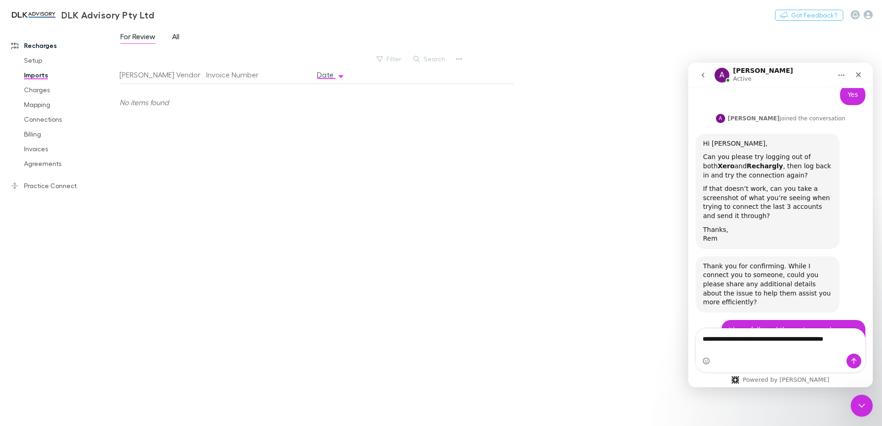
click at [176, 36] on span "All" at bounding box center [175, 38] width 7 height 12
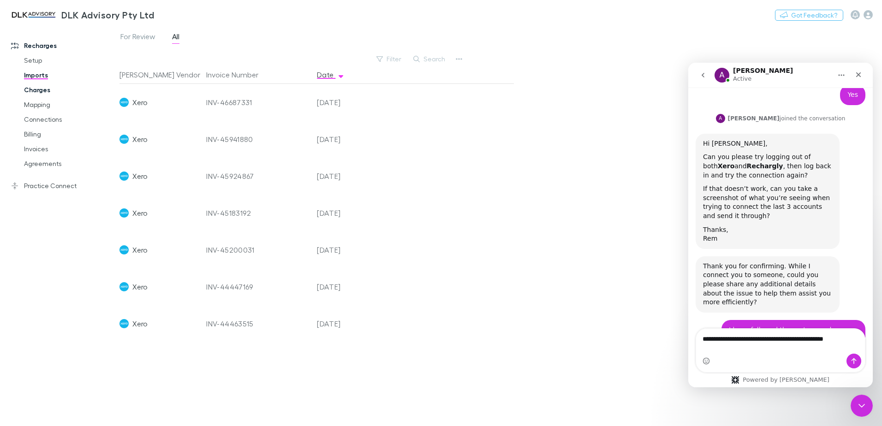
click at [48, 95] on link "Charges" at bounding box center [70, 90] width 110 height 15
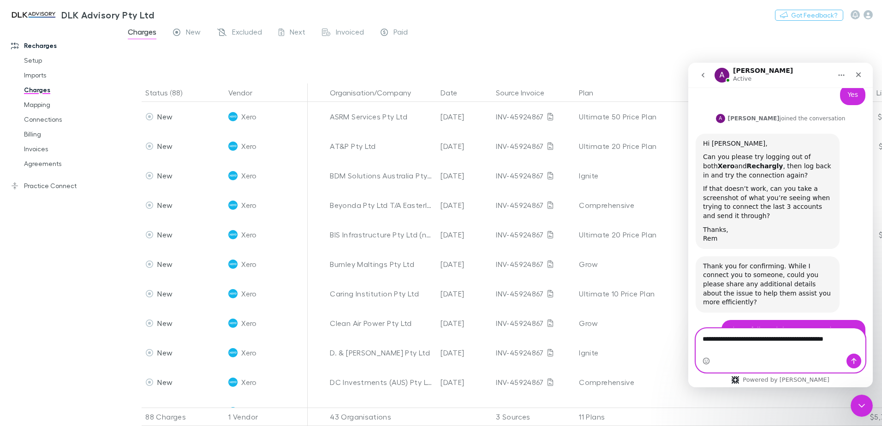
drag, startPoint x: 796, startPoint y: 343, endPoint x: 796, endPoint y: 349, distance: 6.0
click at [796, 344] on textarea "**********" at bounding box center [780, 337] width 169 height 16
click at [856, 345] on textarea "**********" at bounding box center [780, 337] width 169 height 16
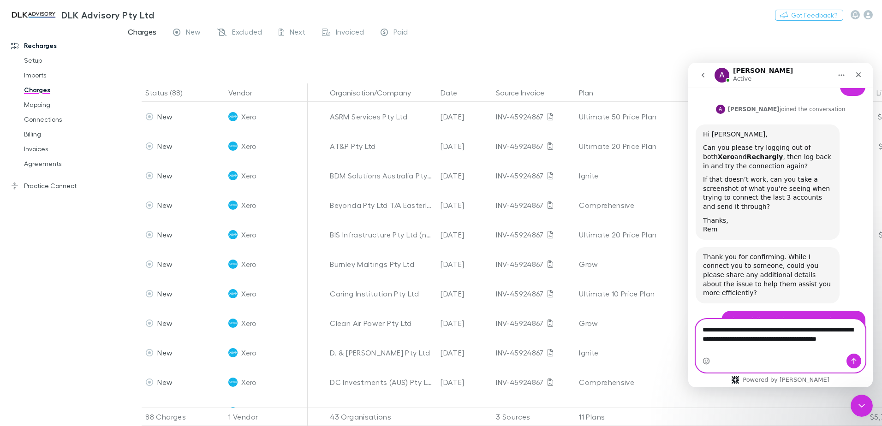
scroll to position [1324, 0]
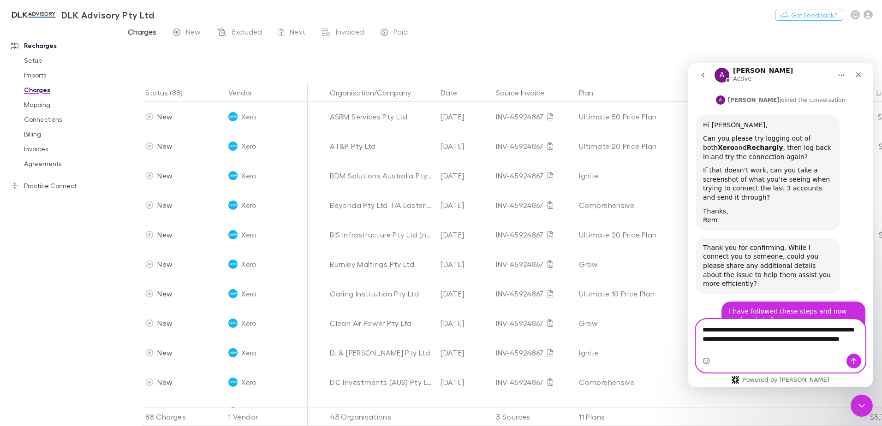
type textarea "**********"
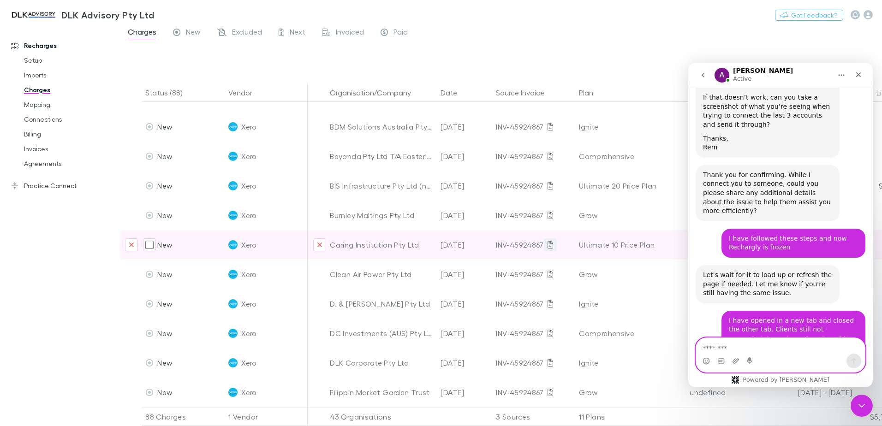
scroll to position [0, 0]
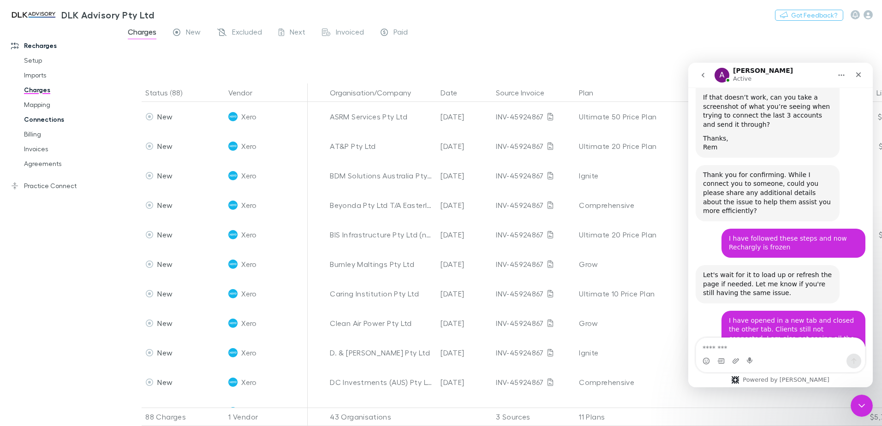
click at [37, 121] on link "Connections" at bounding box center [70, 119] width 110 height 15
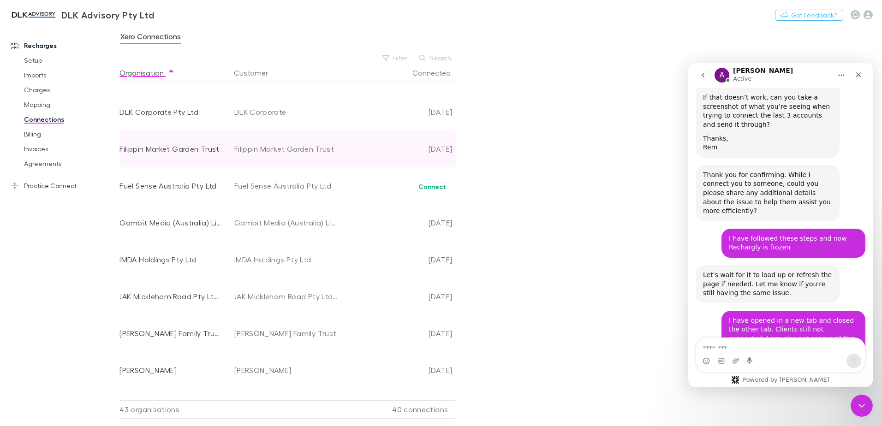
scroll to position [507, 0]
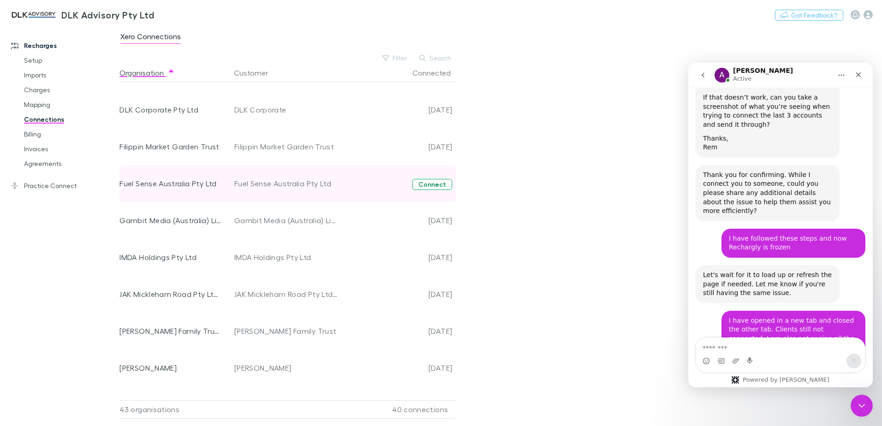
click at [427, 186] on button "Connect" at bounding box center [432, 184] width 40 height 11
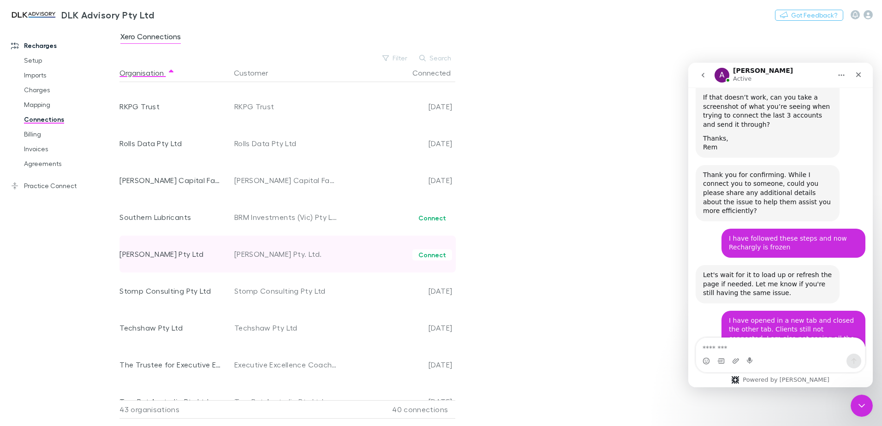
scroll to position [1153, 0]
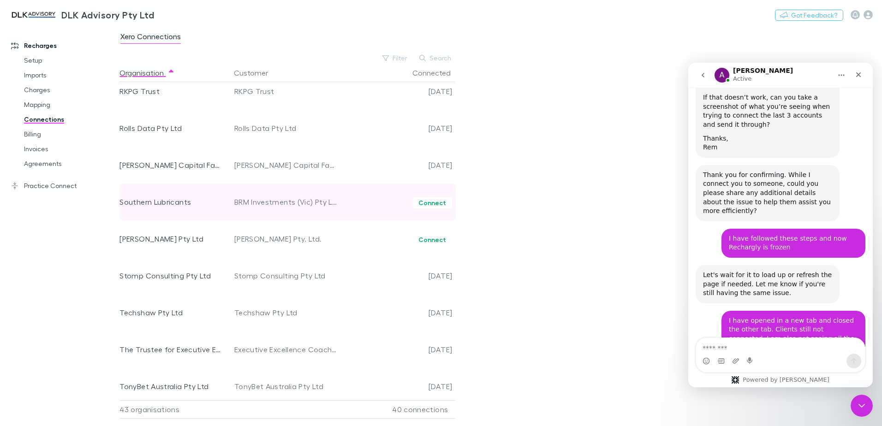
click at [425, 190] on div "Connect" at bounding box center [396, 202] width 111 height 37
click at [425, 199] on button "Connect" at bounding box center [432, 202] width 40 height 11
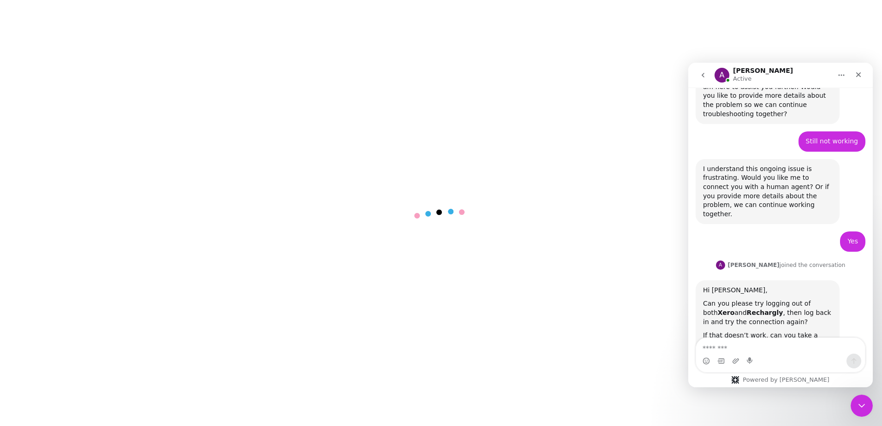
scroll to position [1397, 0]
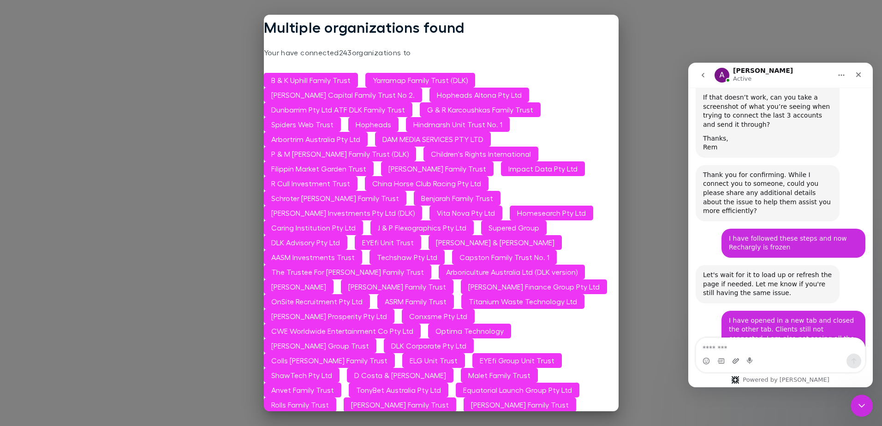
click at [734, 360] on icon "Upload attachment" at bounding box center [735, 360] width 6 height 5
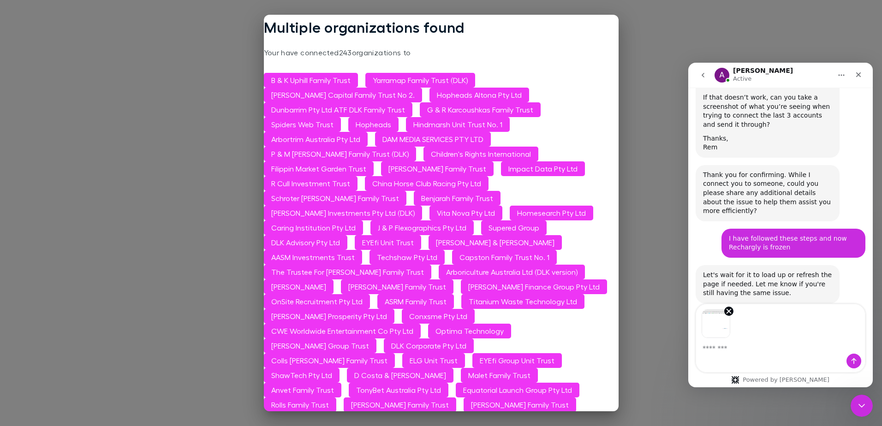
scroll to position [1430, 0]
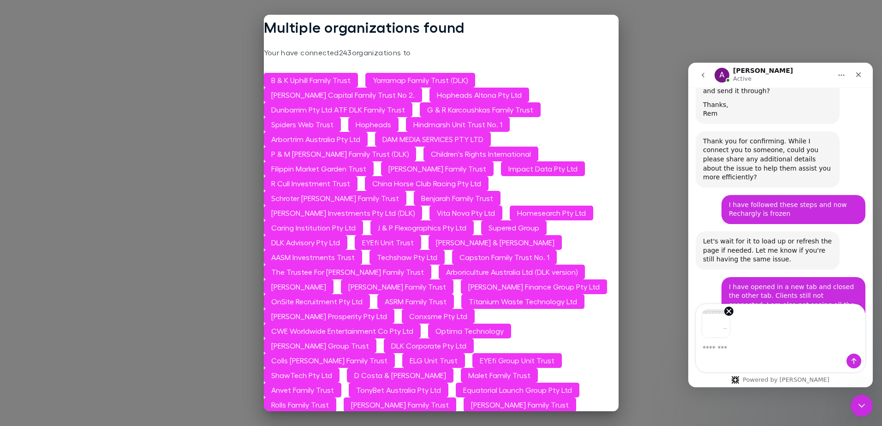
drag, startPoint x: 771, startPoint y: 356, endPoint x: 767, endPoint y: 345, distance: 11.2
click at [771, 355] on div "Intercom messenger" at bounding box center [780, 361] width 169 height 15
click at [727, 307] on icon "Remove image 1" at bounding box center [729, 311] width 8 height 8
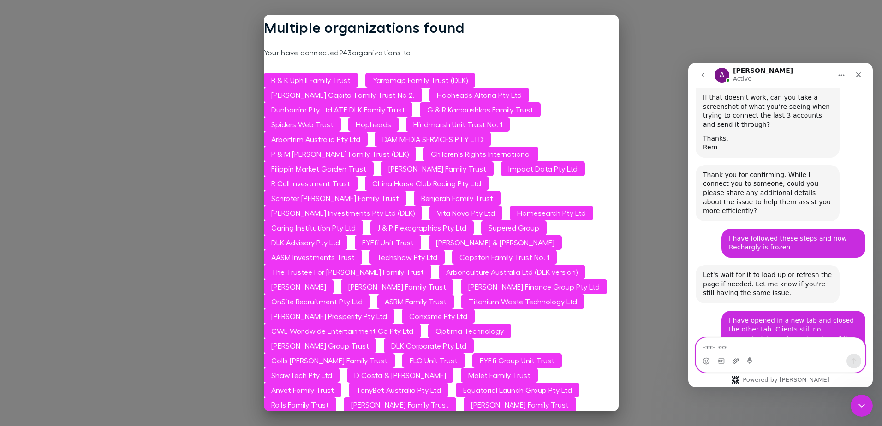
click at [736, 360] on icon "Upload attachment" at bounding box center [735, 360] width 6 height 5
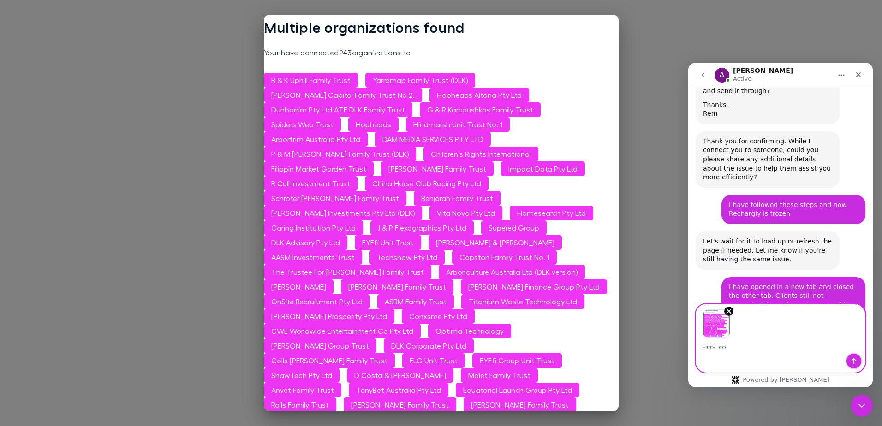
click at [851, 361] on icon "Send a message…" at bounding box center [853, 361] width 5 height 6
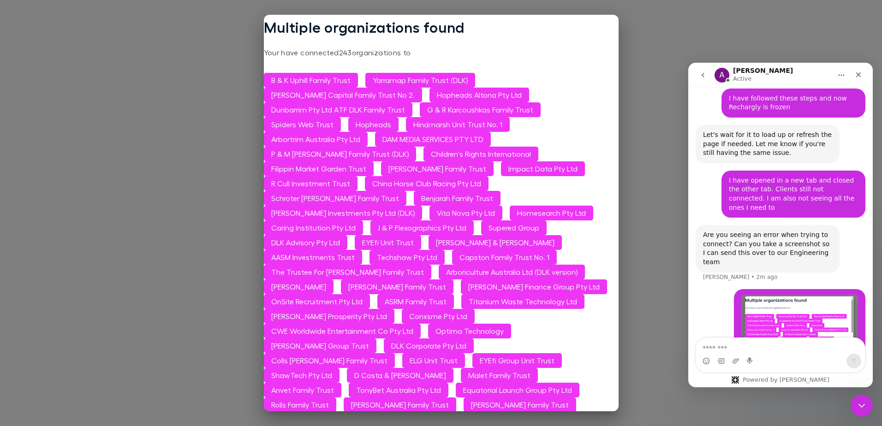
scroll to position [1539, 0]
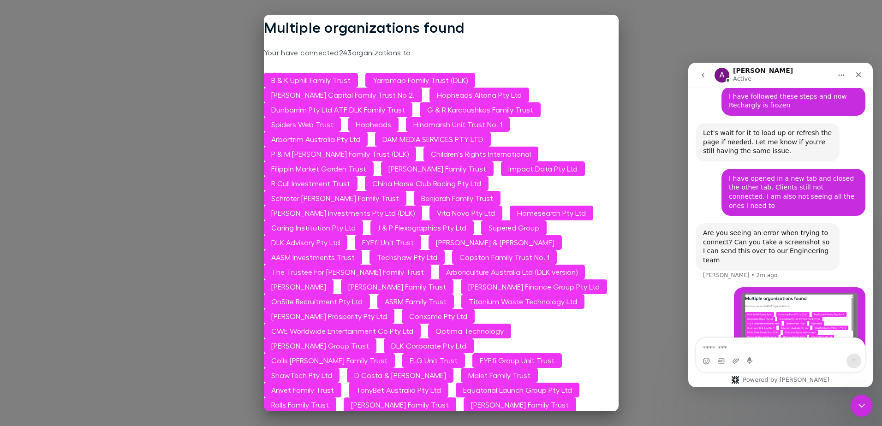
click at [758, 426] on div "[PERSON_NAME] • Just now" at bounding box center [779, 429] width 77 height 0
drag, startPoint x: 758, startPoint y: 336, endPoint x: 742, endPoint y: 350, distance: 21.0
click at [742, 350] on textarea "Message…" at bounding box center [780, 346] width 169 height 16
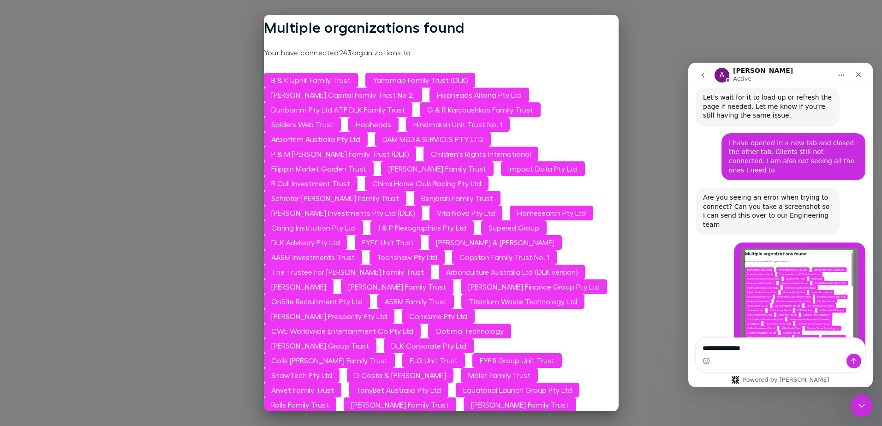
scroll to position [1584, 0]
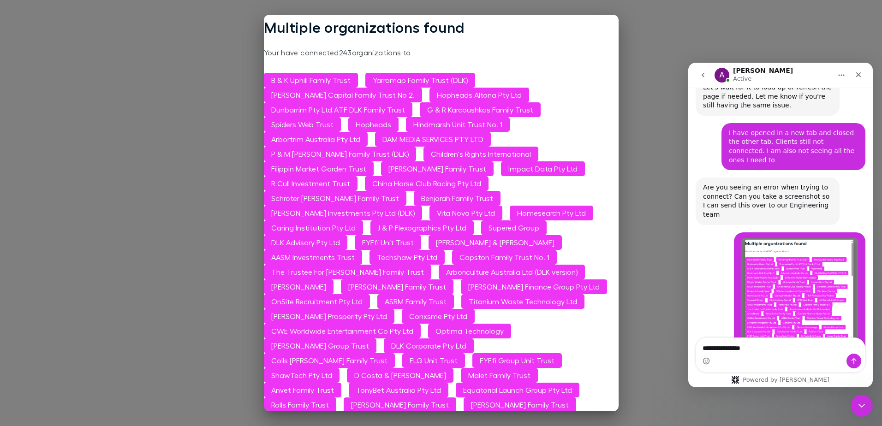
click at [758, 358] on div "Intercom messenger" at bounding box center [780, 361] width 169 height 15
drag, startPoint x: 755, startPoint y: 352, endPoint x: 680, endPoint y: 358, distance: 74.9
click at [688, 358] on html "A [PERSON_NAME] Active Hi there! You're speaking with Rechargly AI Agent. I'm w…" at bounding box center [780, 225] width 184 height 325
type textarea "*"
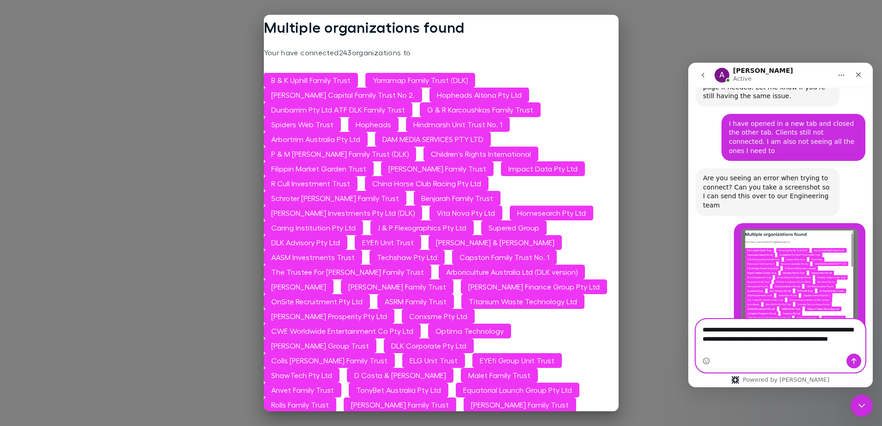
scroll to position [1603, 0]
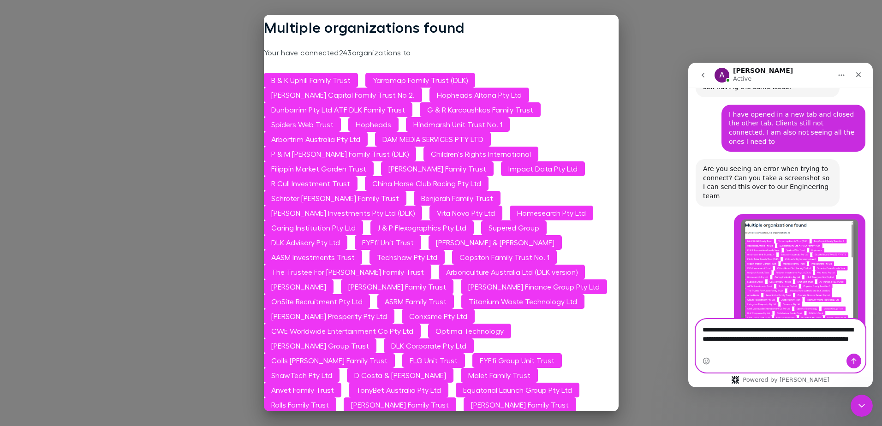
type textarea "**********"
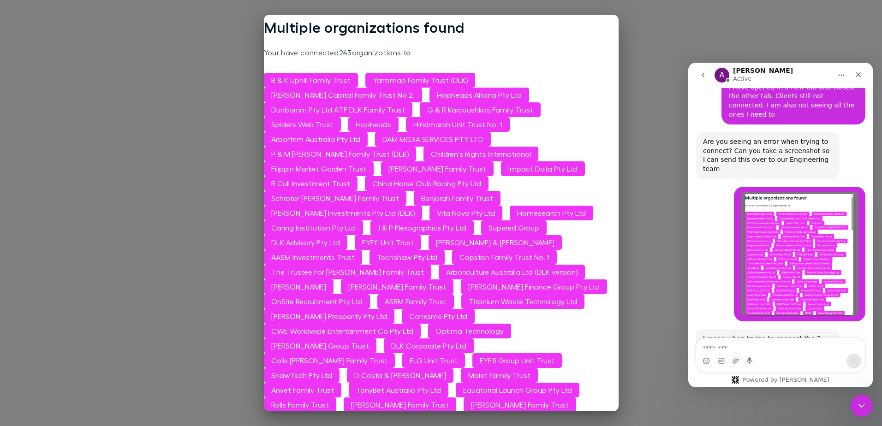
click at [814, 398] on div "It goes to the Xero box I click connect then it gets stuck here if I refresh it…" at bounding box center [793, 416] width 129 height 36
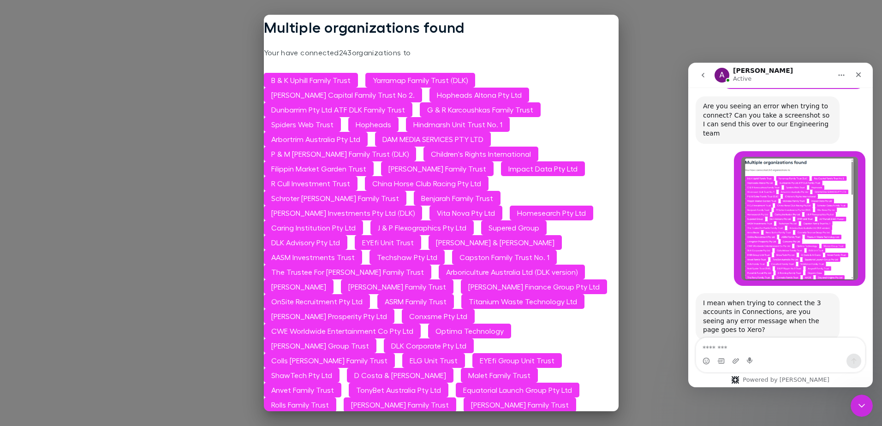
scroll to position [1684, 0]
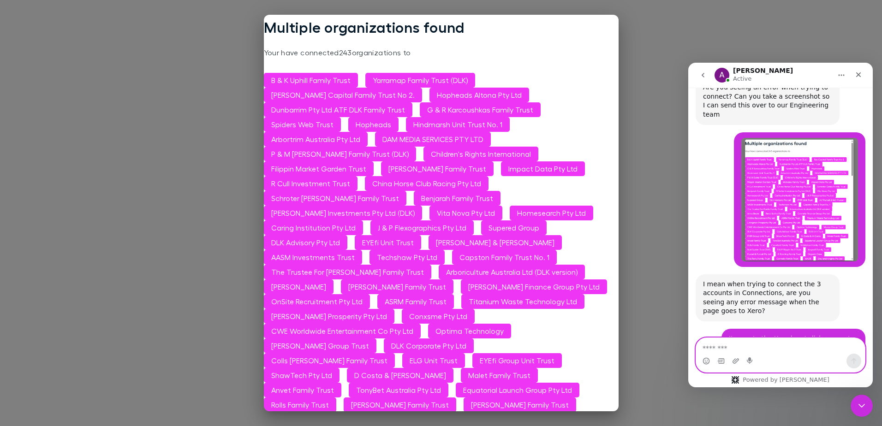
click at [743, 347] on textarea "Message…" at bounding box center [780, 346] width 169 height 16
click at [807, 351] on textarea "**********" at bounding box center [780, 346] width 169 height 16
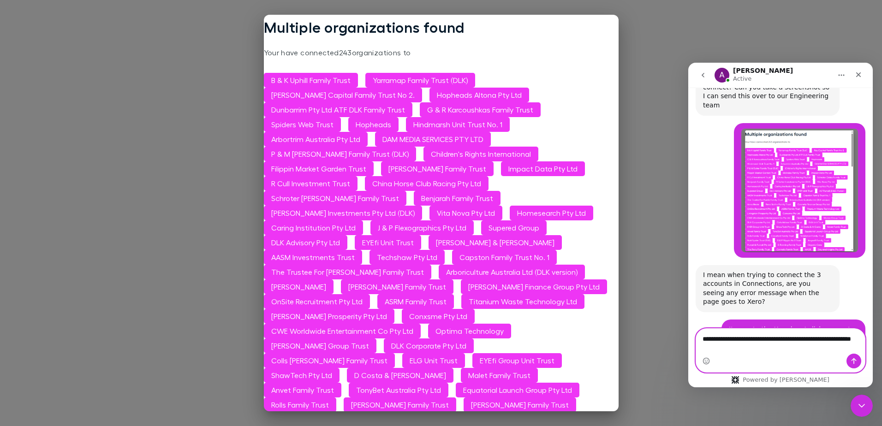
type textarea "**********"
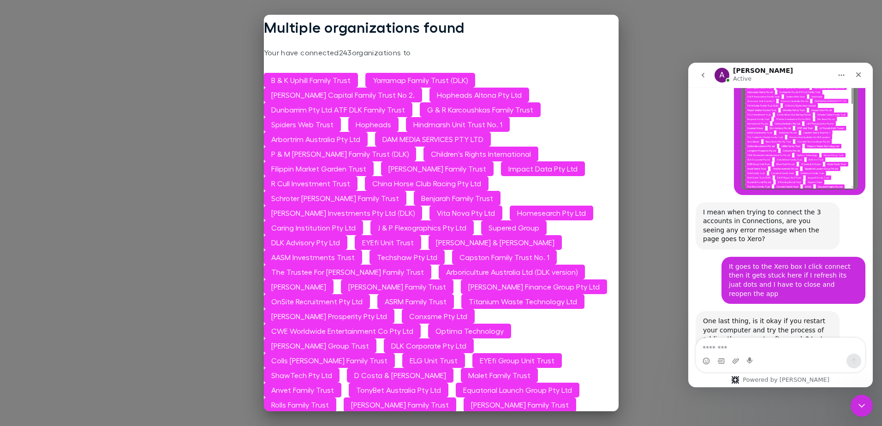
scroll to position [1766, 0]
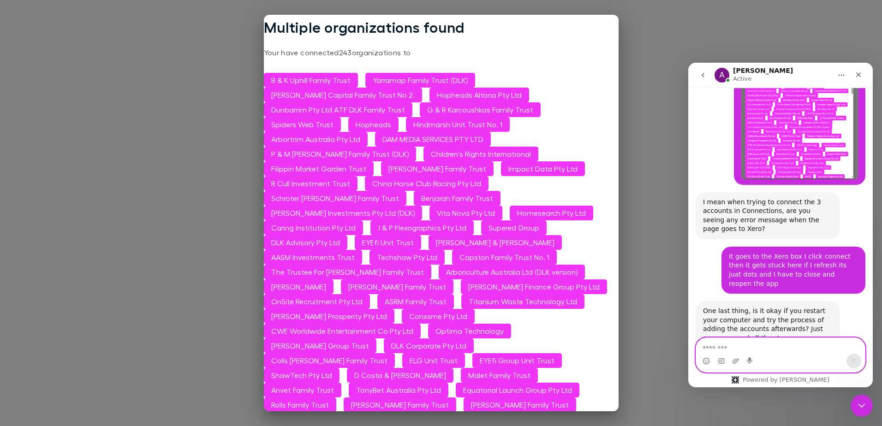
click at [714, 341] on textarea "Message…" at bounding box center [780, 346] width 169 height 16
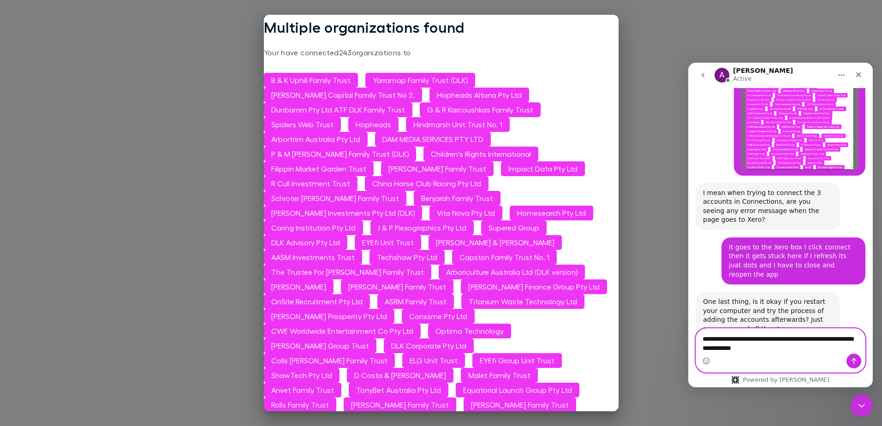
type textarea "**********"
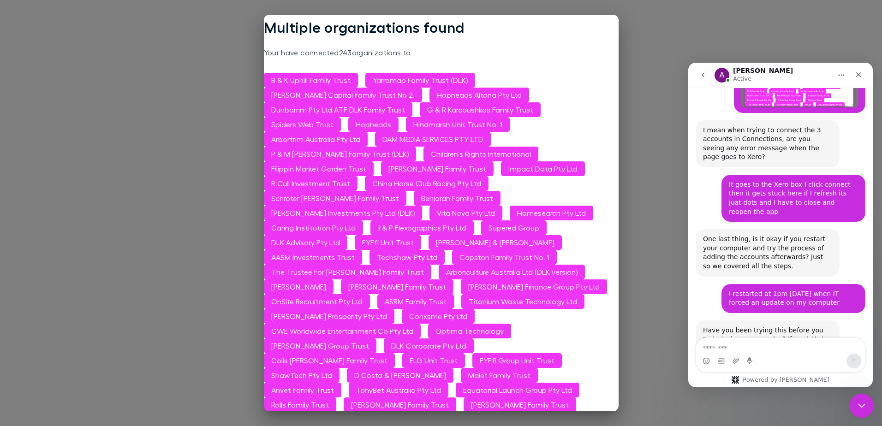
scroll to position [1849, 0]
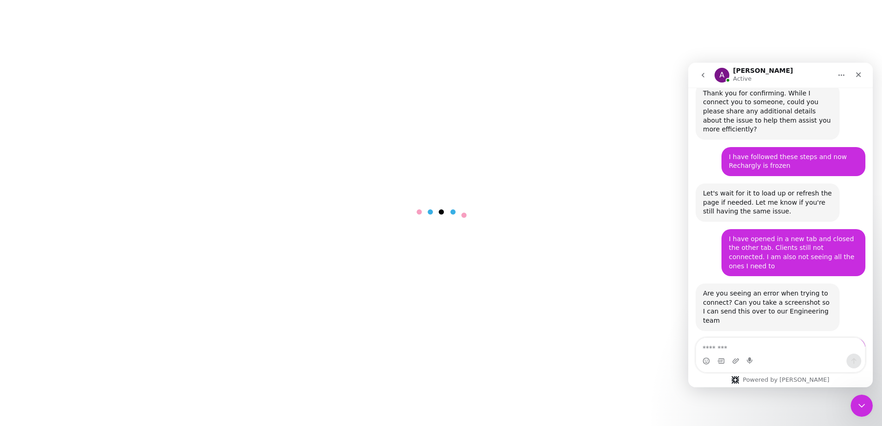
scroll to position [1849, 0]
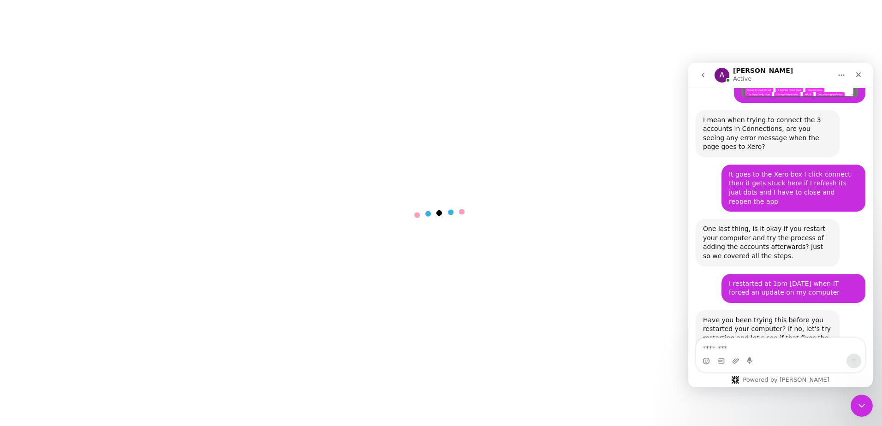
drag, startPoint x: 731, startPoint y: 348, endPoint x: 729, endPoint y: 341, distance: 7.1
click at [731, 347] on textarea "Message…" at bounding box center [780, 346] width 169 height 16
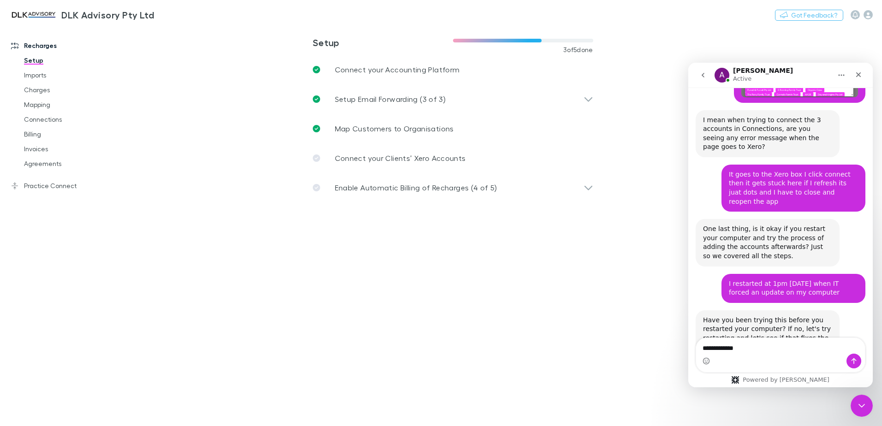
type textarea "**********"
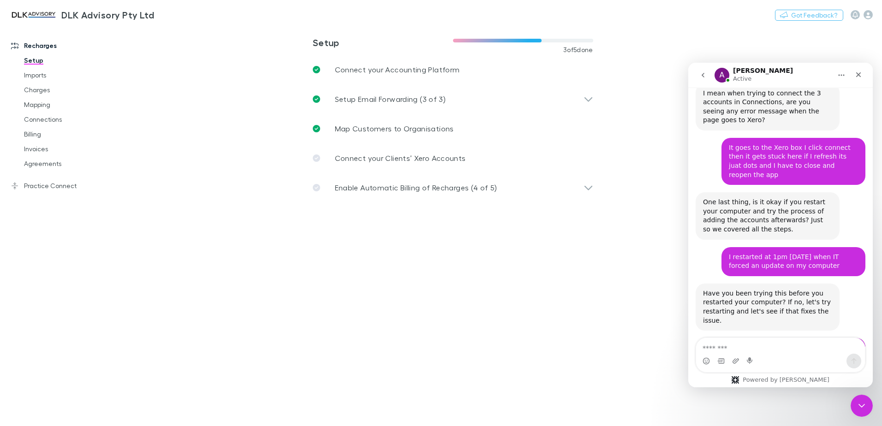
scroll to position [1876, 0]
type textarea "**********"
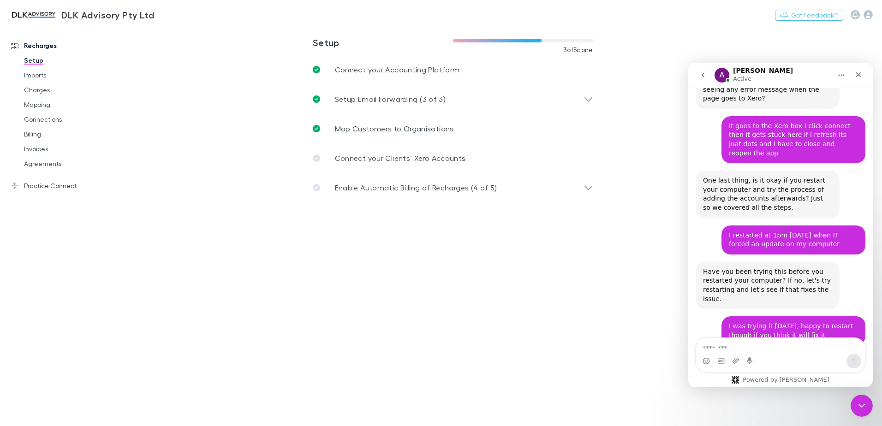
scroll to position [1933, 0]
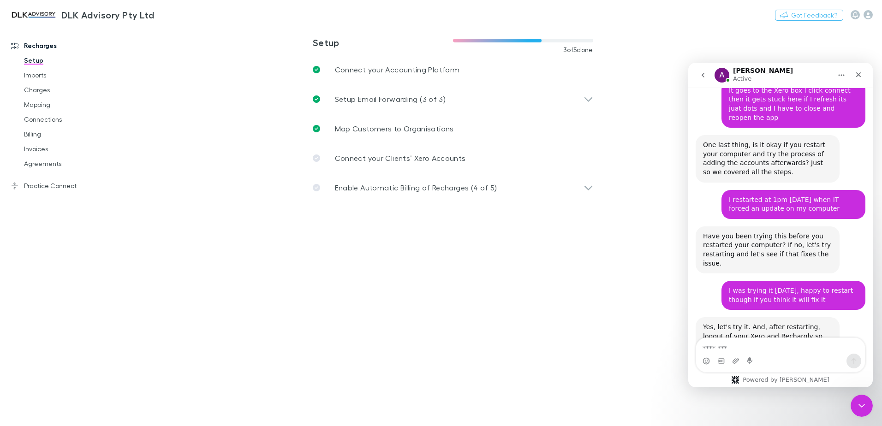
click at [429, 152] on link "Connect your Clients’ Xero Accounts" at bounding box center [452, 158] width 295 height 30
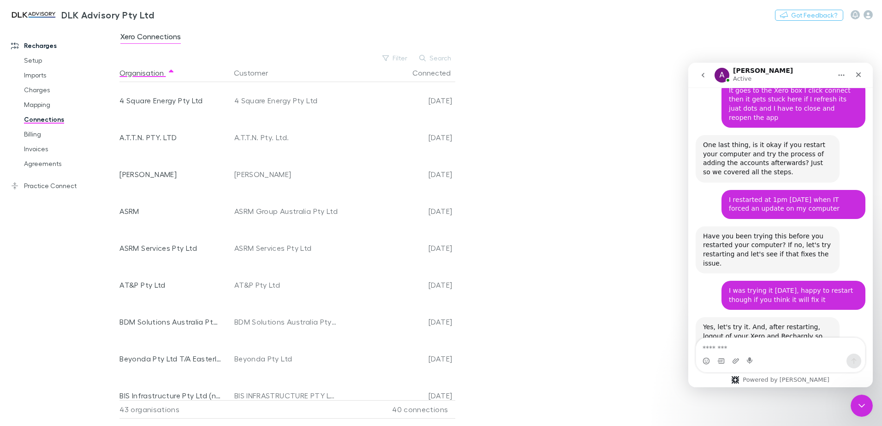
scroll to position [138, 0]
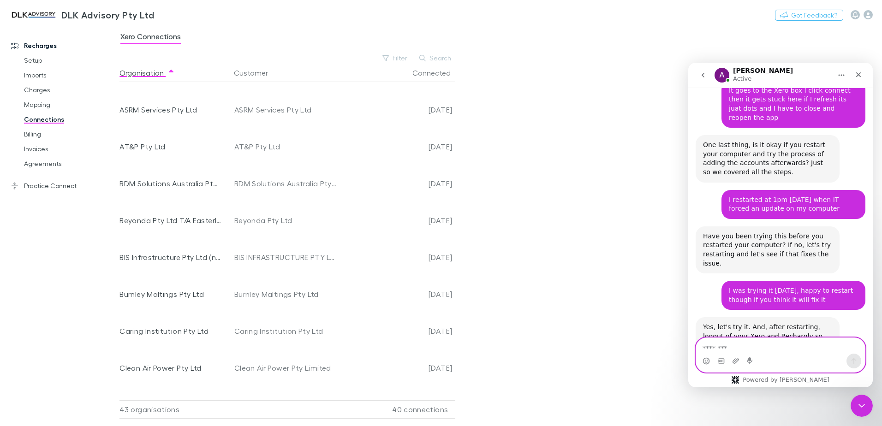
click at [780, 351] on textarea "Message…" at bounding box center [780, 346] width 169 height 16
type textarea "**********"
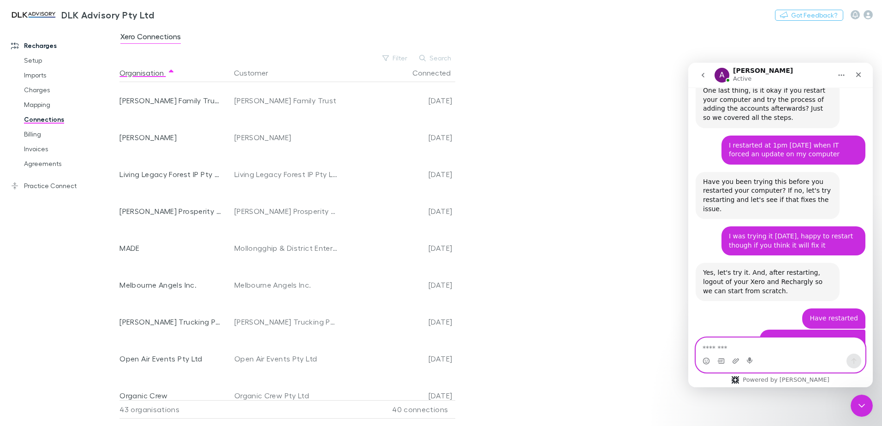
scroll to position [1991, 0]
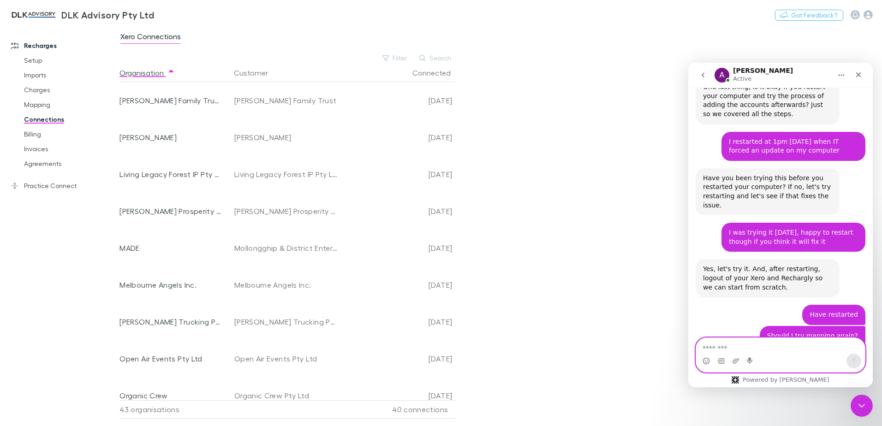
click at [760, 345] on textarea "Message…" at bounding box center [780, 346] width 169 height 16
click at [761, 347] on textarea "Message…" at bounding box center [780, 346] width 169 height 16
type textarea "*"
type textarea "***"
click at [855, 406] on icon "Close Intercom Messenger" at bounding box center [860, 404] width 11 height 11
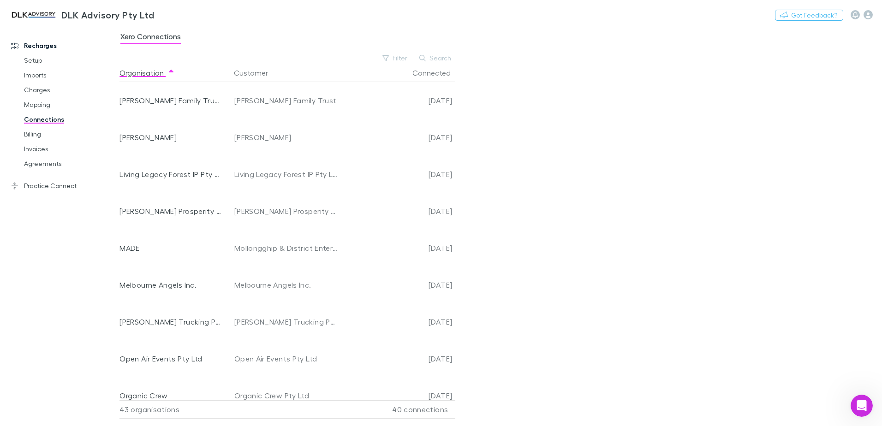
click at [873, 13] on div "Nothing Got Feedback?" at bounding box center [828, 15] width 107 height 12
click at [870, 14] on icon "button" at bounding box center [867, 14] width 9 height 9
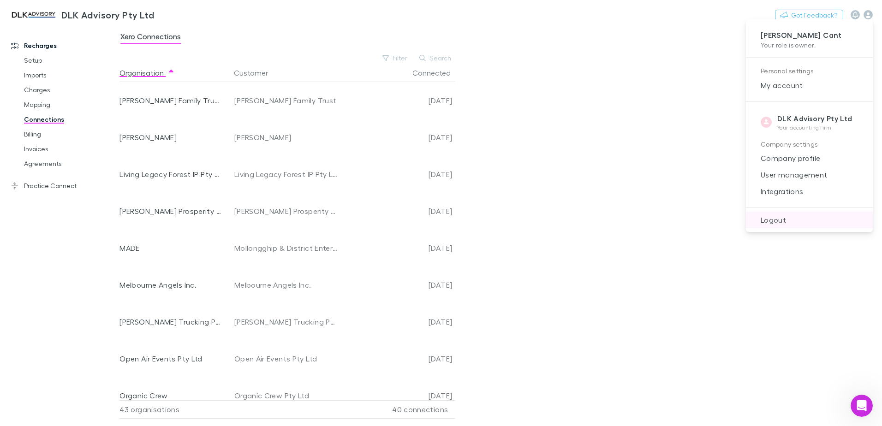
click at [776, 215] on span "Logout" at bounding box center [809, 219] width 112 height 11
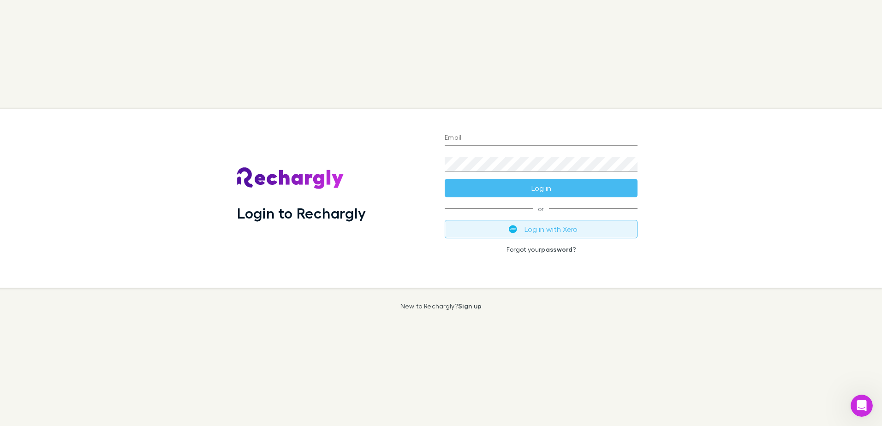
click at [573, 229] on button "Log in with Xero" at bounding box center [541, 229] width 193 height 18
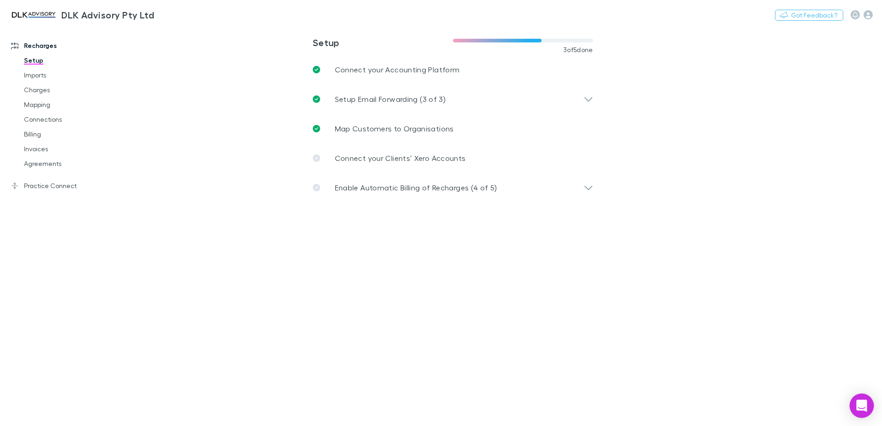
click at [864, 402] on icon "Open Intercom Messenger" at bounding box center [861, 406] width 11 height 12
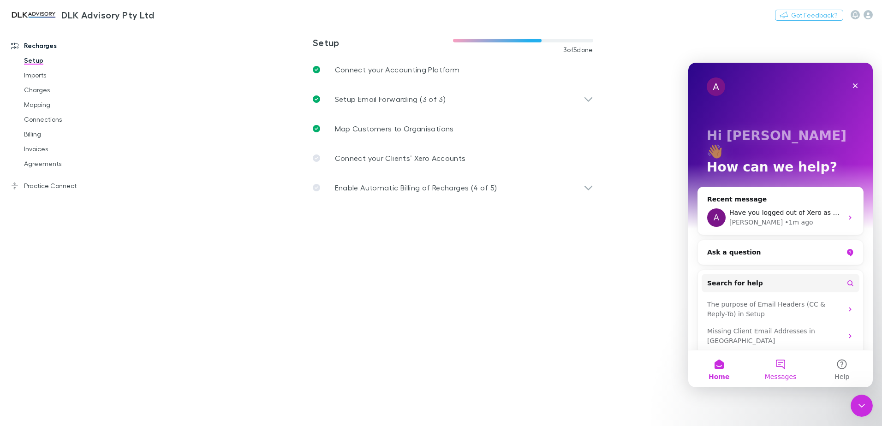
click at [771, 366] on button "Messages" at bounding box center [779, 369] width 61 height 37
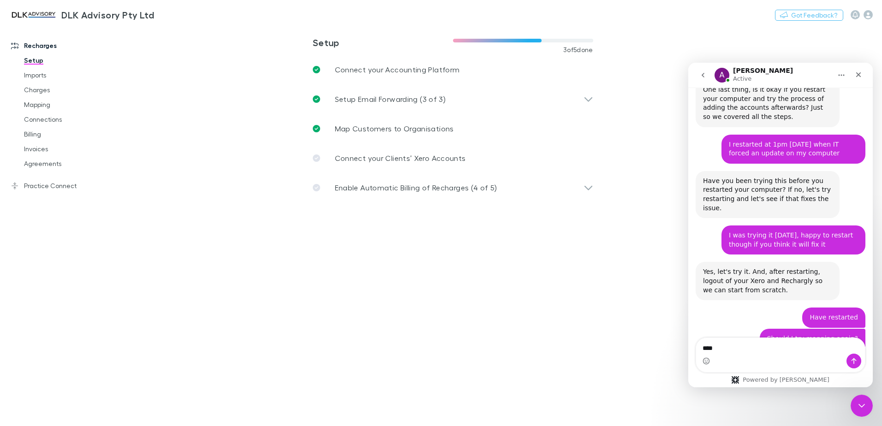
scroll to position [1991, 0]
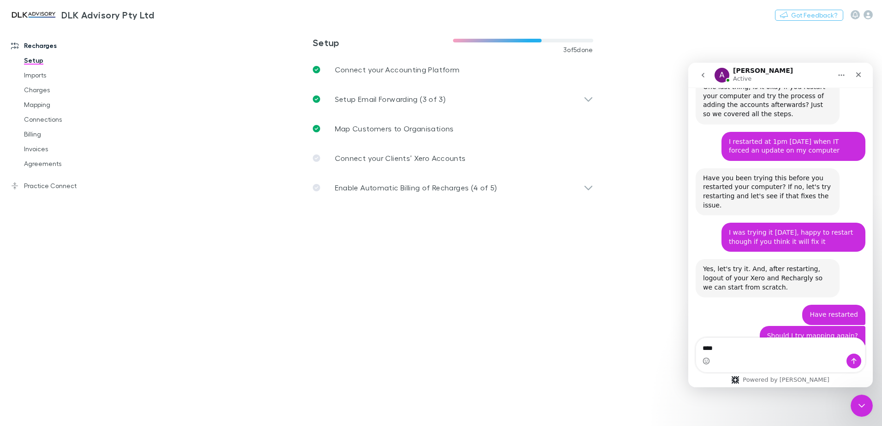
click at [748, 352] on textarea "***" at bounding box center [780, 346] width 169 height 16
type textarea "**********"
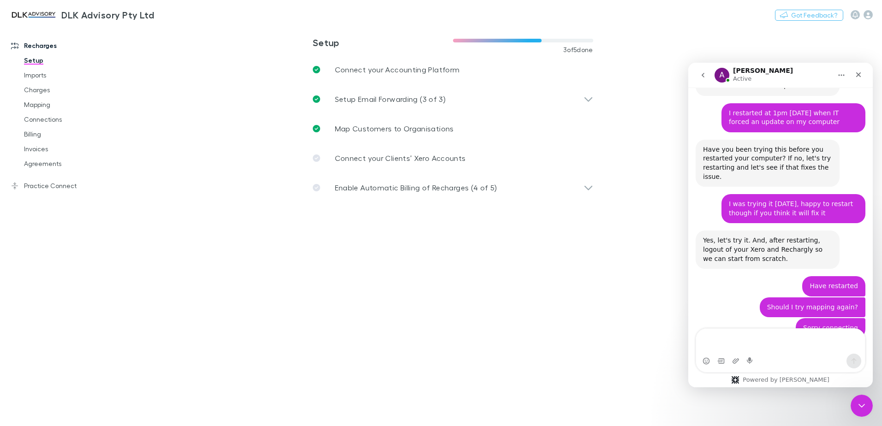
scroll to position [2028, 0]
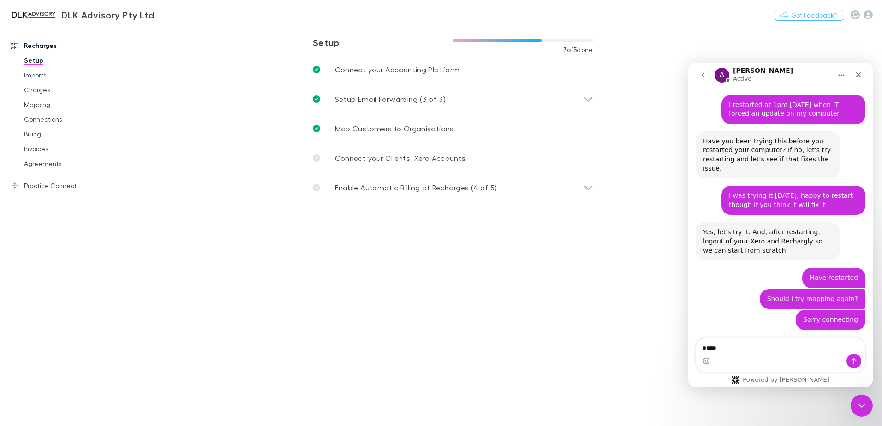
type textarea "*****"
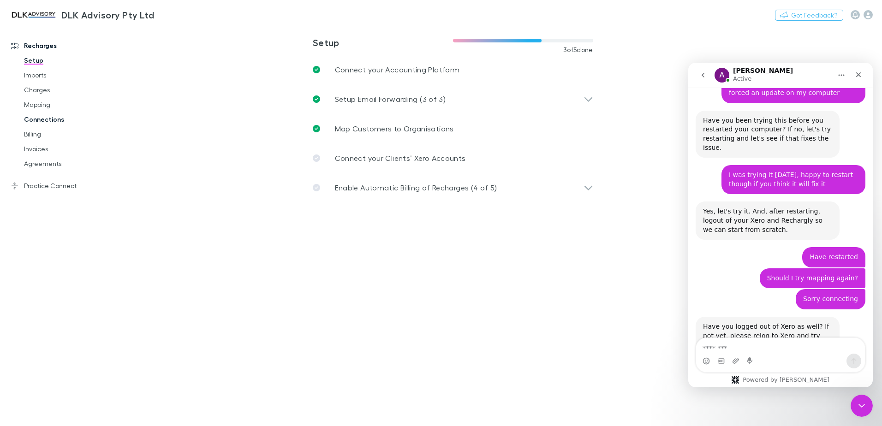
click at [48, 117] on link "Connections" at bounding box center [70, 119] width 110 height 15
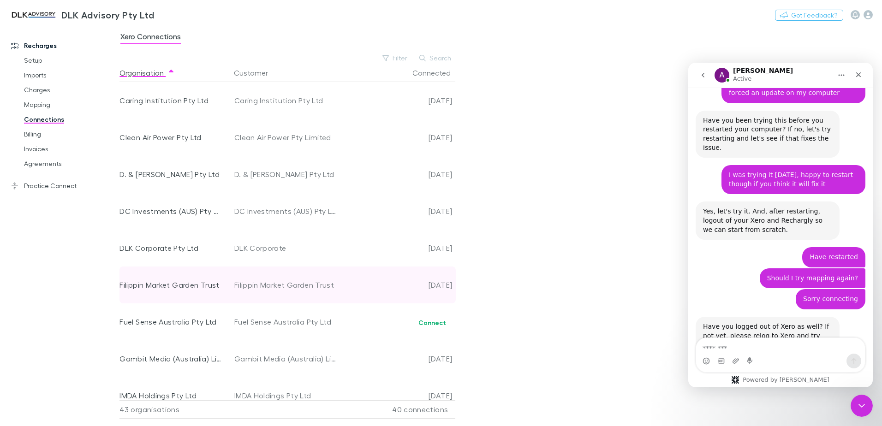
scroll to position [507, 0]
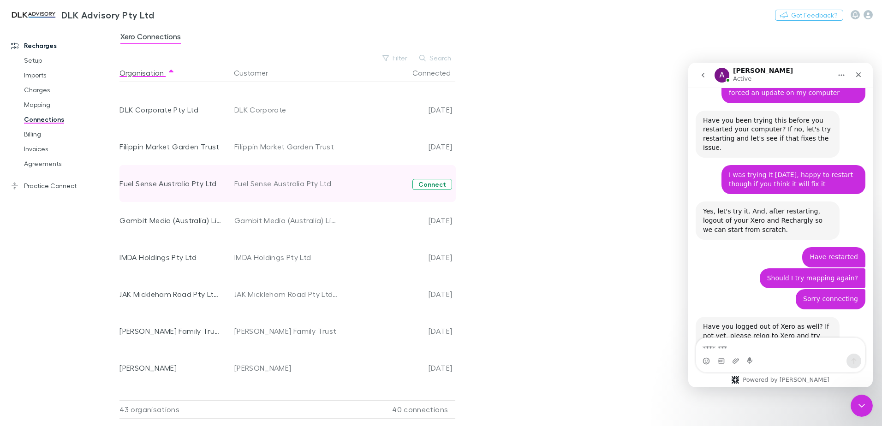
click at [431, 180] on button "Connect" at bounding box center [432, 184] width 40 height 11
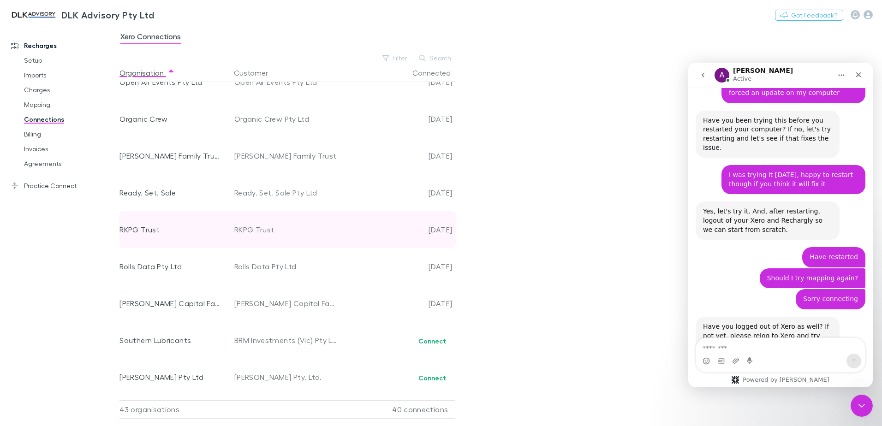
scroll to position [1199, 0]
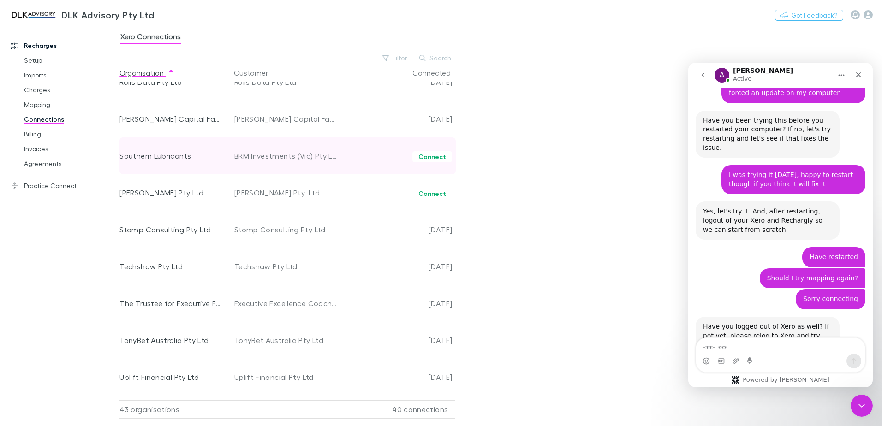
click at [434, 163] on div "Connect" at bounding box center [396, 155] width 111 height 37
click at [432, 164] on div "Connect" at bounding box center [396, 155] width 111 height 37
click at [433, 159] on button "Connect" at bounding box center [432, 156] width 40 height 11
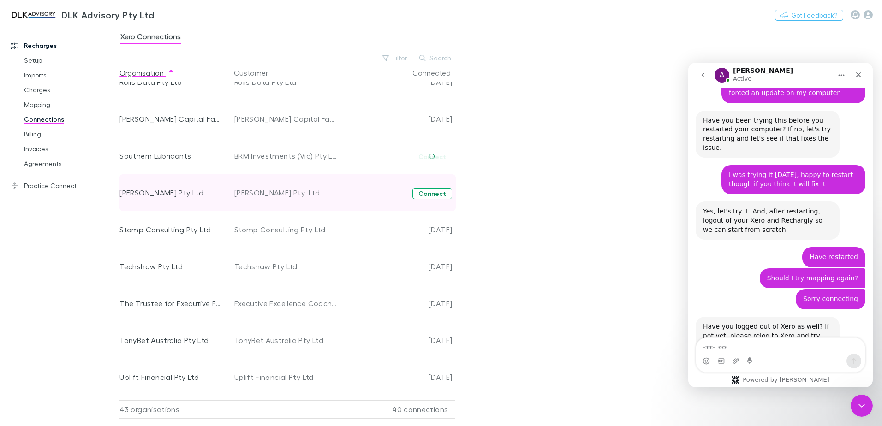
click at [435, 188] on button "Connect" at bounding box center [432, 193] width 40 height 11
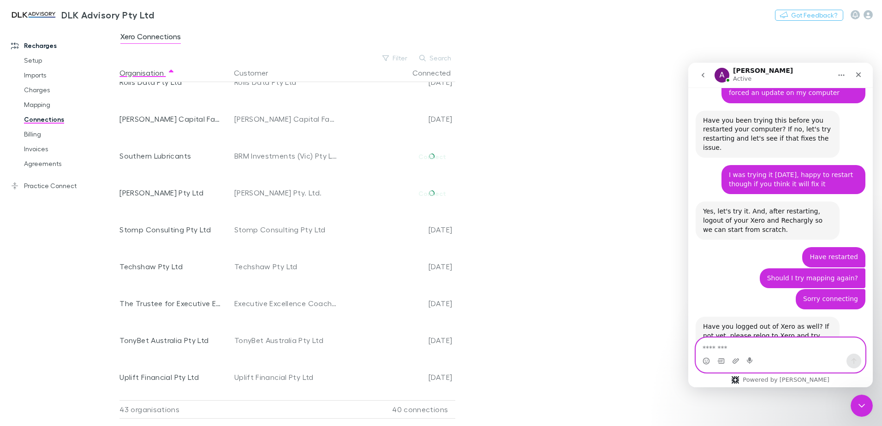
click at [796, 346] on textarea "Message…" at bounding box center [780, 346] width 169 height 16
type textarea "****"
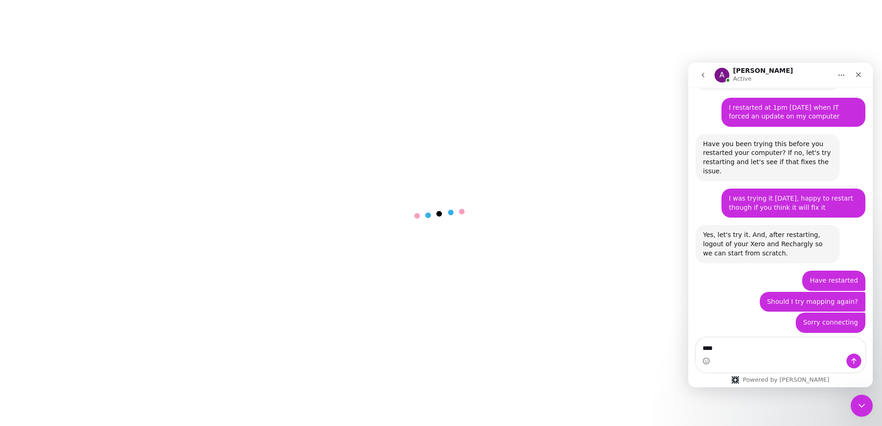
scroll to position [2048, 0]
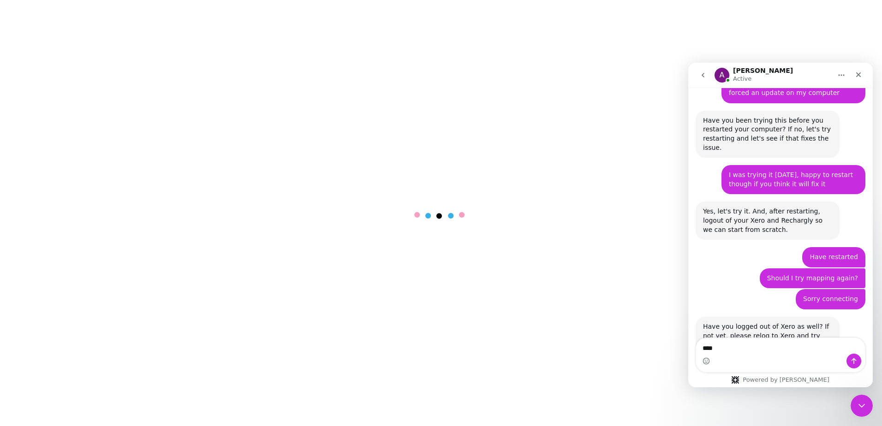
click at [742, 348] on textarea "****" at bounding box center [780, 346] width 169 height 16
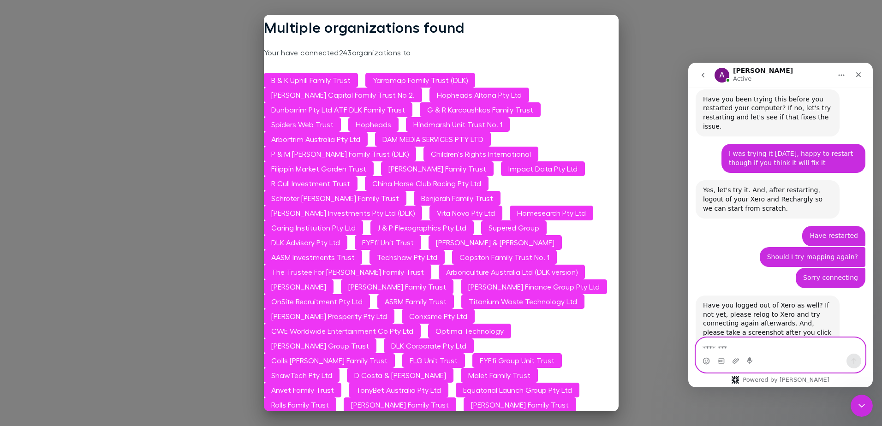
click at [728, 345] on textarea "Message…" at bounding box center [780, 346] width 169 height 16
type textarea "**********"
drag, startPoint x: 793, startPoint y: 349, endPoint x: 640, endPoint y: 345, distance: 152.7
click at [688, 345] on html "A [PERSON_NAME] Active Hi there! You're speaking with Rechargly AI Agent. I'm w…" at bounding box center [780, 225] width 184 height 325
click at [732, 358] on icon "Upload attachment" at bounding box center [735, 360] width 7 height 7
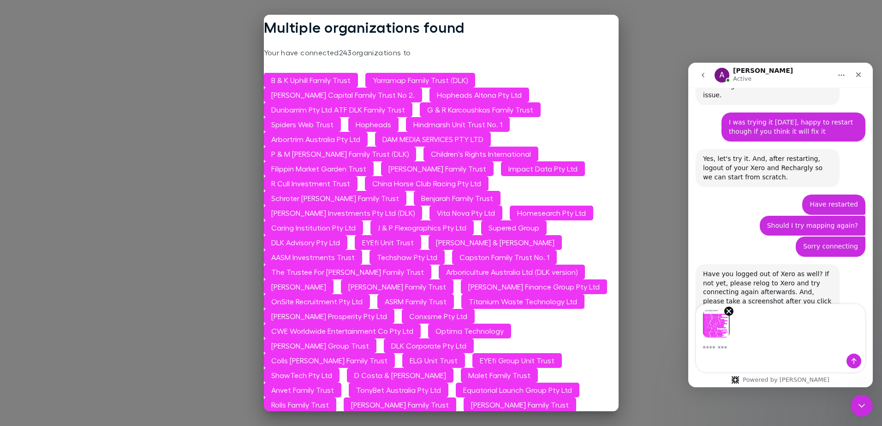
scroll to position [2103, 0]
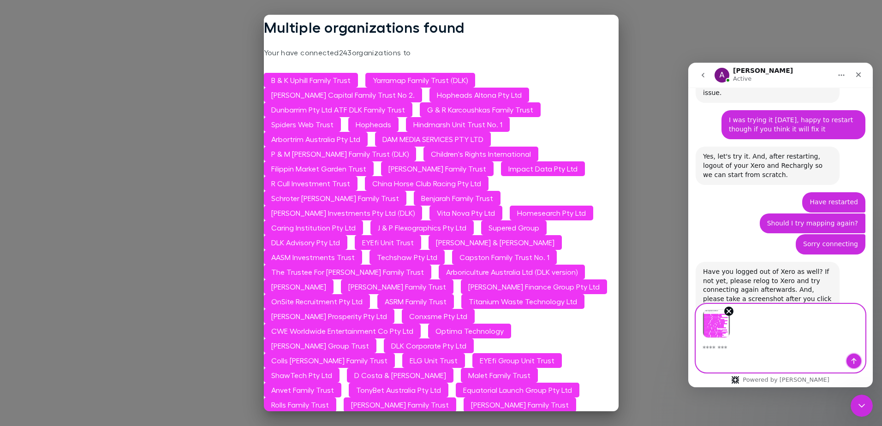
click at [854, 361] on icon "Send a message…" at bounding box center [853, 361] width 5 height 6
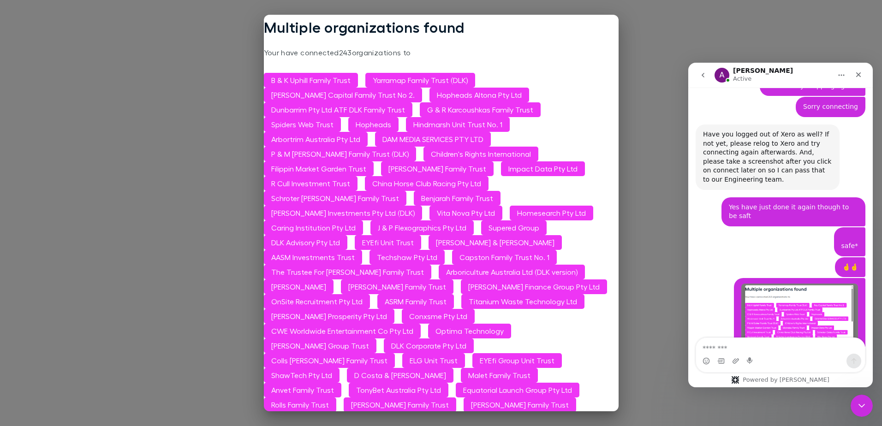
scroll to position [2250, 0]
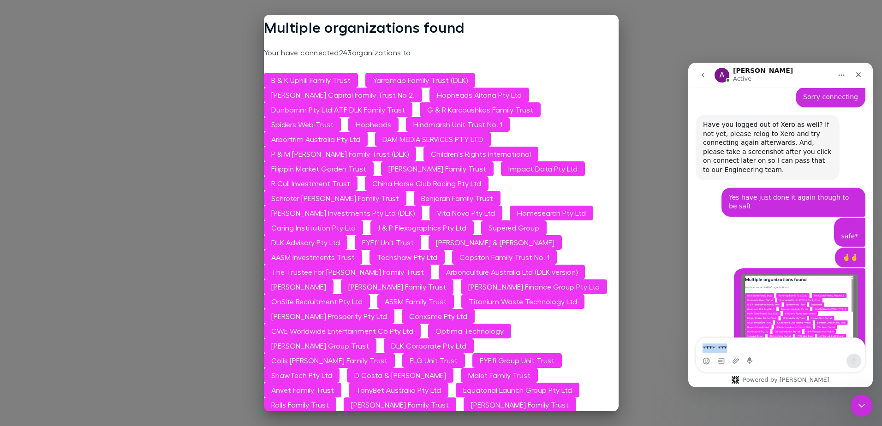
click at [751, 353] on div "Intercom messenger" at bounding box center [780, 355] width 169 height 34
click at [750, 350] on textarea "Message…" at bounding box center [780, 346] width 169 height 16
click at [725, 410] on div "It is supposed to be 246 organisations, right? And, do you have the name of the…" at bounding box center [768, 429] width 144 height 38
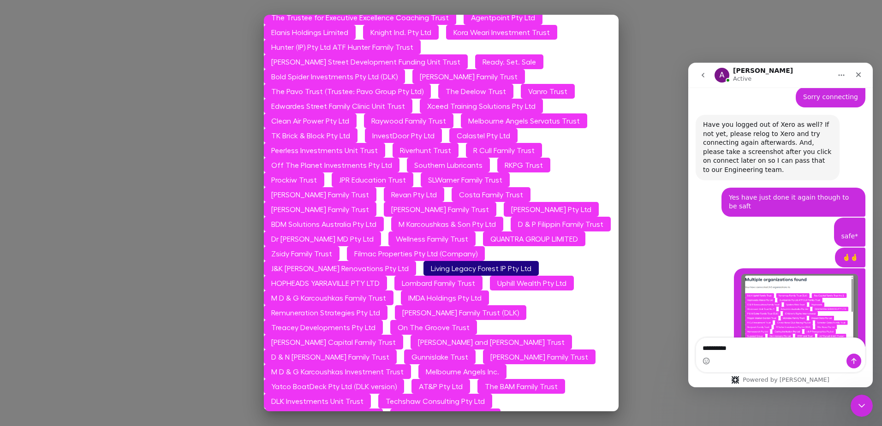
scroll to position [694, 0]
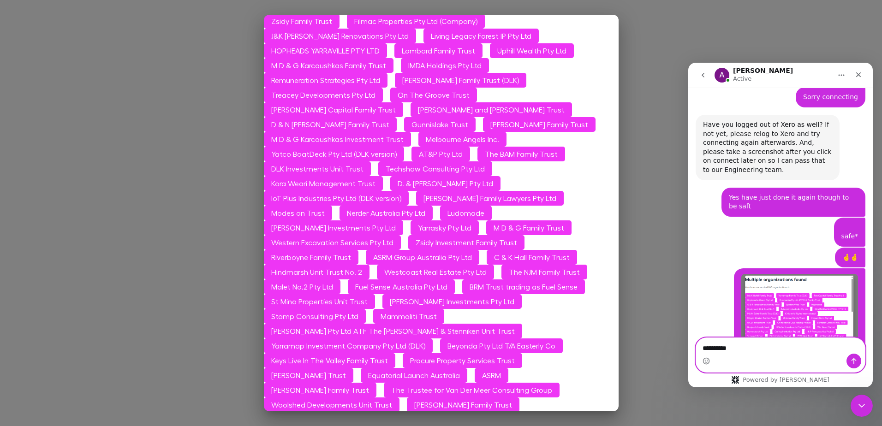
drag, startPoint x: 746, startPoint y: 348, endPoint x: 1368, endPoint y: 410, distance: 624.9
click at [688, 348] on html "A [PERSON_NAME] Active Hi there! You're speaking with Rechargly AI Agent. I'm w…" at bounding box center [780, 225] width 184 height 325
type textarea "*"
type textarea "**********"
click at [813, 350] on textarea "**********" at bounding box center [780, 346] width 169 height 16
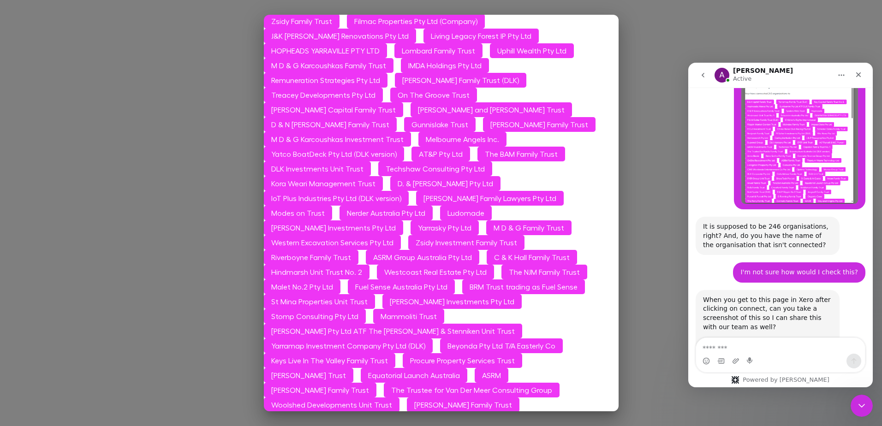
scroll to position [2456, 0]
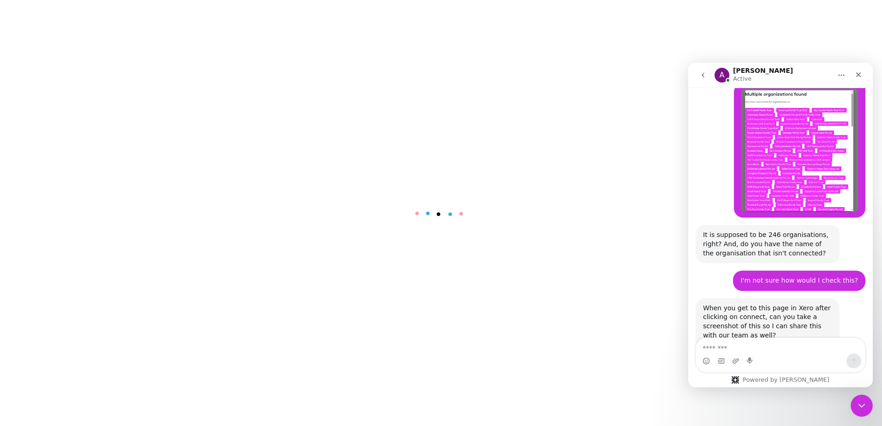
scroll to position [2456, 0]
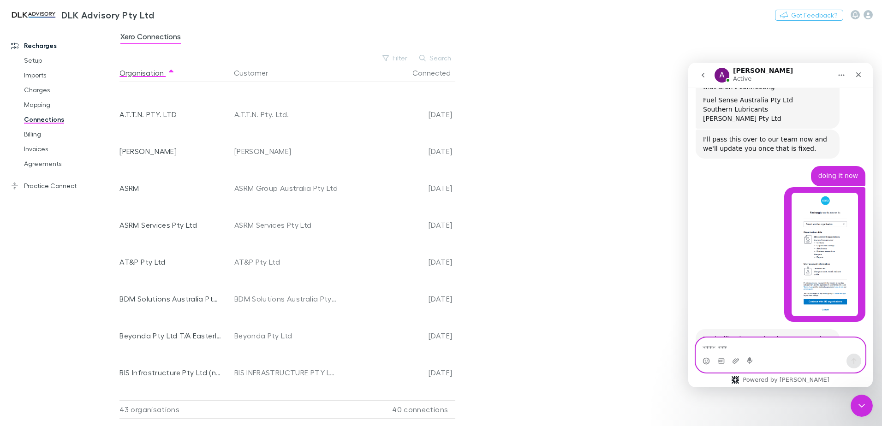
scroll to position [46, 0]
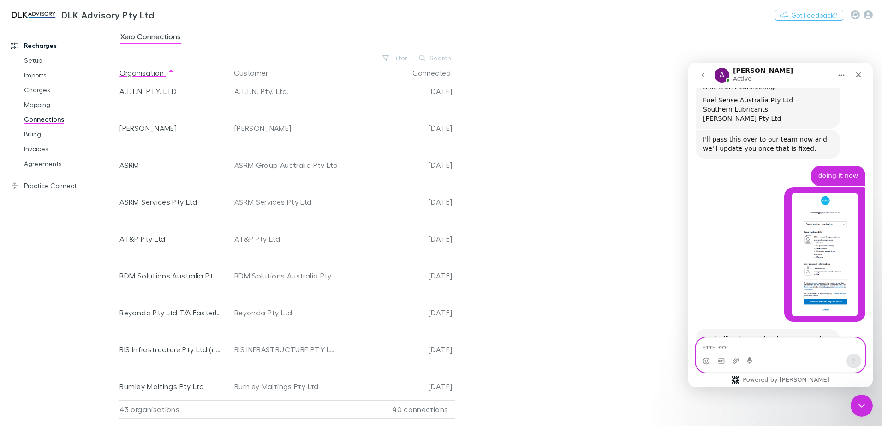
click at [747, 348] on textarea "Message…" at bounding box center [780, 346] width 169 height 16
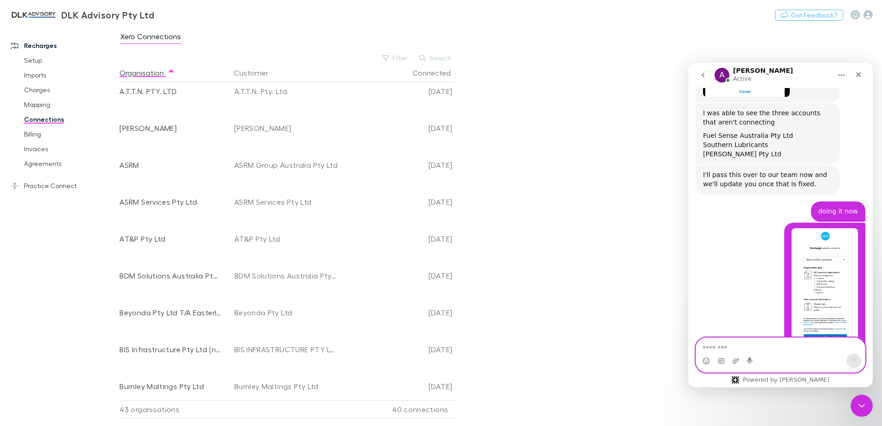
click at [729, 343] on textarea "Message…" at bounding box center [780, 346] width 169 height 16
type textarea "**********"
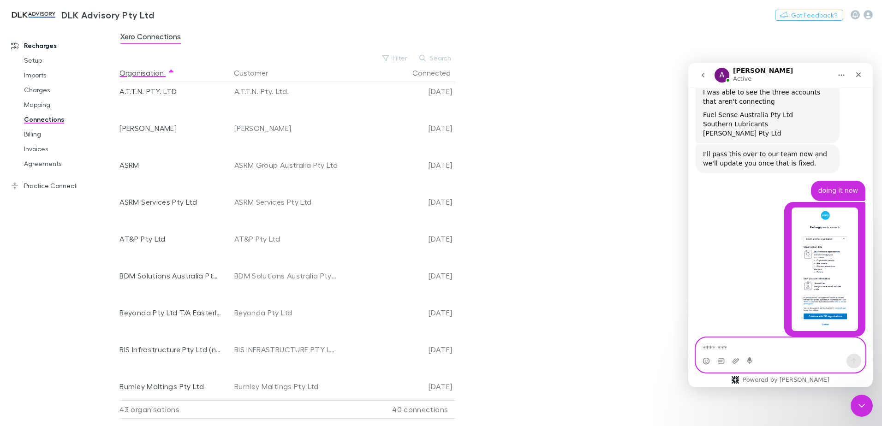
click at [711, 343] on textarea "Message…" at bounding box center [780, 346] width 169 height 16
type textarea "**********"
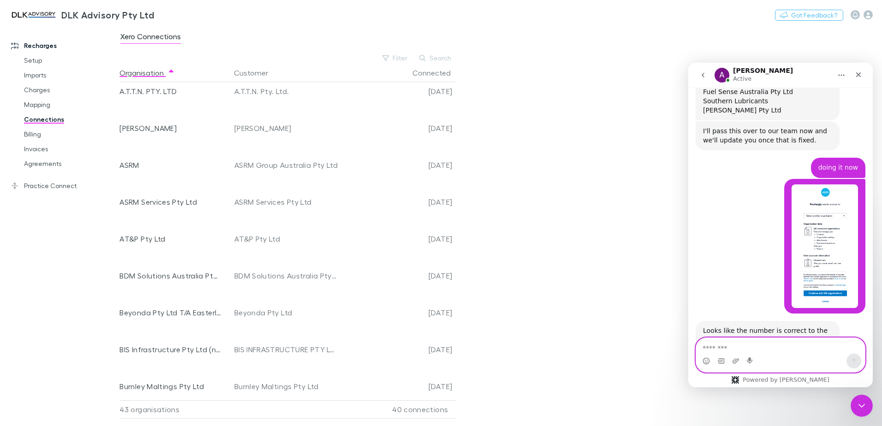
scroll to position [2853, 0]
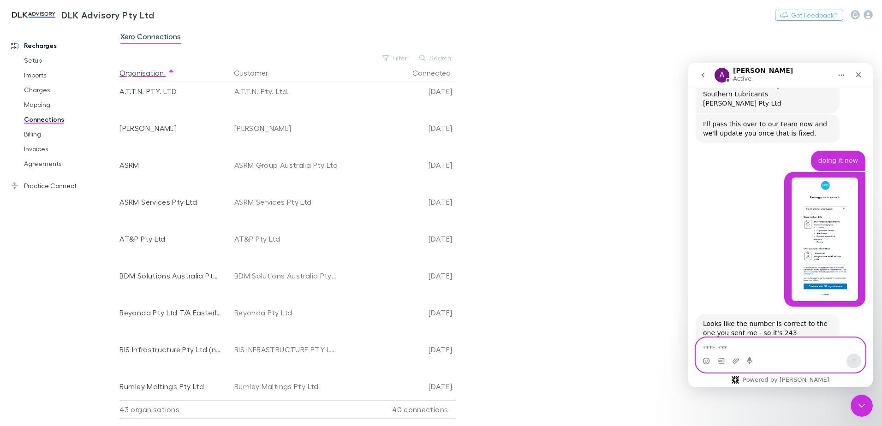
click at [779, 344] on textarea "Message…" at bounding box center [780, 346] width 169 height 16
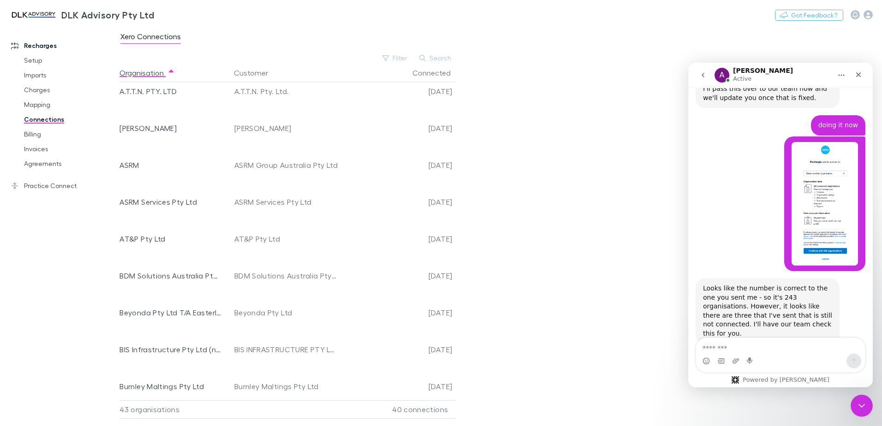
scroll to position [2890, 0]
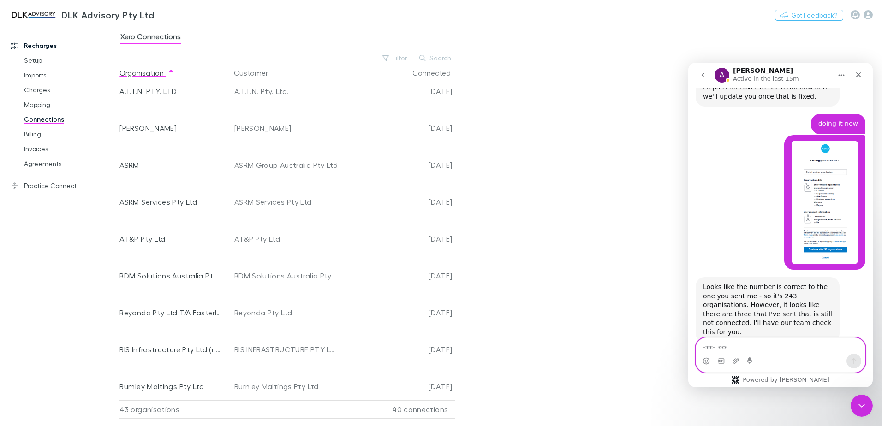
click at [748, 347] on textarea "Message…" at bounding box center [780, 346] width 169 height 16
click at [746, 344] on textarea "Message…" at bounding box center [780, 346] width 169 height 16
click at [743, 342] on textarea "Message…" at bounding box center [780, 346] width 169 height 16
click at [740, 346] on textarea "Message…" at bounding box center [780, 346] width 169 height 16
type textarea "*"
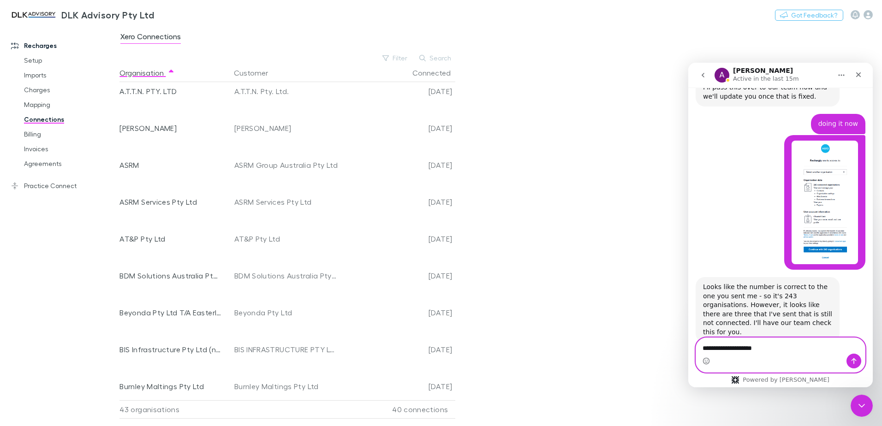
scroll to position [2899, 0]
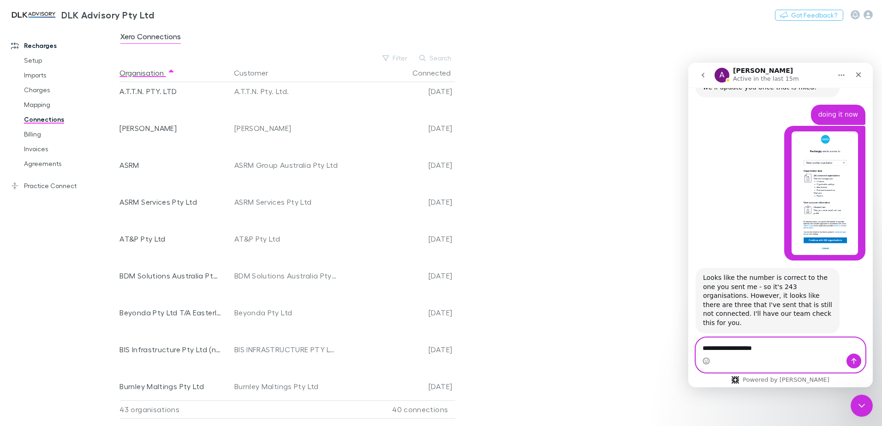
type textarea "**********"
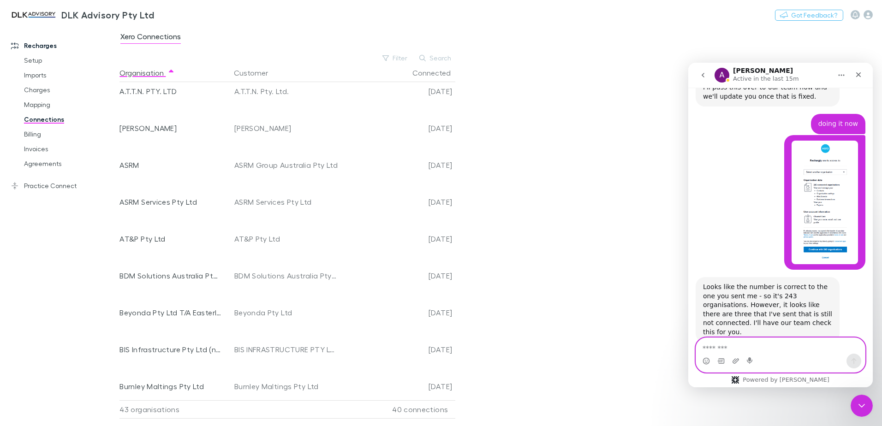
scroll to position [2917, 0]
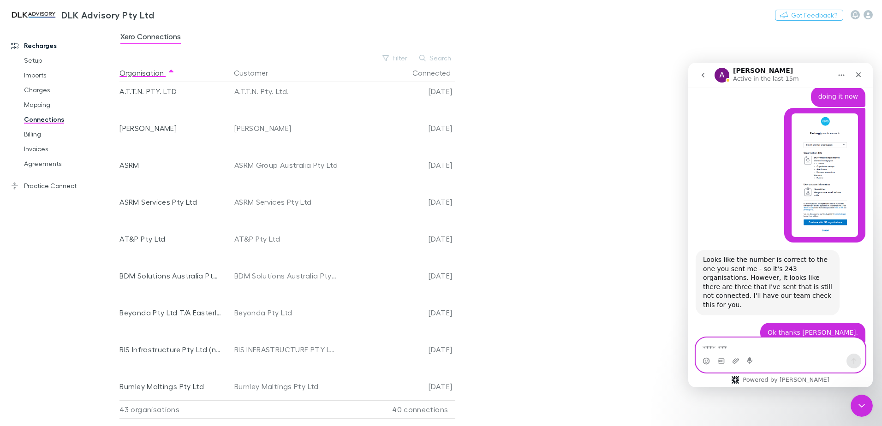
click at [733, 344] on textarea "Message…" at bounding box center [780, 346] width 169 height 16
click at [724, 343] on textarea "Message…" at bounding box center [780, 346] width 169 height 16
type textarea "**********"
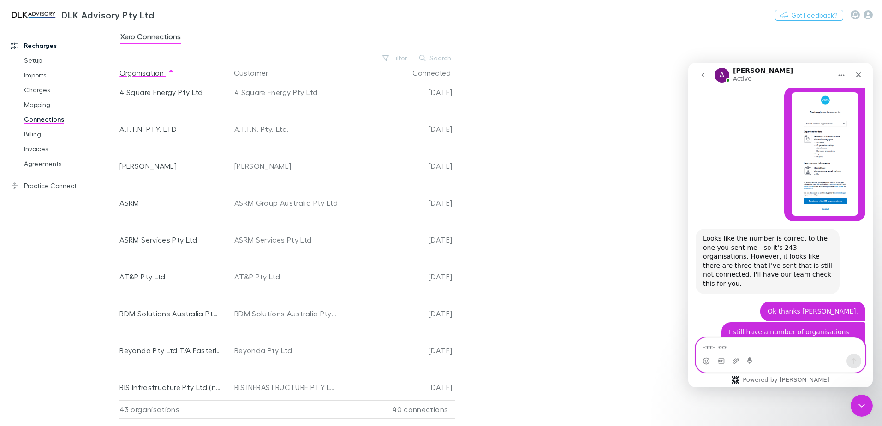
scroll to position [0, 0]
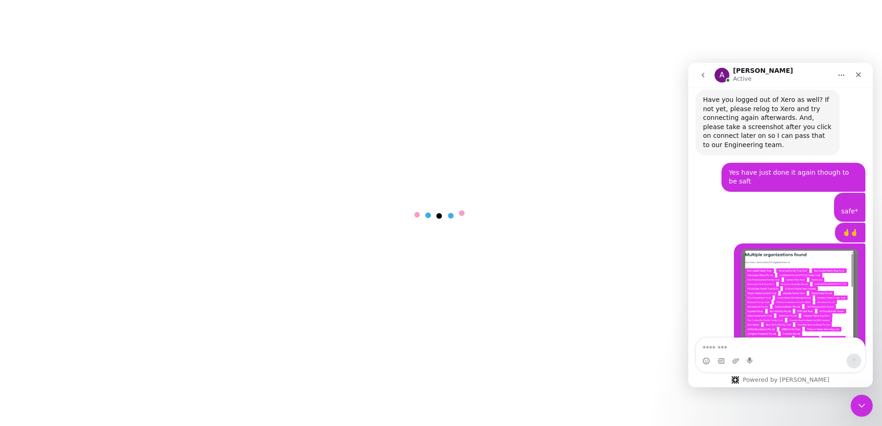
scroll to position [2456, 0]
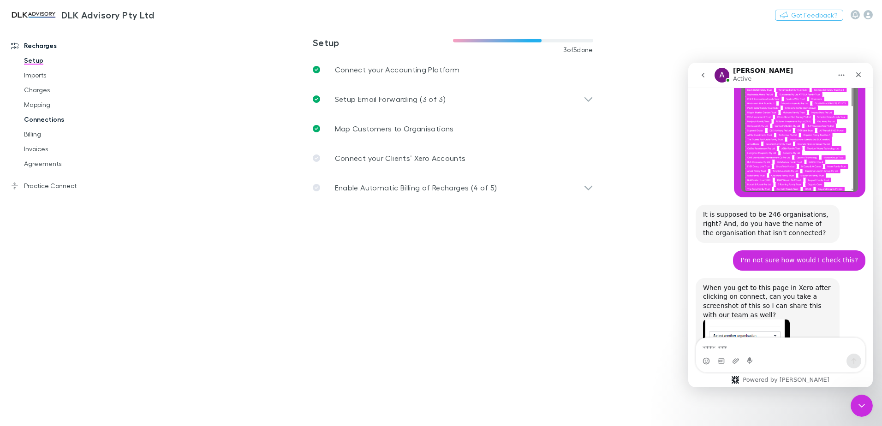
click at [37, 123] on link "Connections" at bounding box center [70, 119] width 110 height 15
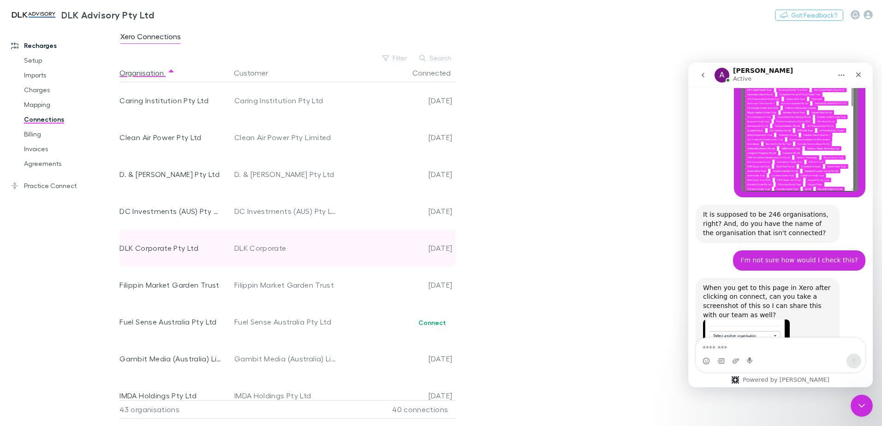
scroll to position [507, 0]
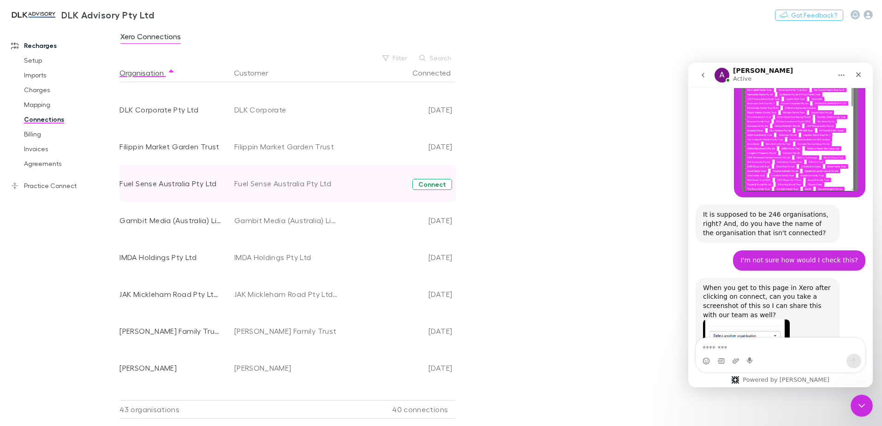
click at [429, 184] on button "Connect" at bounding box center [432, 184] width 40 height 11
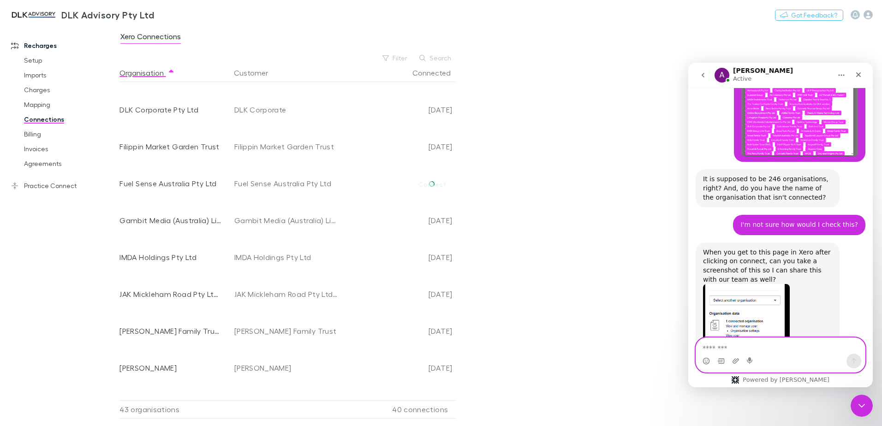
click at [708, 341] on textarea "Message…" at bounding box center [780, 346] width 169 height 16
type textarea "********"
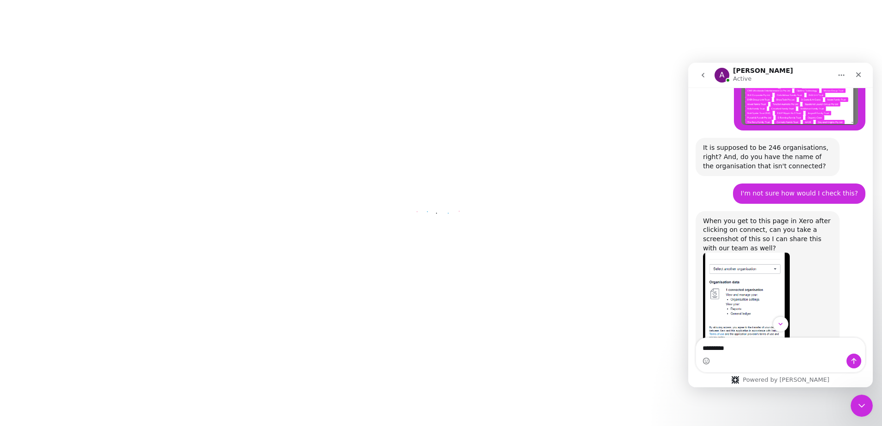
scroll to position [2533, 0]
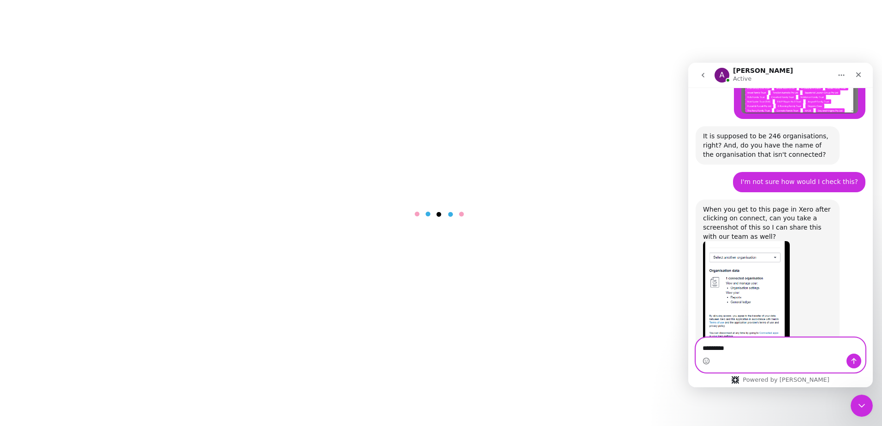
click at [750, 347] on textarea "********" at bounding box center [780, 346] width 169 height 16
type textarea "**********"
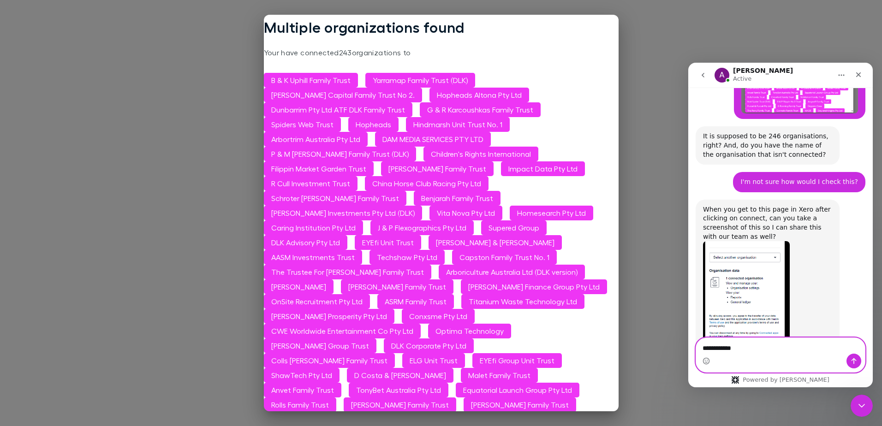
click at [749, 348] on textarea "**********" at bounding box center [780, 346] width 169 height 16
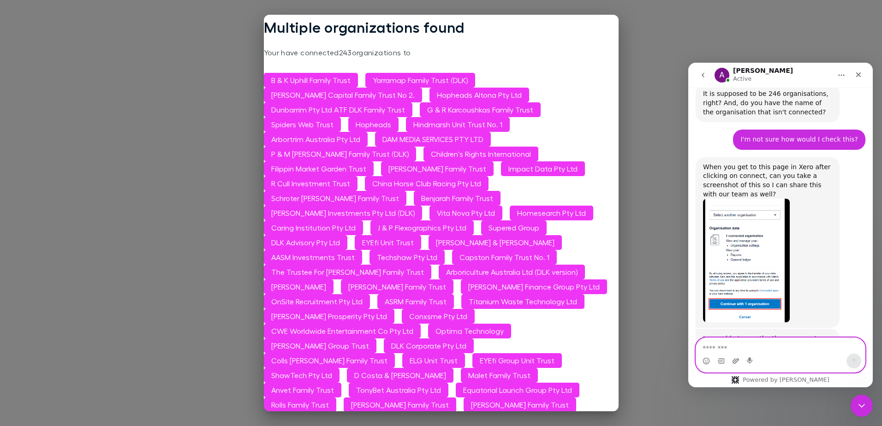
click at [732, 362] on icon "Upload attachment" at bounding box center [735, 360] width 7 height 7
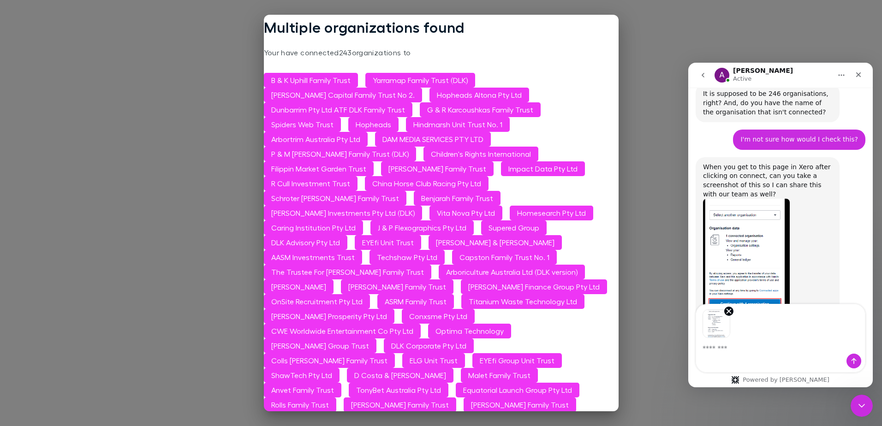
scroll to position [2609, 0]
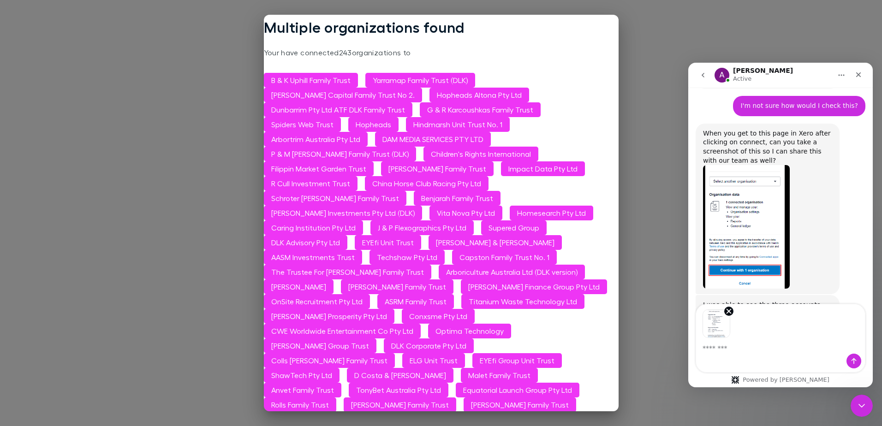
click at [862, 358] on div "Intercom messenger" at bounding box center [780, 361] width 169 height 15
click at [856, 359] on icon "Send a message…" at bounding box center [853, 360] width 7 height 7
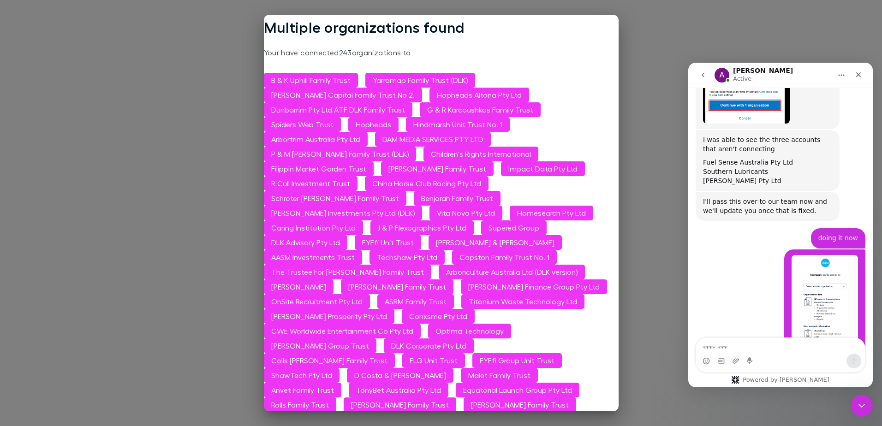
scroll to position [2775, 0]
click at [711, 340] on textarea "Message…" at bounding box center [780, 346] width 169 height 16
type textarea "**********"
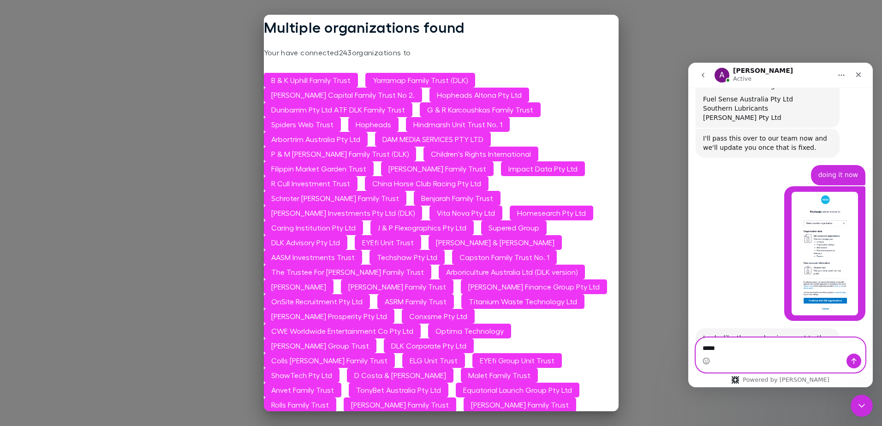
scroll to position [2838, 0]
type textarea "**********"
